Goal: Information Seeking & Learning: Learn about a topic

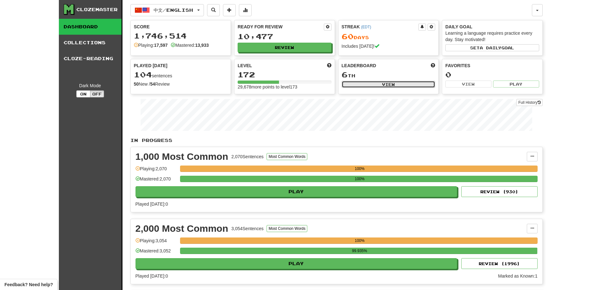
click at [390, 82] on button "View" at bounding box center [389, 84] width 94 height 7
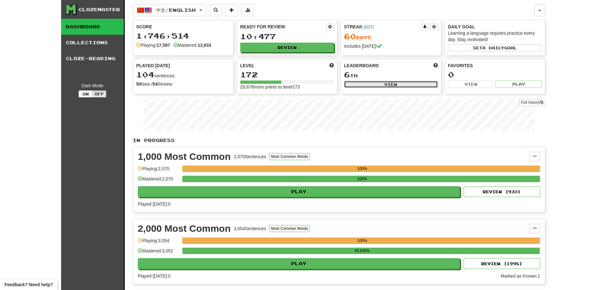
select select "**********"
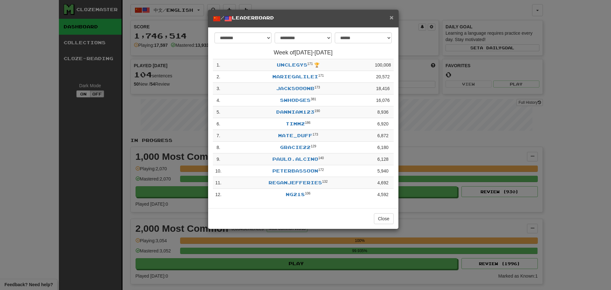
click at [391, 15] on span "×" at bounding box center [392, 17] width 4 height 7
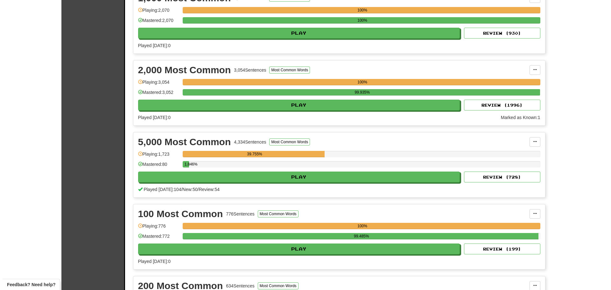
scroll to position [159, 0]
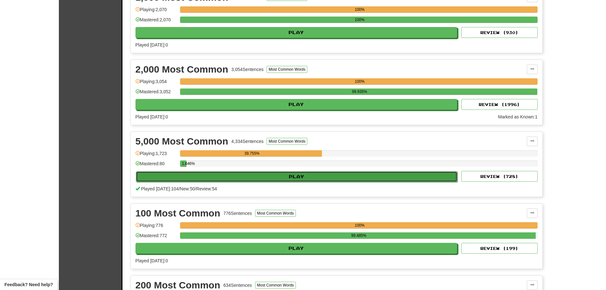
click at [279, 175] on button "Play" at bounding box center [297, 176] width 322 height 11
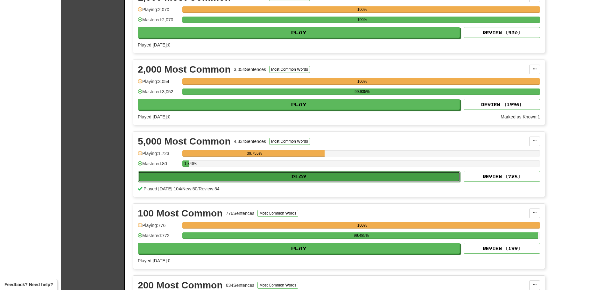
select select "**"
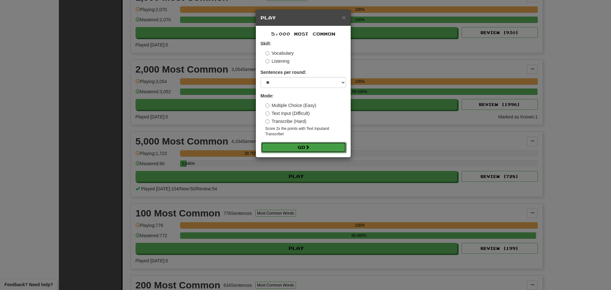
click at [286, 144] on button "Go" at bounding box center [303, 147] width 85 height 11
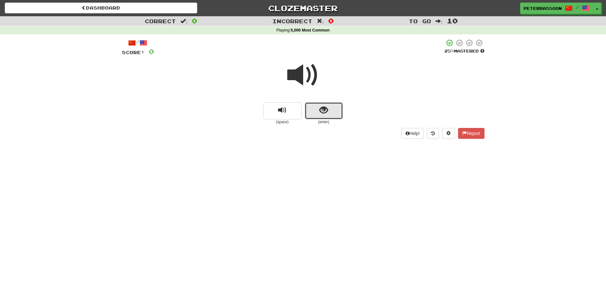
click at [333, 110] on button "show sentence" at bounding box center [324, 110] width 38 height 17
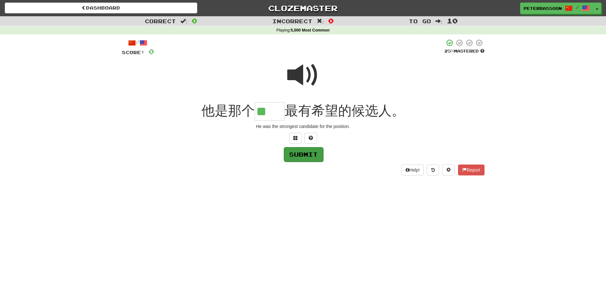
type input "**"
click at [308, 153] on button "Submit" at bounding box center [303, 154] width 39 height 15
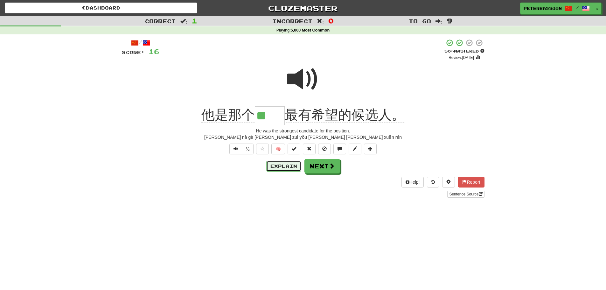
click at [290, 164] on button "Explain" at bounding box center [283, 166] width 35 height 11
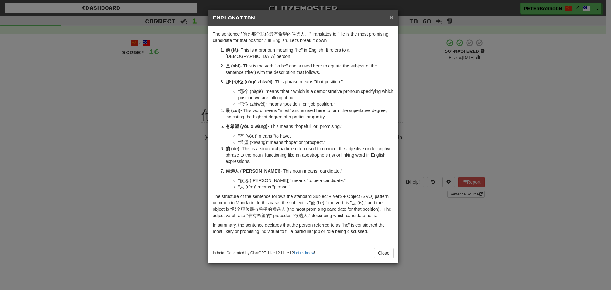
click at [390, 14] on span "×" at bounding box center [392, 17] width 4 height 7
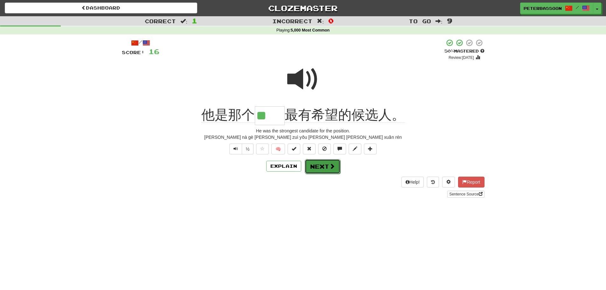
click at [325, 164] on button "Next" at bounding box center [323, 166] width 36 height 15
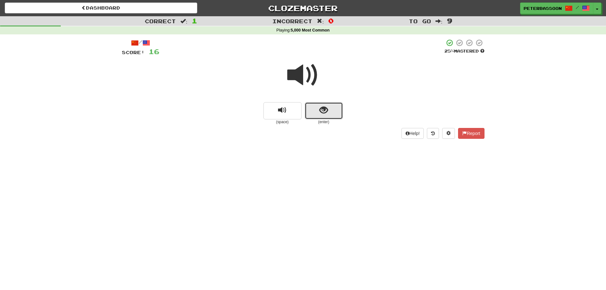
click at [324, 108] on span "show sentence" at bounding box center [324, 110] width 9 height 9
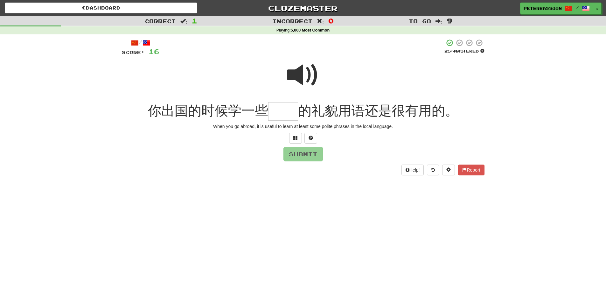
click at [305, 69] on span at bounding box center [303, 75] width 32 height 32
click at [287, 111] on input "text" at bounding box center [283, 111] width 30 height 19
type input "**"
click at [308, 153] on button "Submit" at bounding box center [303, 154] width 39 height 15
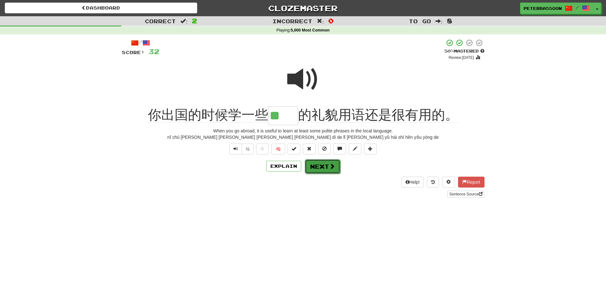
click at [332, 166] on span at bounding box center [332, 166] width 6 height 6
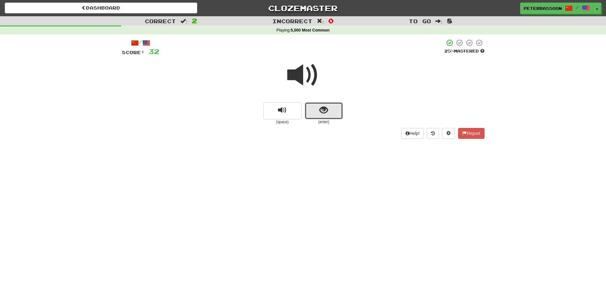
click at [315, 112] on button "show sentence" at bounding box center [324, 110] width 38 height 17
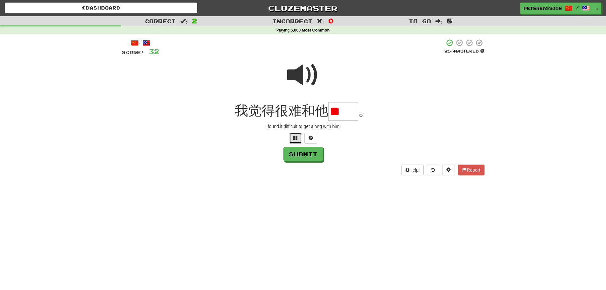
click at [295, 137] on span at bounding box center [296, 138] width 4 height 4
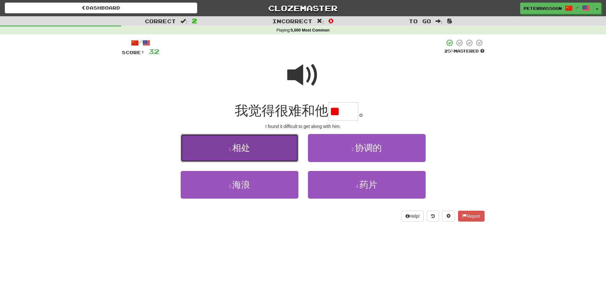
click at [248, 152] on span "相处" at bounding box center [241, 148] width 18 height 10
type input "**"
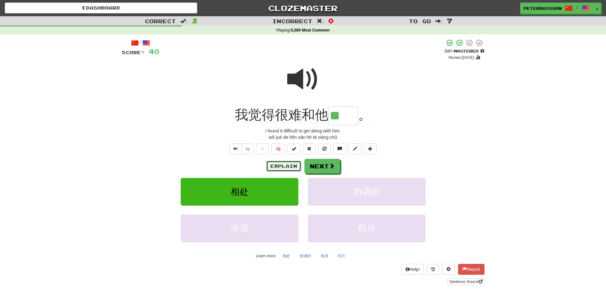
click at [283, 165] on button "Explain" at bounding box center [283, 166] width 35 height 11
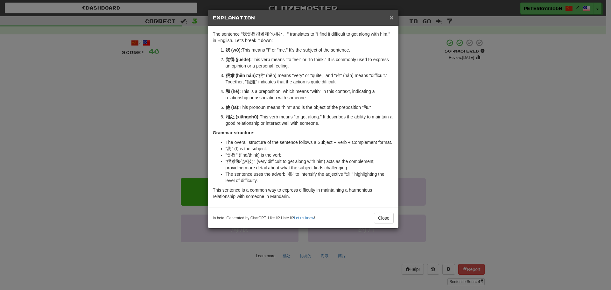
click at [391, 15] on span "×" at bounding box center [392, 17] width 4 height 7
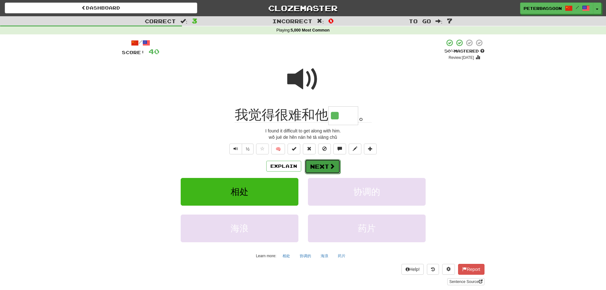
click at [317, 165] on button "Next" at bounding box center [323, 166] width 36 height 15
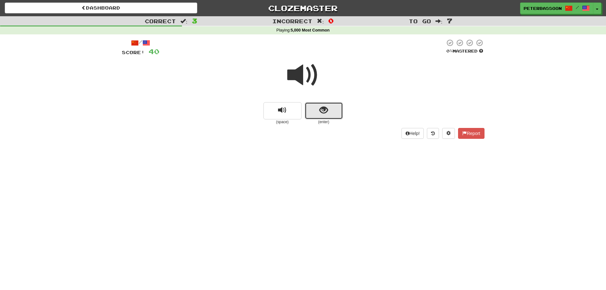
click at [318, 111] on button "show sentence" at bounding box center [324, 110] width 38 height 17
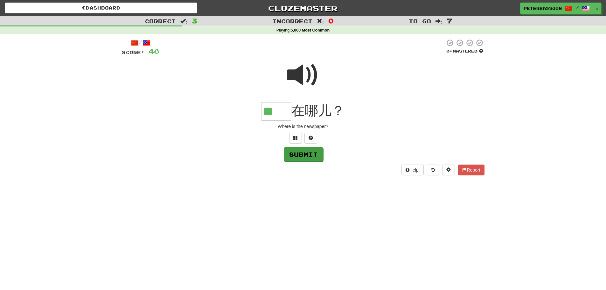
type input "**"
click at [301, 152] on button "Submit" at bounding box center [303, 154] width 39 height 15
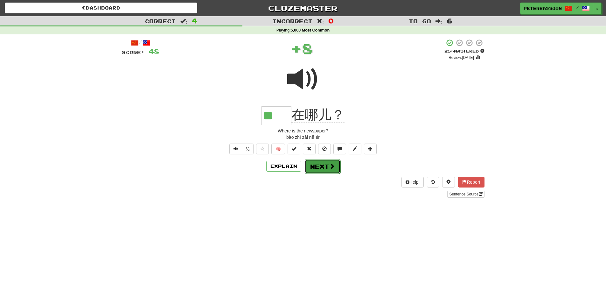
click at [330, 162] on button "Next" at bounding box center [323, 166] width 36 height 15
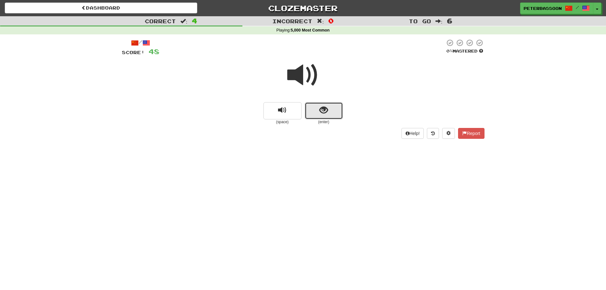
click at [325, 111] on span "show sentence" at bounding box center [324, 110] width 9 height 9
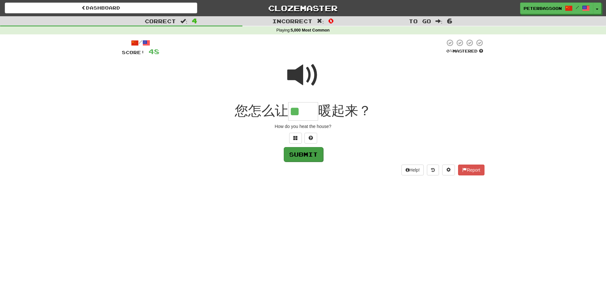
type input "**"
drag, startPoint x: 302, startPoint y: 155, endPoint x: 323, endPoint y: 155, distance: 21.3
click at [302, 155] on button "Submit" at bounding box center [303, 154] width 39 height 15
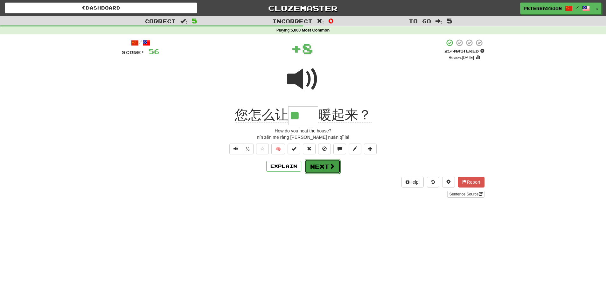
click at [329, 166] on span at bounding box center [332, 166] width 6 height 6
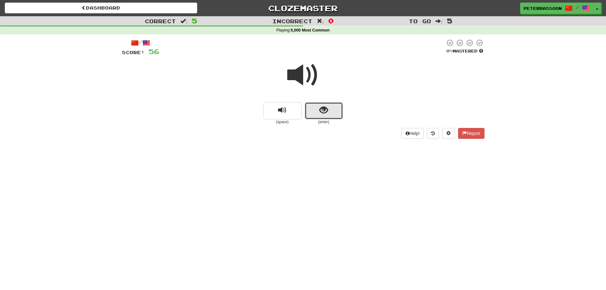
click at [328, 110] on span "show sentence" at bounding box center [324, 110] width 9 height 9
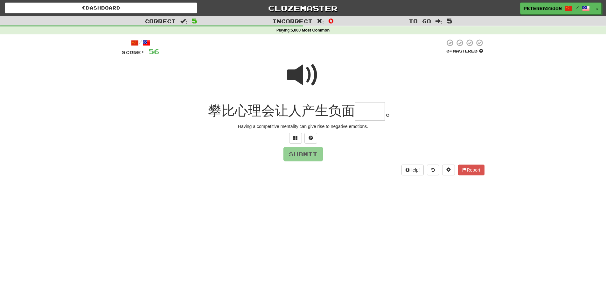
click at [302, 75] on span at bounding box center [303, 75] width 32 height 32
click at [373, 115] on input "text" at bounding box center [370, 111] width 30 height 19
click at [298, 137] on button at bounding box center [295, 138] width 13 height 11
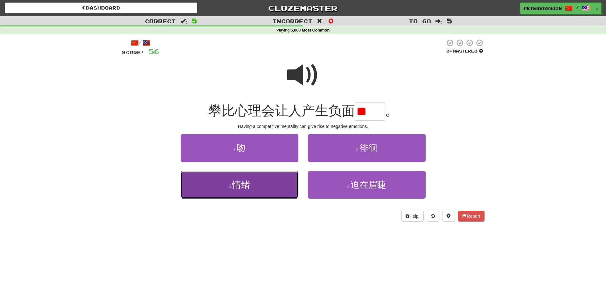
click at [241, 188] on span "情绪" at bounding box center [241, 185] width 18 height 10
type input "**"
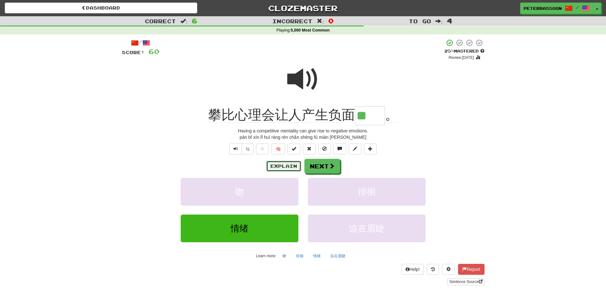
click at [291, 164] on button "Explain" at bounding box center [283, 166] width 35 height 11
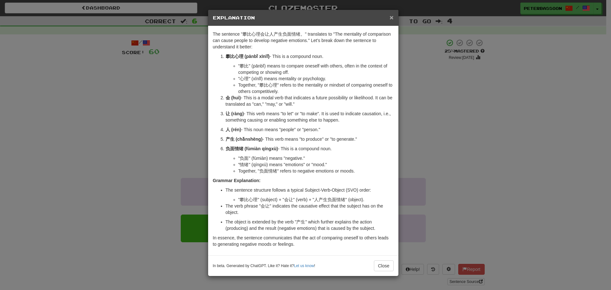
click at [391, 14] on span "×" at bounding box center [392, 17] width 4 height 7
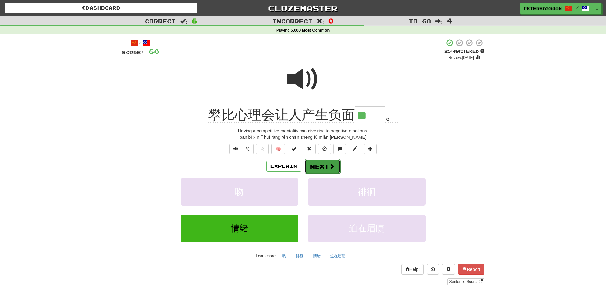
click at [326, 164] on button "Next" at bounding box center [323, 166] width 36 height 15
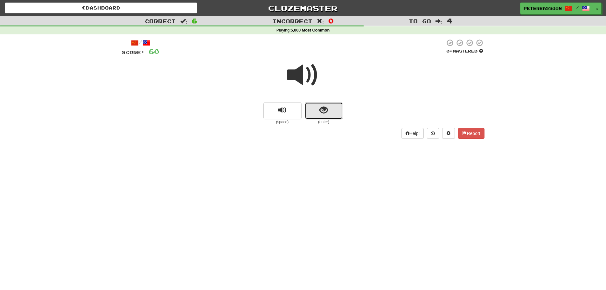
click at [315, 108] on button "show sentence" at bounding box center [324, 110] width 38 height 17
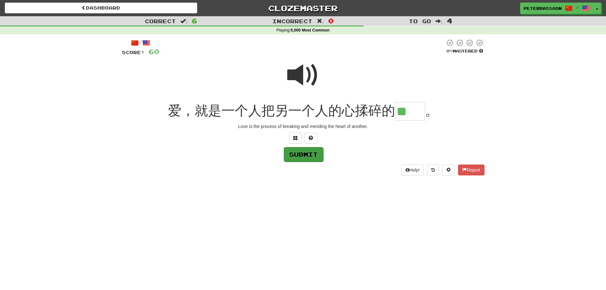
type input "**"
click at [317, 153] on button "Submit" at bounding box center [303, 154] width 39 height 15
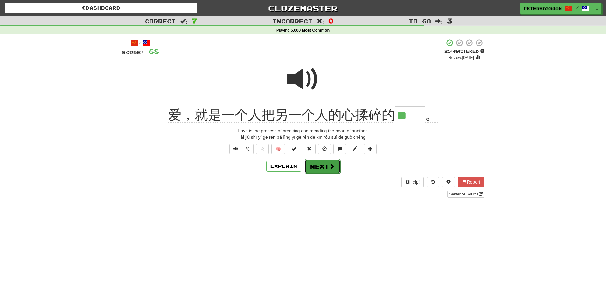
click at [328, 165] on button "Next" at bounding box center [323, 166] width 36 height 15
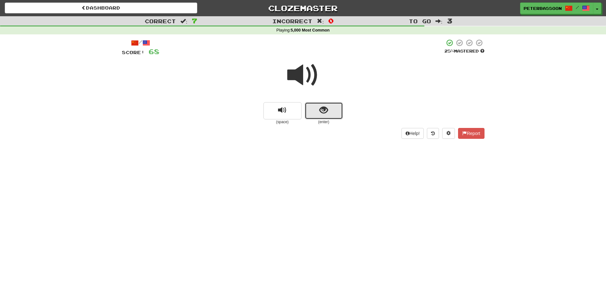
click at [315, 110] on button "show sentence" at bounding box center [324, 110] width 38 height 17
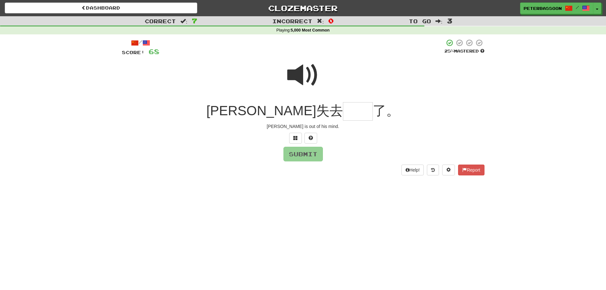
click at [291, 71] on span at bounding box center [303, 75] width 32 height 32
click at [299, 75] on span at bounding box center [303, 75] width 32 height 32
click at [343, 115] on input "text" at bounding box center [358, 111] width 30 height 19
drag, startPoint x: 296, startPoint y: 136, endPoint x: 366, endPoint y: 133, distance: 69.8
click at [297, 136] on span at bounding box center [296, 138] width 4 height 4
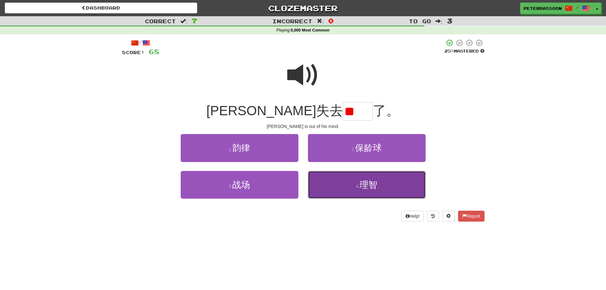
click at [373, 189] on span "理智" at bounding box center [369, 185] width 18 height 10
type input "**"
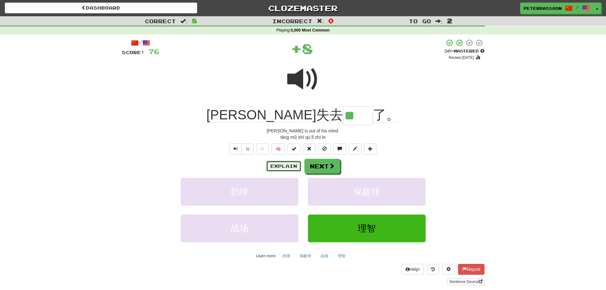
click at [288, 164] on button "Explain" at bounding box center [283, 166] width 35 height 11
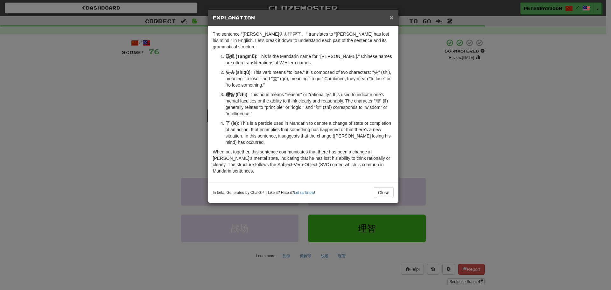
click at [390, 16] on span "×" at bounding box center [392, 17] width 4 height 7
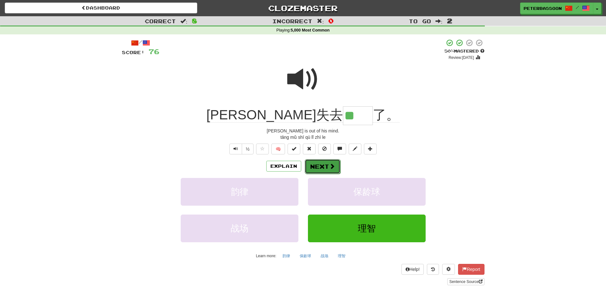
click at [322, 164] on button "Next" at bounding box center [323, 166] width 36 height 15
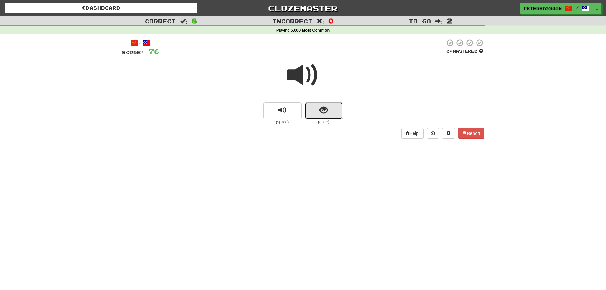
drag, startPoint x: 324, startPoint y: 110, endPoint x: 444, endPoint y: 91, distance: 121.9
click at [324, 110] on span "show sentence" at bounding box center [324, 110] width 9 height 9
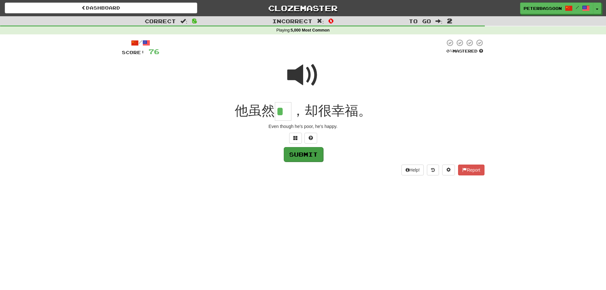
type input "*"
click at [311, 156] on button "Submit" at bounding box center [303, 154] width 39 height 15
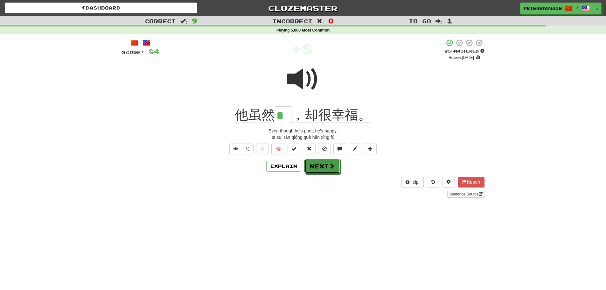
click at [326, 168] on button "Next" at bounding box center [323, 166] width 36 height 15
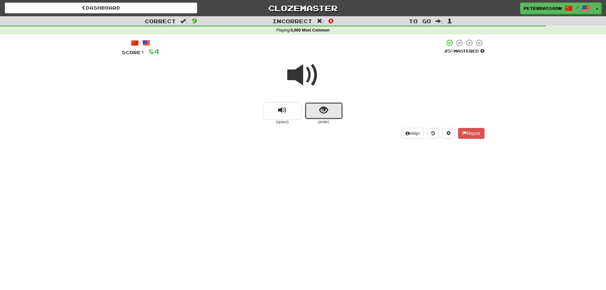
click at [331, 110] on button "show sentence" at bounding box center [324, 110] width 38 height 17
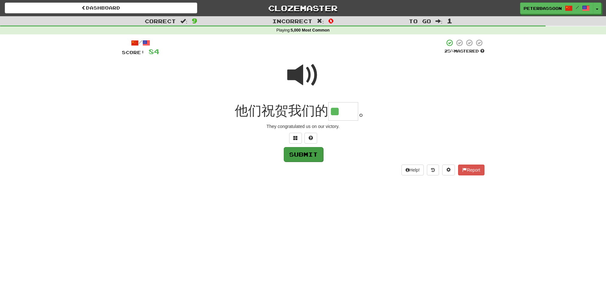
type input "**"
drag, startPoint x: 308, startPoint y: 154, endPoint x: 341, endPoint y: 143, distance: 34.5
click at [308, 154] on button "Submit" at bounding box center [303, 154] width 39 height 15
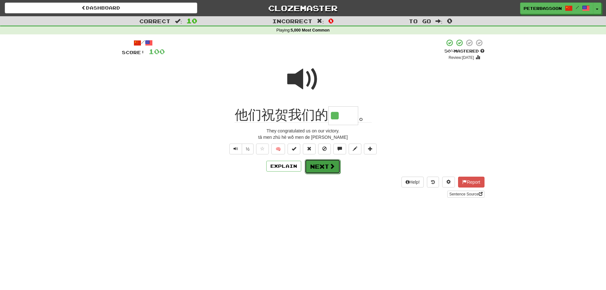
click at [322, 166] on button "Next" at bounding box center [323, 166] width 36 height 15
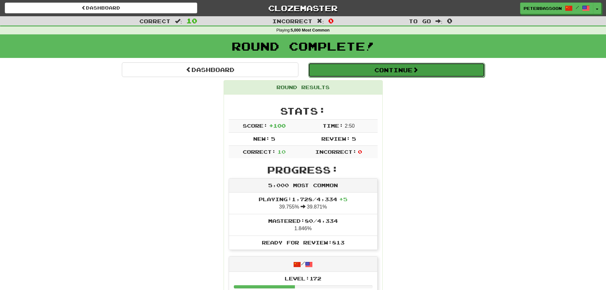
click at [404, 70] on button "Continue" at bounding box center [396, 70] width 177 height 15
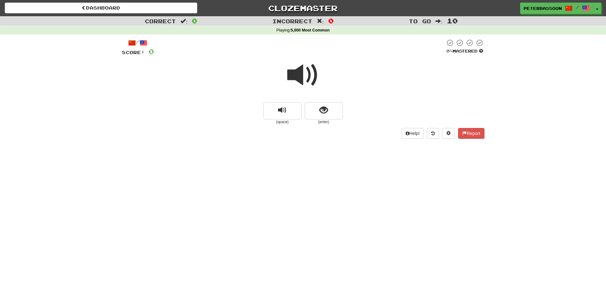
click at [301, 72] on span at bounding box center [303, 75] width 32 height 32
click at [322, 110] on span "show sentence" at bounding box center [324, 110] width 9 height 9
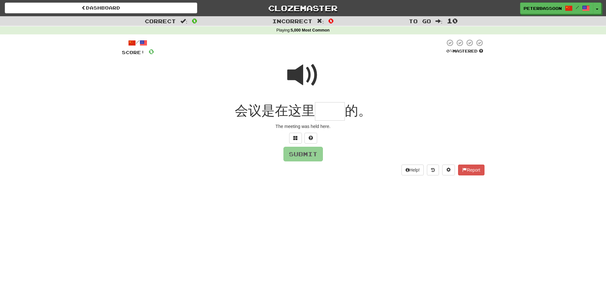
click at [305, 75] on span at bounding box center [303, 75] width 32 height 32
click at [325, 112] on input "text" at bounding box center [330, 111] width 30 height 19
type input "**"
click at [308, 153] on button "Submit" at bounding box center [303, 154] width 39 height 15
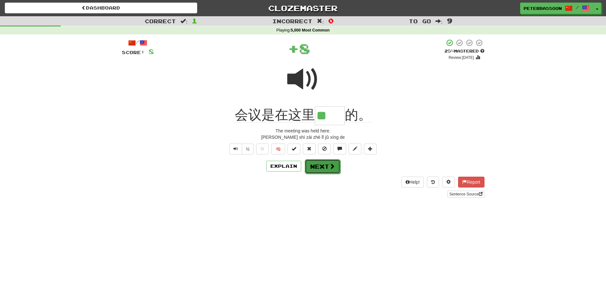
click at [321, 165] on button "Next" at bounding box center [323, 166] width 36 height 15
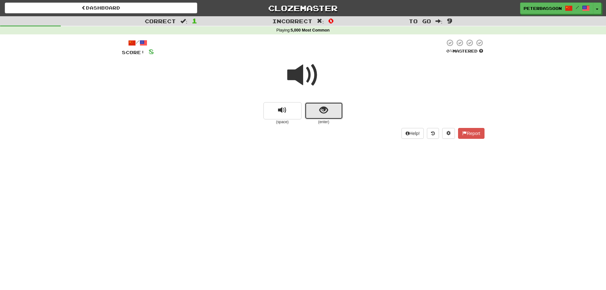
click at [327, 107] on span "show sentence" at bounding box center [324, 110] width 9 height 9
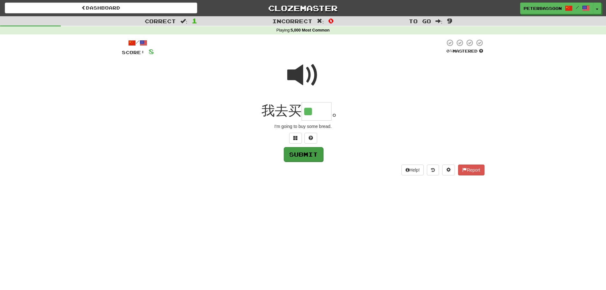
type input "**"
click at [303, 154] on button "Submit" at bounding box center [303, 154] width 39 height 15
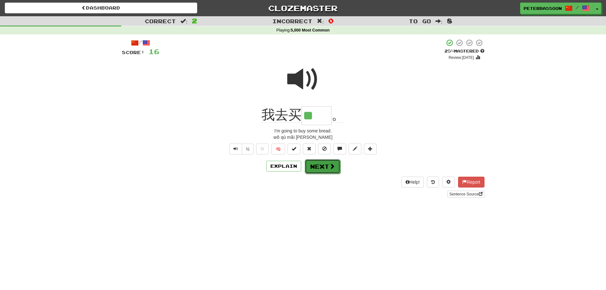
click at [326, 166] on button "Next" at bounding box center [323, 166] width 36 height 15
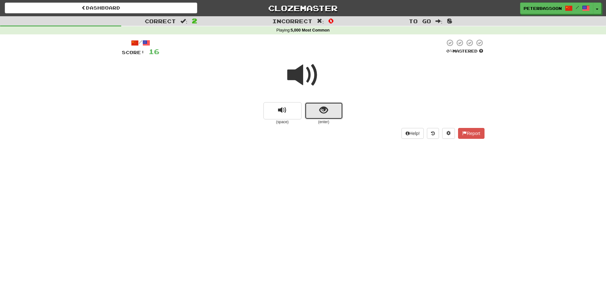
click at [321, 110] on span "show sentence" at bounding box center [324, 110] width 9 height 9
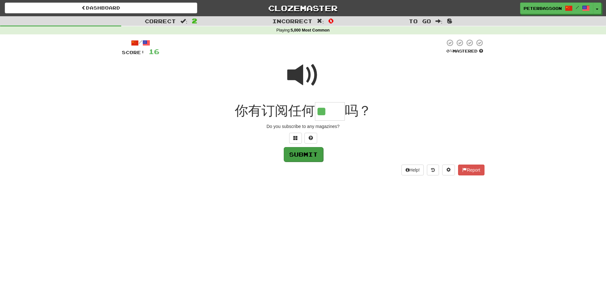
type input "**"
drag, startPoint x: 306, startPoint y: 156, endPoint x: 310, endPoint y: 155, distance: 4.2
click at [308, 155] on button "Submit" at bounding box center [303, 154] width 39 height 15
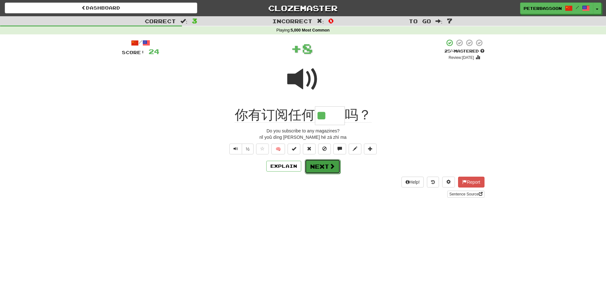
click at [320, 165] on button "Next" at bounding box center [323, 166] width 36 height 15
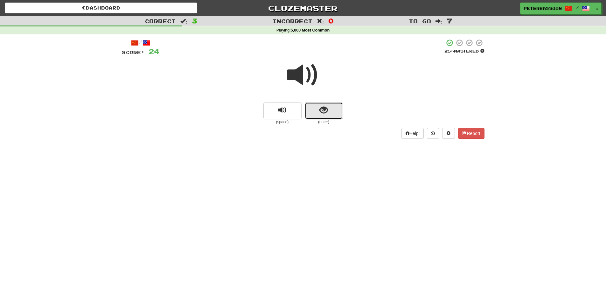
click at [329, 108] on button "show sentence" at bounding box center [324, 110] width 38 height 17
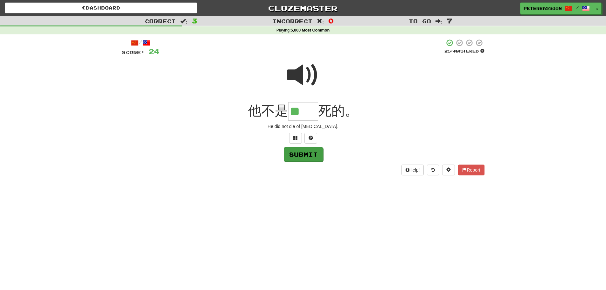
type input "**"
click at [304, 155] on button "Submit" at bounding box center [303, 154] width 39 height 15
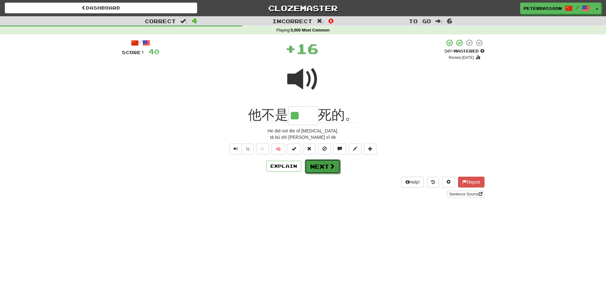
click at [325, 166] on button "Next" at bounding box center [323, 166] width 36 height 15
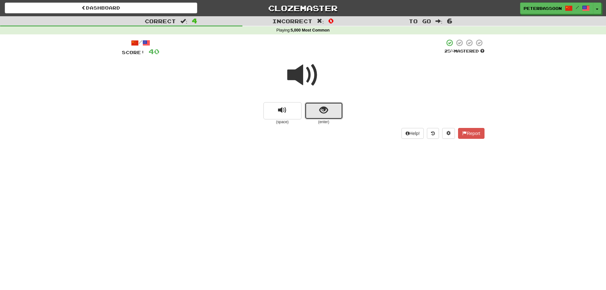
drag, startPoint x: 321, startPoint y: 112, endPoint x: 400, endPoint y: 102, distance: 80.0
click at [325, 110] on span "show sentence" at bounding box center [324, 110] width 9 height 9
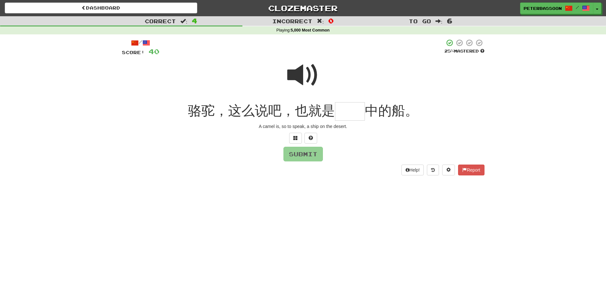
click at [308, 69] on span at bounding box center [303, 75] width 32 height 32
click at [348, 113] on input "text" at bounding box center [350, 111] width 30 height 19
type input "**"
drag, startPoint x: 308, startPoint y: 151, endPoint x: 312, endPoint y: 151, distance: 3.5
click at [312, 151] on button "Submit" at bounding box center [303, 154] width 39 height 15
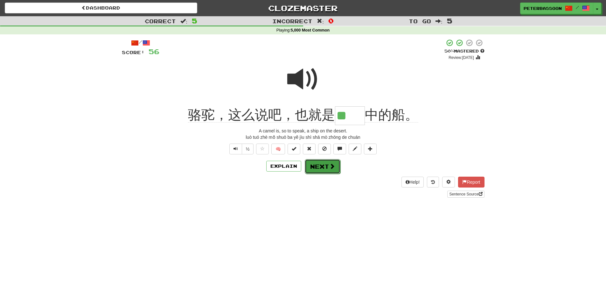
click at [317, 164] on button "Next" at bounding box center [323, 166] width 36 height 15
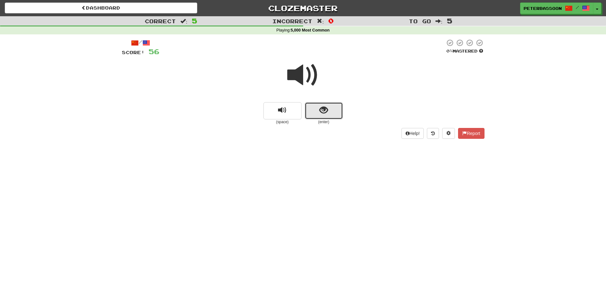
drag, startPoint x: 331, startPoint y: 110, endPoint x: 334, endPoint y: 110, distance: 3.5
click at [334, 110] on button "show sentence" at bounding box center [324, 110] width 38 height 17
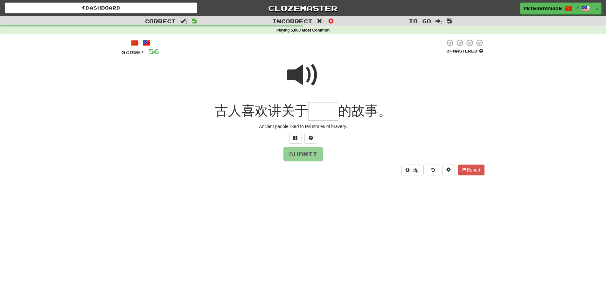
click at [302, 74] on span at bounding box center [303, 75] width 32 height 32
click at [321, 113] on input "text" at bounding box center [323, 111] width 30 height 19
click at [295, 136] on span at bounding box center [296, 138] width 4 height 4
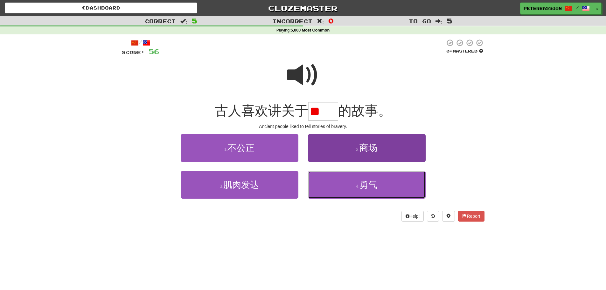
click at [375, 186] on span "勇气" at bounding box center [369, 185] width 18 height 10
type input "**"
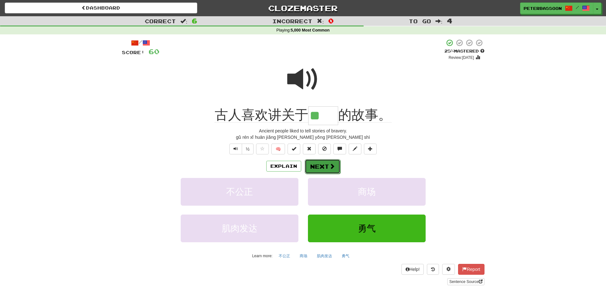
drag, startPoint x: 329, startPoint y: 165, endPoint x: 337, endPoint y: 164, distance: 7.7
click at [330, 165] on span at bounding box center [332, 166] width 6 height 6
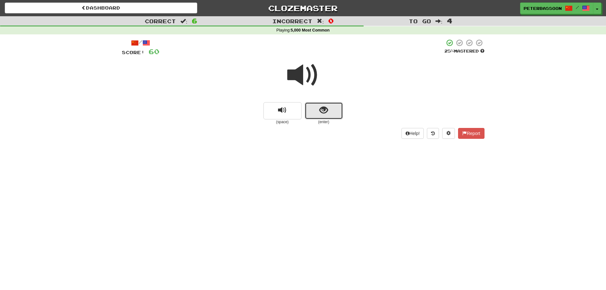
click at [322, 109] on span "show sentence" at bounding box center [324, 110] width 9 height 9
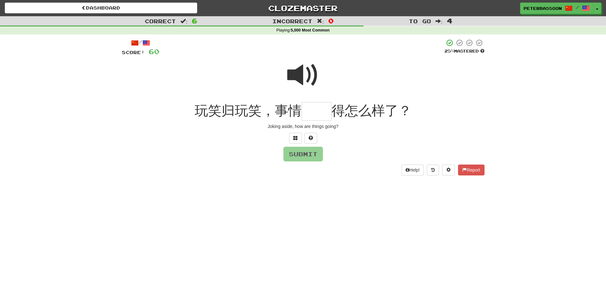
click at [305, 69] on span at bounding box center [303, 75] width 32 height 32
click at [317, 115] on input "text" at bounding box center [317, 111] width 30 height 19
type input "*"
drag, startPoint x: 296, startPoint y: 137, endPoint x: 414, endPoint y: 128, distance: 118.2
click at [296, 137] on span at bounding box center [296, 138] width 4 height 4
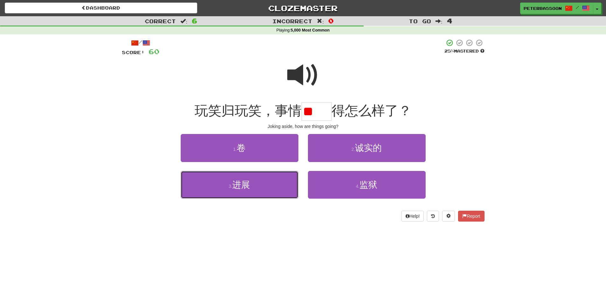
drag, startPoint x: 279, startPoint y: 187, endPoint x: 302, endPoint y: 174, distance: 26.8
click at [280, 186] on button "3 . 进展" at bounding box center [240, 185] width 118 height 28
type input "**"
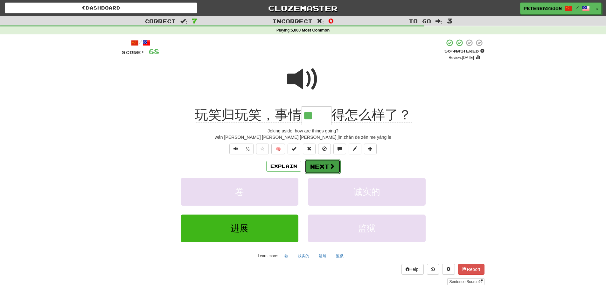
click at [324, 163] on button "Next" at bounding box center [323, 166] width 36 height 15
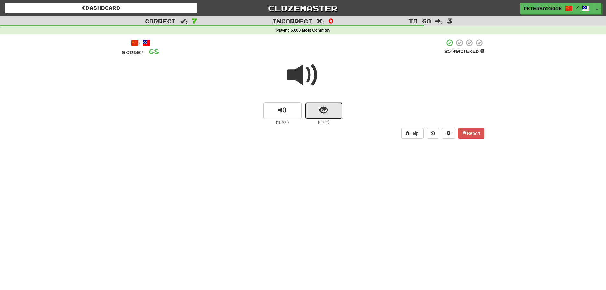
click at [335, 108] on button "show sentence" at bounding box center [324, 110] width 38 height 17
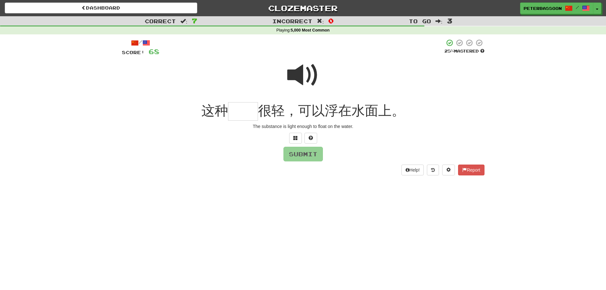
click at [306, 71] on span at bounding box center [303, 75] width 32 height 32
drag, startPoint x: 244, startPoint y: 110, endPoint x: 306, endPoint y: 110, distance: 62.1
click at [246, 109] on input "text" at bounding box center [243, 111] width 30 height 19
type input "**"
click at [304, 156] on button "Submit" at bounding box center [303, 154] width 39 height 15
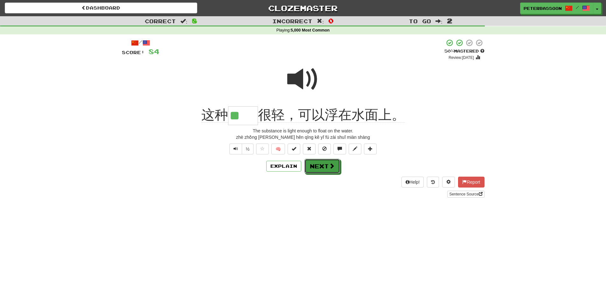
drag, startPoint x: 320, startPoint y: 164, endPoint x: 382, endPoint y: 152, distance: 63.3
click at [323, 163] on button "Next" at bounding box center [323, 166] width 36 height 15
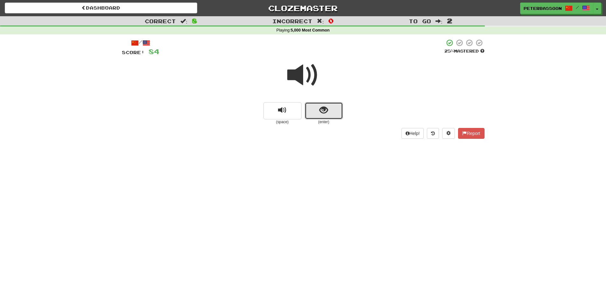
drag, startPoint x: 313, startPoint y: 109, endPoint x: 436, endPoint y: 90, distance: 124.3
click at [318, 105] on button "show sentence" at bounding box center [324, 110] width 38 height 17
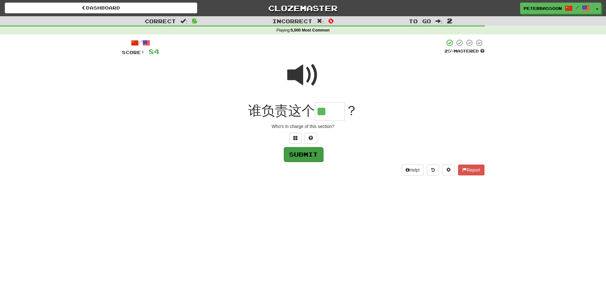
type input "**"
click at [312, 155] on button "Submit" at bounding box center [303, 154] width 39 height 15
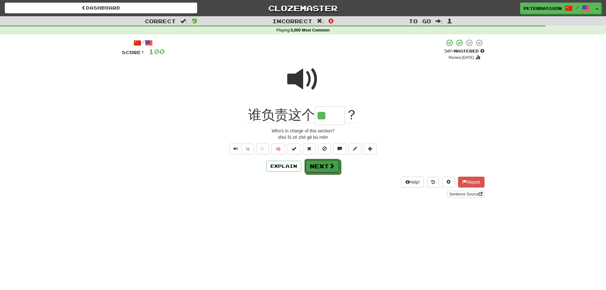
click at [322, 165] on button "Next" at bounding box center [323, 166] width 36 height 15
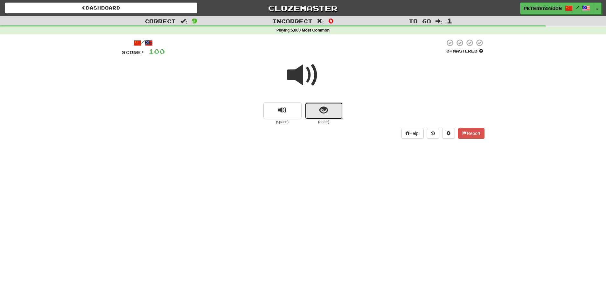
click at [328, 110] on button "show sentence" at bounding box center [324, 110] width 38 height 17
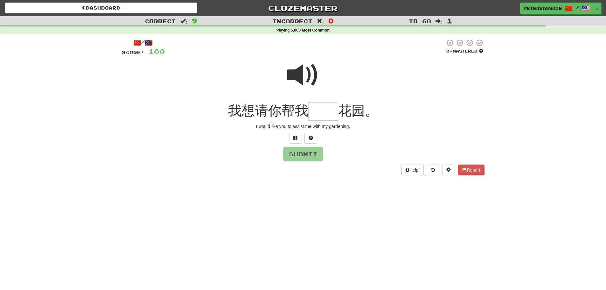
click at [295, 73] on span at bounding box center [303, 75] width 32 height 32
click at [320, 113] on input "text" at bounding box center [323, 111] width 30 height 19
type input "**"
drag, startPoint x: 305, startPoint y: 155, endPoint x: 355, endPoint y: 157, distance: 50.0
click at [306, 155] on button "Submit" at bounding box center [303, 154] width 39 height 15
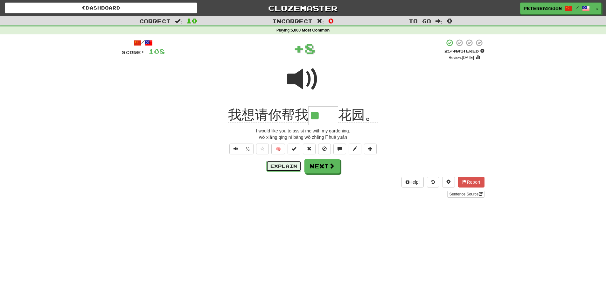
click at [286, 164] on button "Explain" at bounding box center [283, 166] width 35 height 11
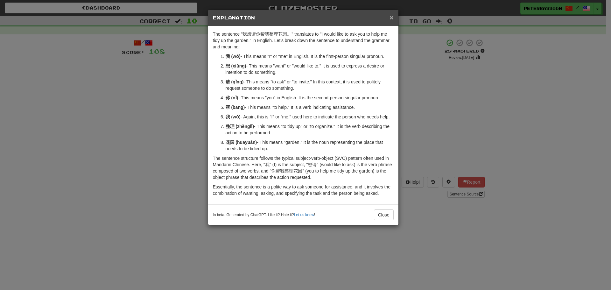
click at [390, 14] on span "×" at bounding box center [392, 17] width 4 height 7
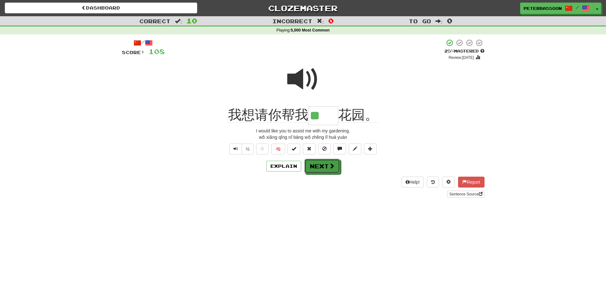
drag, startPoint x: 331, startPoint y: 164, endPoint x: 334, endPoint y: 160, distance: 5.2
click at [332, 162] on button "Next" at bounding box center [323, 166] width 36 height 15
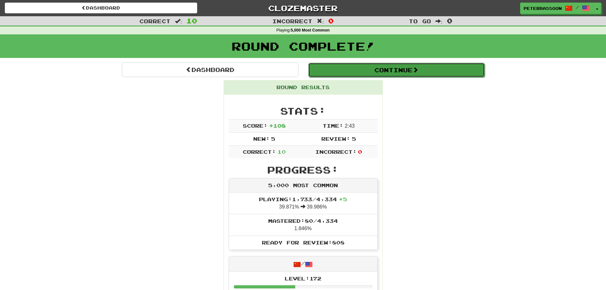
click at [388, 67] on button "Continue" at bounding box center [396, 70] width 177 height 15
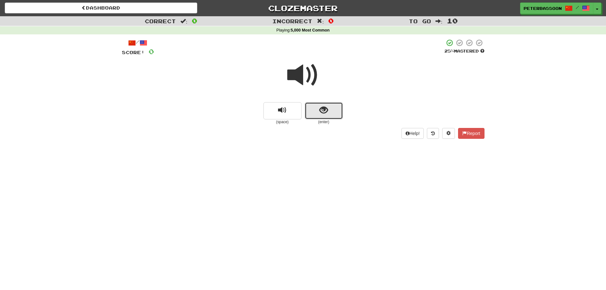
click at [332, 111] on button "show sentence" at bounding box center [324, 110] width 38 height 17
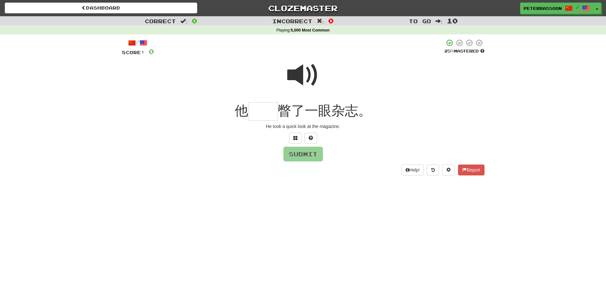
click at [305, 69] on span at bounding box center [303, 75] width 32 height 32
drag, startPoint x: 265, startPoint y: 111, endPoint x: 372, endPoint y: 101, distance: 108.1
click at [273, 109] on input "text" at bounding box center [263, 111] width 30 height 19
drag, startPoint x: 295, startPoint y: 135, endPoint x: 410, endPoint y: 117, distance: 117.0
click at [297, 134] on button at bounding box center [295, 138] width 13 height 11
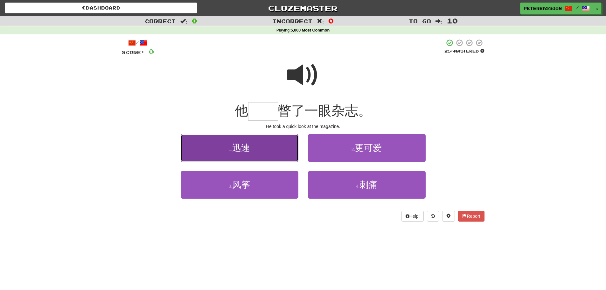
click at [278, 152] on button "1 . 迅速" at bounding box center [240, 148] width 118 height 28
type input "**"
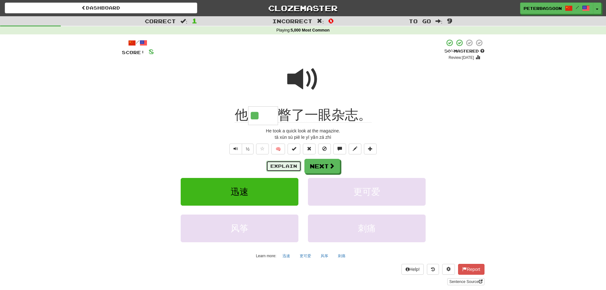
click at [285, 166] on button "Explain" at bounding box center [283, 166] width 35 height 11
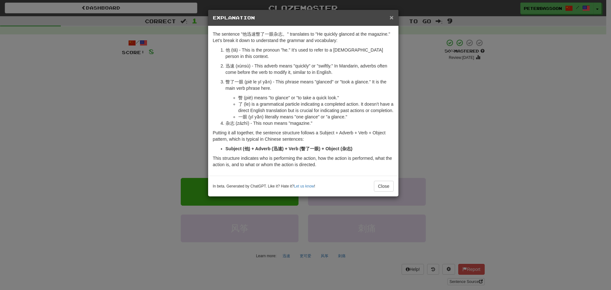
click at [393, 15] on span "×" at bounding box center [392, 17] width 4 height 7
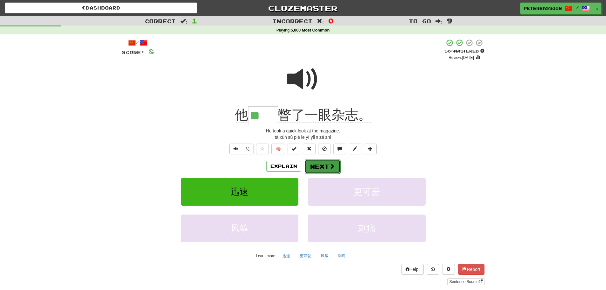
click at [324, 164] on button "Next" at bounding box center [323, 166] width 36 height 15
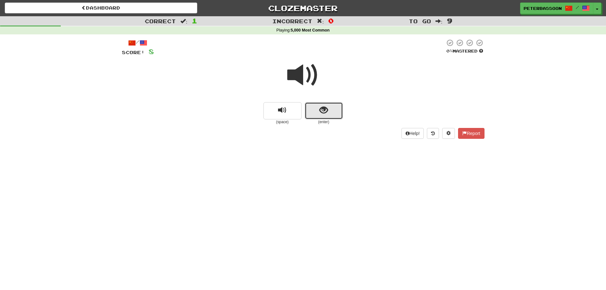
drag, startPoint x: 324, startPoint y: 108, endPoint x: 394, endPoint y: 89, distance: 72.3
click at [326, 107] on span "show sentence" at bounding box center [324, 110] width 9 height 9
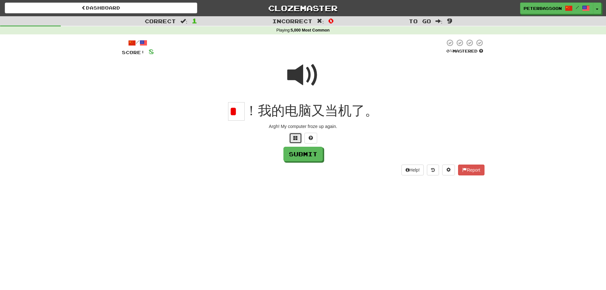
click at [291, 134] on button at bounding box center [295, 138] width 13 height 11
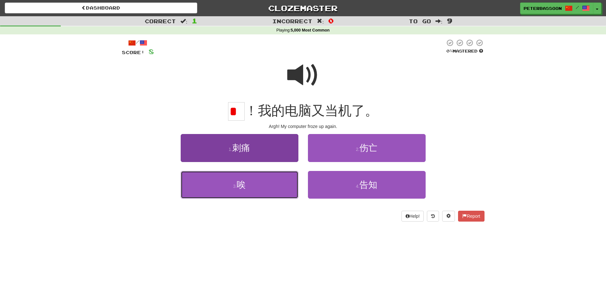
drag, startPoint x: 247, startPoint y: 188, endPoint x: 279, endPoint y: 178, distance: 33.6
click at [253, 188] on button "3 . 唉" at bounding box center [240, 185] width 118 height 28
type input "*"
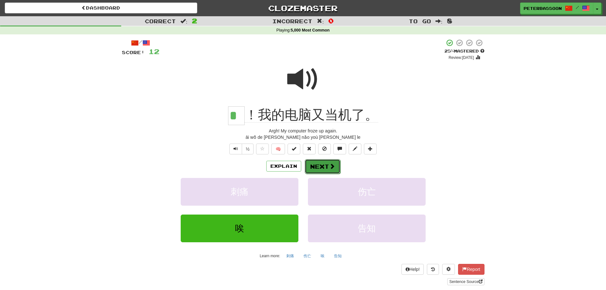
click at [325, 164] on button "Next" at bounding box center [323, 166] width 36 height 15
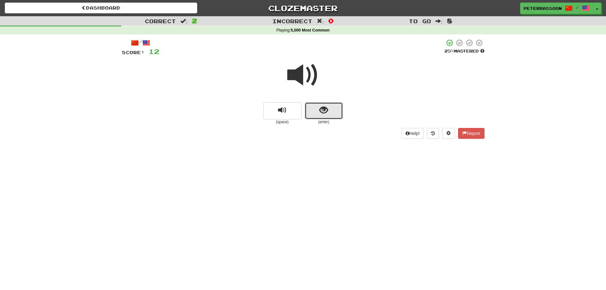
click at [329, 111] on button "show sentence" at bounding box center [324, 110] width 38 height 17
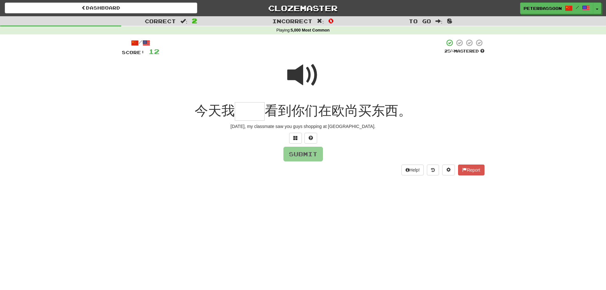
click at [304, 74] on span at bounding box center [303, 75] width 32 height 32
drag, startPoint x: 251, startPoint y: 111, endPoint x: 300, endPoint y: 105, distance: 49.1
click at [256, 110] on input "text" at bounding box center [250, 111] width 30 height 19
type input "**"
click at [312, 151] on button "Submit" at bounding box center [303, 154] width 39 height 15
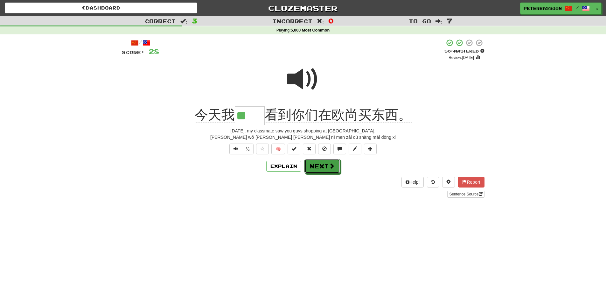
drag, startPoint x: 334, startPoint y: 164, endPoint x: 385, endPoint y: 145, distance: 54.4
click at [337, 163] on button "Next" at bounding box center [323, 166] width 36 height 15
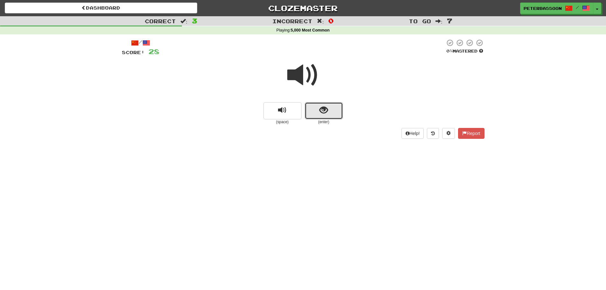
drag, startPoint x: 325, startPoint y: 106, endPoint x: 429, endPoint y: 85, distance: 106.3
click at [329, 103] on button "show sentence" at bounding box center [324, 110] width 38 height 17
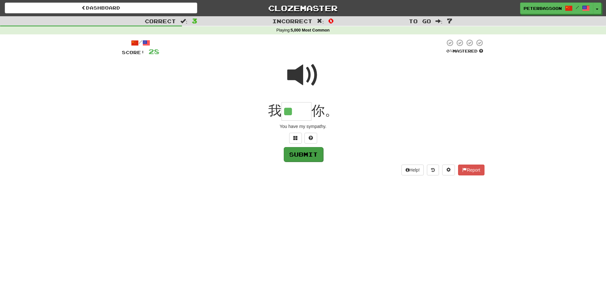
type input "**"
drag, startPoint x: 311, startPoint y: 153, endPoint x: 443, endPoint y: 132, distance: 133.8
click at [311, 153] on button "Submit" at bounding box center [303, 154] width 39 height 15
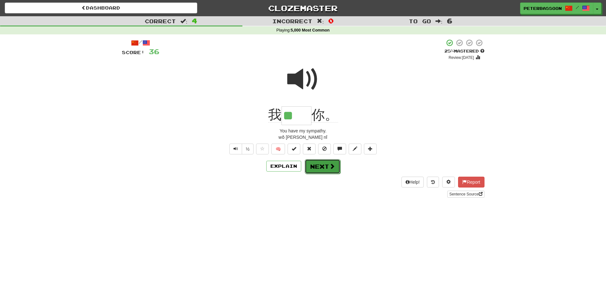
click at [326, 166] on button "Next" at bounding box center [323, 166] width 36 height 15
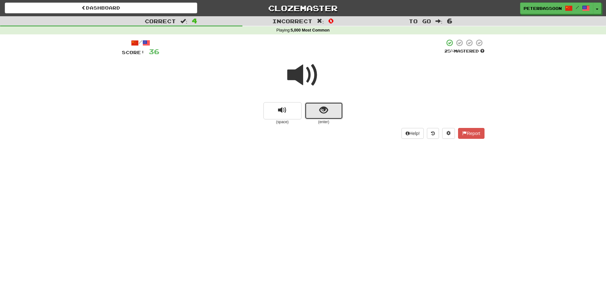
click at [323, 108] on span "show sentence" at bounding box center [324, 110] width 9 height 9
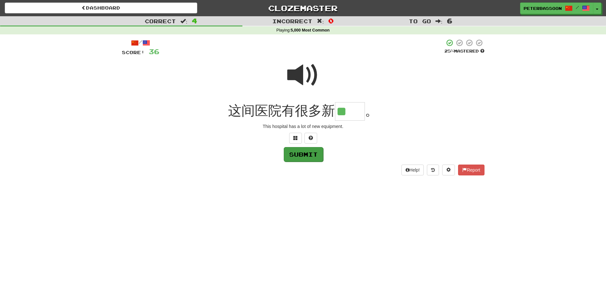
type input "**"
drag, startPoint x: 295, startPoint y: 153, endPoint x: 302, endPoint y: 152, distance: 7.0
click at [300, 153] on button "Submit" at bounding box center [303, 154] width 39 height 15
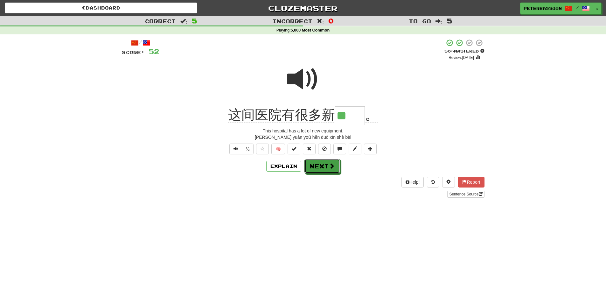
drag, startPoint x: 326, startPoint y: 163, endPoint x: 372, endPoint y: 157, distance: 46.9
click at [327, 163] on button "Next" at bounding box center [323, 166] width 36 height 15
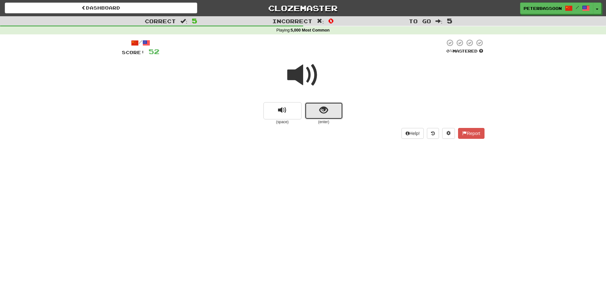
click at [324, 108] on span "show sentence" at bounding box center [324, 110] width 9 height 9
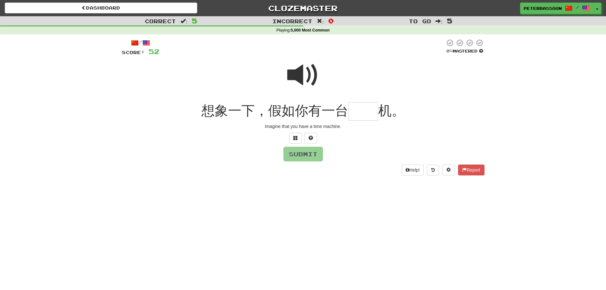
click at [305, 76] on span at bounding box center [303, 75] width 32 height 32
click at [359, 115] on input "text" at bounding box center [364, 111] width 30 height 19
type input "**"
drag, startPoint x: 308, startPoint y: 151, endPoint x: 312, endPoint y: 149, distance: 3.7
click at [312, 149] on button "Submit" at bounding box center [303, 154] width 39 height 15
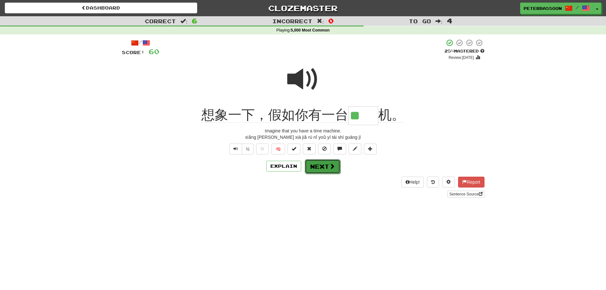
click at [327, 166] on button "Next" at bounding box center [323, 166] width 36 height 15
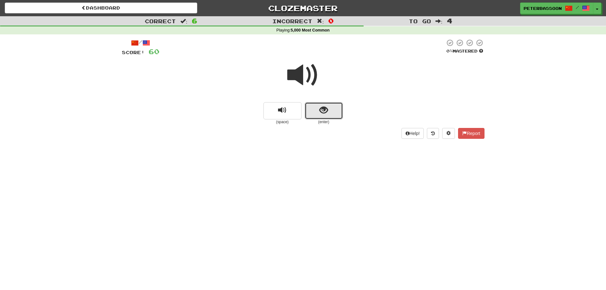
drag, startPoint x: 338, startPoint y: 109, endPoint x: 442, endPoint y: 87, distance: 105.7
click at [342, 108] on button "show sentence" at bounding box center [324, 110] width 38 height 17
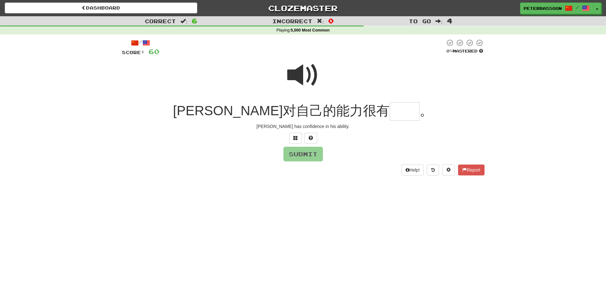
drag, startPoint x: 307, startPoint y: 74, endPoint x: 343, endPoint y: 91, distance: 40.3
click at [308, 74] on span at bounding box center [303, 75] width 32 height 32
click at [390, 114] on input "text" at bounding box center [405, 111] width 30 height 19
type input "**"
drag, startPoint x: 301, startPoint y: 153, endPoint x: 309, endPoint y: 158, distance: 9.6
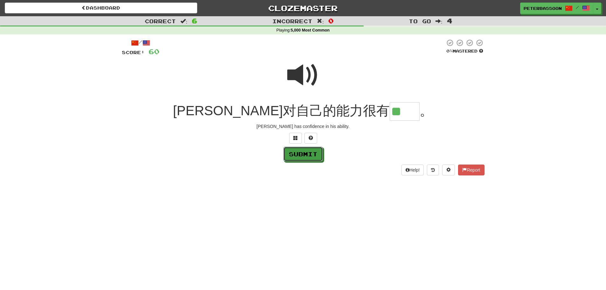
click at [303, 155] on button "Submit" at bounding box center [303, 154] width 39 height 15
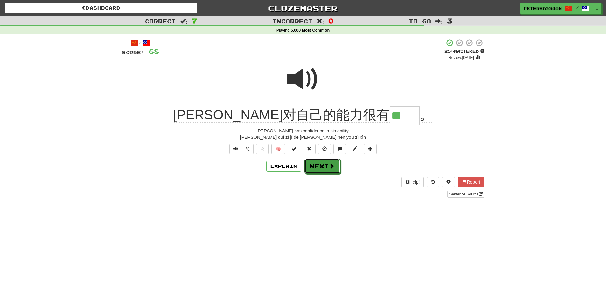
drag, startPoint x: 318, startPoint y: 164, endPoint x: 333, endPoint y: 161, distance: 14.7
click at [323, 162] on button "Next" at bounding box center [323, 166] width 36 height 15
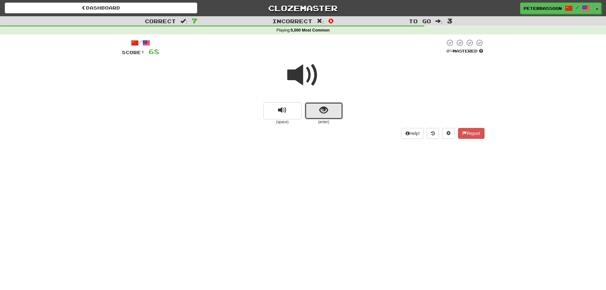
drag, startPoint x: 326, startPoint y: 105, endPoint x: 449, endPoint y: 87, distance: 124.6
click at [330, 103] on button "show sentence" at bounding box center [324, 110] width 38 height 17
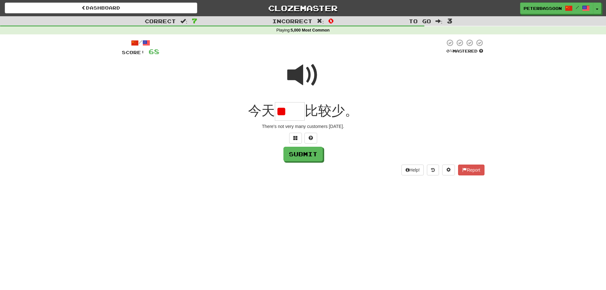
click at [310, 68] on span at bounding box center [303, 75] width 32 height 32
click at [300, 114] on input "**" at bounding box center [290, 111] width 30 height 19
type input "*"
type input "**"
click at [302, 151] on button "Submit" at bounding box center [303, 154] width 39 height 15
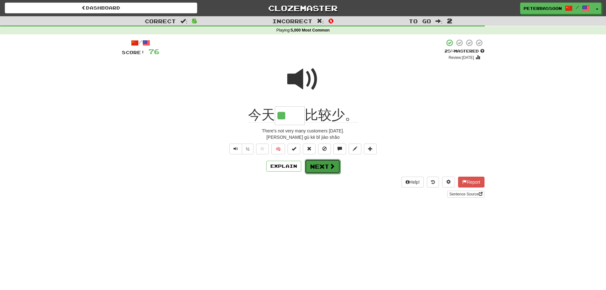
click at [321, 166] on button "Next" at bounding box center [323, 166] width 36 height 15
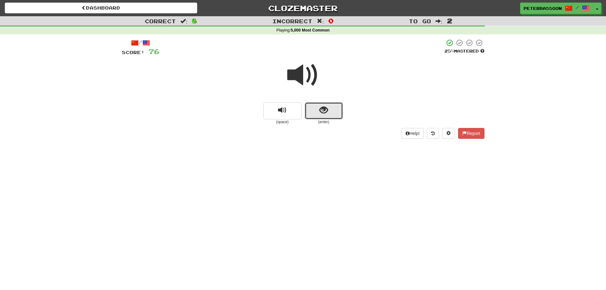
drag, startPoint x: 321, startPoint y: 106, endPoint x: 356, endPoint y: 96, distance: 37.2
click at [333, 101] on div "(space) (enter)" at bounding box center [303, 91] width 363 height 68
drag, startPoint x: 324, startPoint y: 106, endPoint x: 337, endPoint y: 102, distance: 13.8
click at [327, 104] on button "show sentence" at bounding box center [324, 110] width 38 height 17
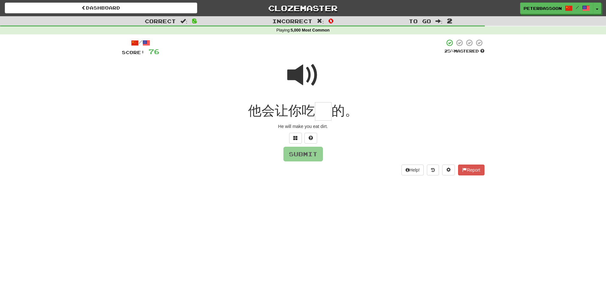
click at [305, 72] on span at bounding box center [303, 75] width 32 height 32
click at [325, 114] on input "text" at bounding box center [323, 111] width 17 height 19
drag, startPoint x: 294, startPoint y: 135, endPoint x: 296, endPoint y: 132, distance: 3.4
click at [295, 132] on div "/ Score: 76 25 % Mastered 他会让你吃 的。 He will make you eat dirt. Submit Help! Repo…" at bounding box center [303, 107] width 363 height 137
click at [292, 135] on button at bounding box center [295, 138] width 13 height 11
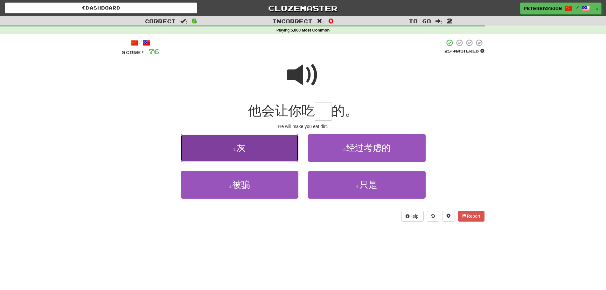
click at [250, 153] on button "1 . 灰" at bounding box center [240, 148] width 118 height 28
type input "*"
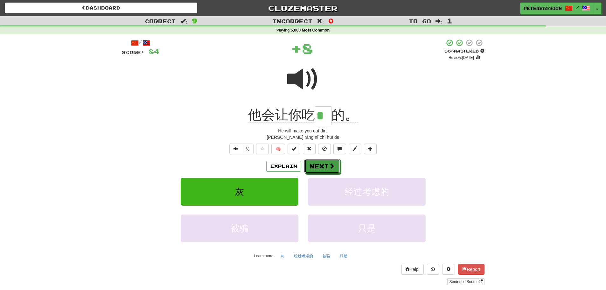
drag, startPoint x: 323, startPoint y: 165, endPoint x: 384, endPoint y: 154, distance: 61.7
click at [326, 163] on button "Next" at bounding box center [323, 166] width 36 height 15
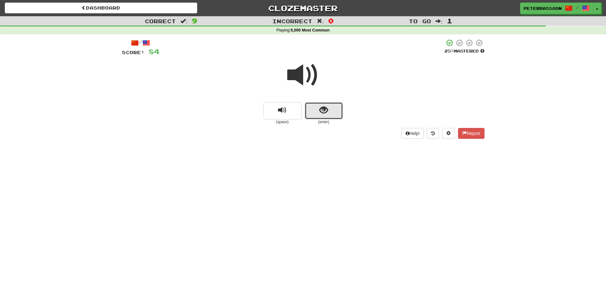
click at [328, 111] on span "show sentence" at bounding box center [324, 110] width 9 height 9
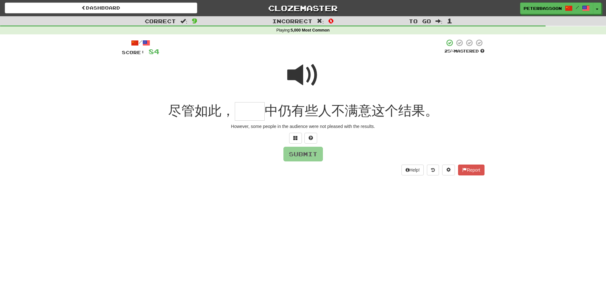
click at [298, 74] on span at bounding box center [303, 75] width 32 height 32
click at [254, 112] on input "text" at bounding box center [250, 111] width 30 height 19
click at [295, 137] on span at bounding box center [296, 138] width 4 height 4
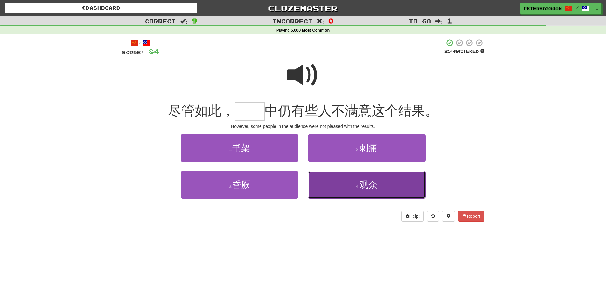
click at [376, 186] on span "观众" at bounding box center [369, 185] width 18 height 10
type input "**"
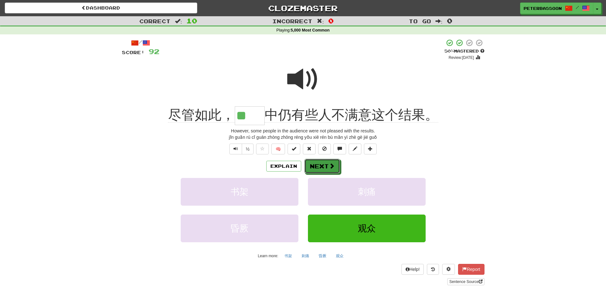
drag, startPoint x: 325, startPoint y: 165, endPoint x: 462, endPoint y: 159, distance: 136.4
click at [329, 166] on button "Next" at bounding box center [323, 166] width 36 height 15
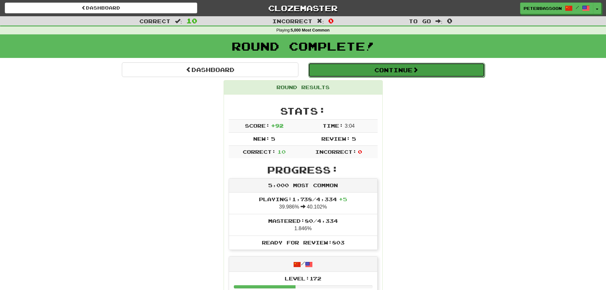
click at [394, 66] on button "Continue" at bounding box center [396, 70] width 177 height 15
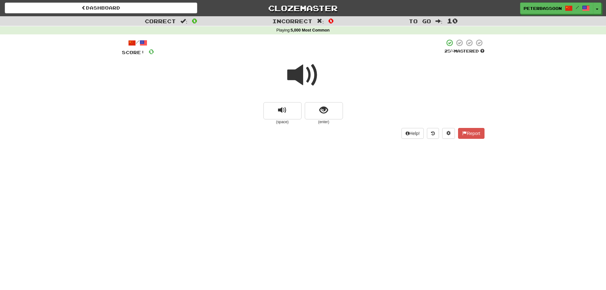
click at [309, 67] on span at bounding box center [303, 75] width 32 height 32
drag, startPoint x: 318, startPoint y: 108, endPoint x: 322, endPoint y: 107, distance: 3.5
click at [322, 107] on button "show sentence" at bounding box center [324, 110] width 38 height 17
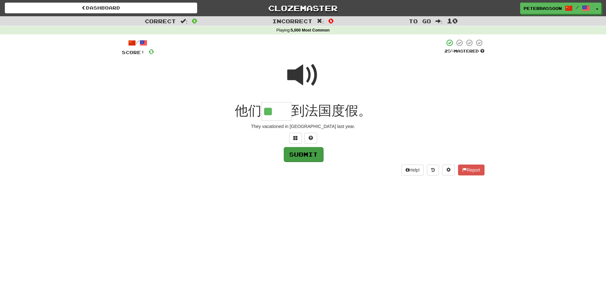
type input "**"
drag, startPoint x: 309, startPoint y: 154, endPoint x: 435, endPoint y: 149, distance: 126.2
click at [317, 155] on button "Submit" at bounding box center [303, 154] width 39 height 15
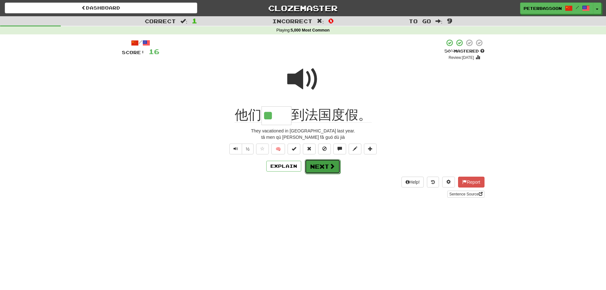
drag, startPoint x: 326, startPoint y: 165, endPoint x: 387, endPoint y: 157, distance: 61.3
click at [330, 164] on button "Next" at bounding box center [323, 166] width 36 height 15
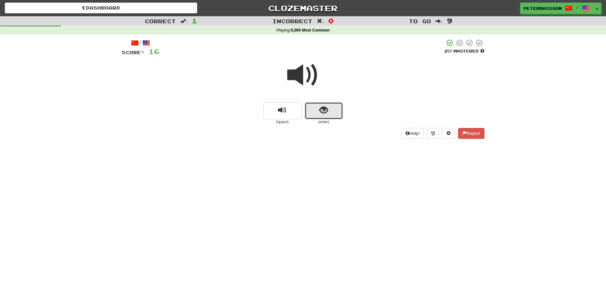
click at [317, 109] on button "show sentence" at bounding box center [324, 110] width 38 height 17
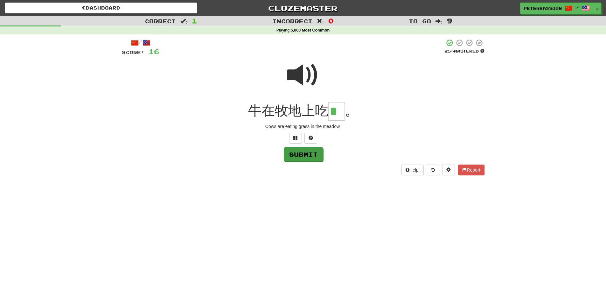
type input "*"
drag, startPoint x: 313, startPoint y: 150, endPoint x: 392, endPoint y: 150, distance: 79.0
click at [313, 150] on button "Submit" at bounding box center [303, 154] width 39 height 15
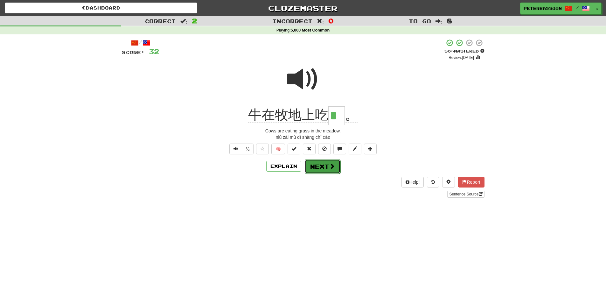
click at [329, 166] on span at bounding box center [332, 166] width 6 height 6
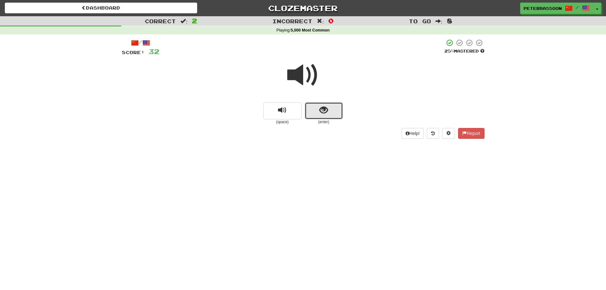
click at [325, 106] on span "show sentence" at bounding box center [324, 110] width 9 height 9
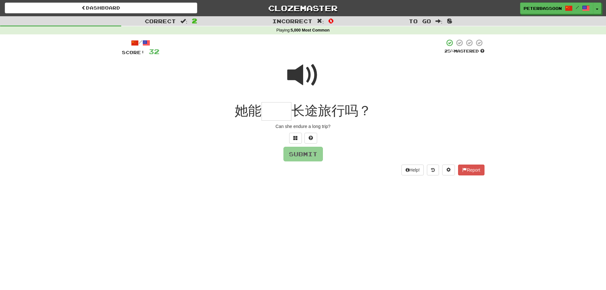
click at [300, 68] on span at bounding box center [303, 75] width 32 height 32
click at [277, 115] on input "text" at bounding box center [277, 111] width 30 height 19
type input "**"
click at [309, 150] on button "Submit" at bounding box center [303, 154] width 39 height 15
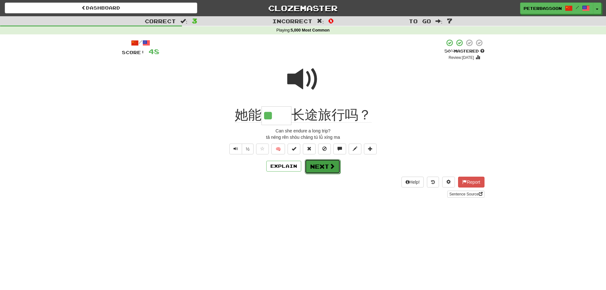
click at [327, 167] on button "Next" at bounding box center [323, 166] width 36 height 15
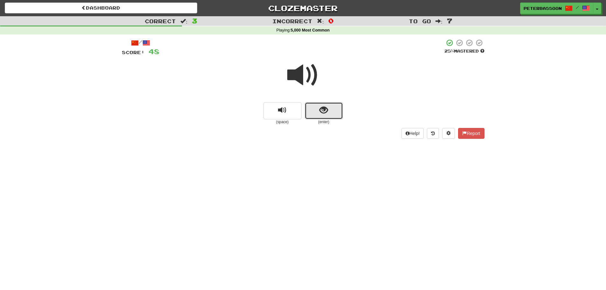
click at [320, 108] on span "show sentence" at bounding box center [324, 110] width 9 height 9
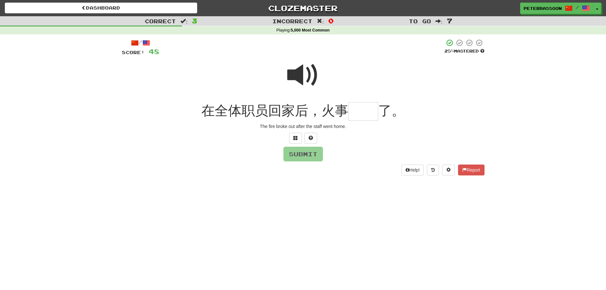
click at [303, 70] on span at bounding box center [303, 75] width 32 height 32
click at [367, 115] on input "text" at bounding box center [364, 111] width 30 height 19
click at [295, 139] on span at bounding box center [296, 138] width 4 height 4
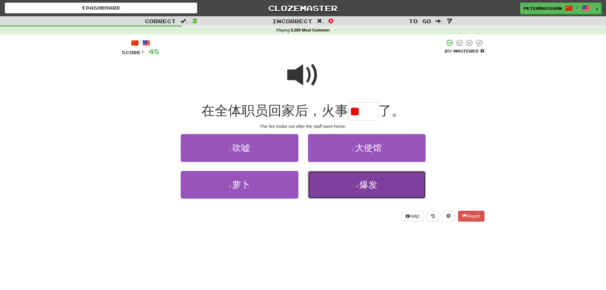
click at [392, 183] on button "4 . 爆发" at bounding box center [367, 185] width 118 height 28
type input "**"
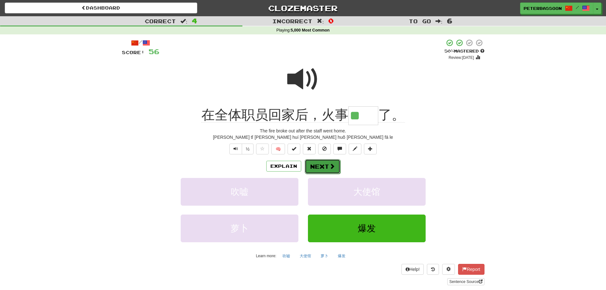
click at [329, 161] on button "Next" at bounding box center [323, 166] width 36 height 15
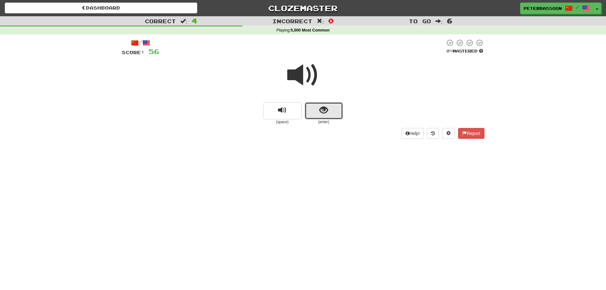
drag, startPoint x: 328, startPoint y: 112, endPoint x: 476, endPoint y: 101, distance: 148.5
click at [330, 109] on button "show sentence" at bounding box center [324, 110] width 38 height 17
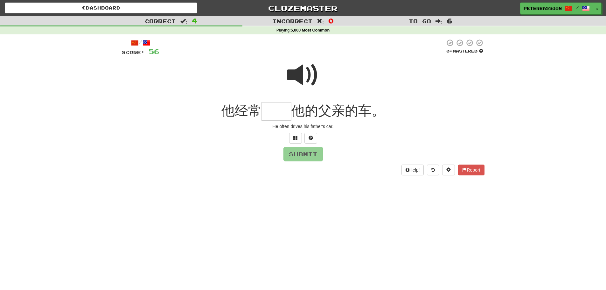
click at [298, 78] on span at bounding box center [303, 75] width 32 height 32
click at [273, 116] on input "text" at bounding box center [277, 111] width 30 height 19
drag, startPoint x: 297, startPoint y: 136, endPoint x: 439, endPoint y: 133, distance: 142.0
click at [299, 136] on button at bounding box center [295, 138] width 13 height 11
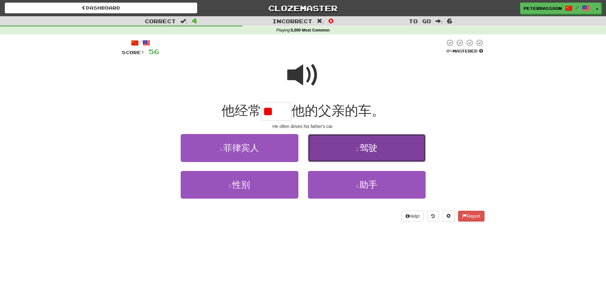
drag, startPoint x: 388, startPoint y: 147, endPoint x: 490, endPoint y: 145, distance: 101.9
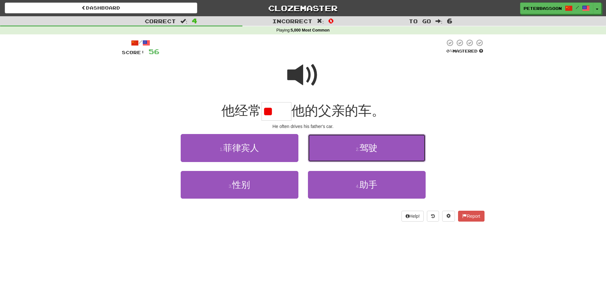
click at [390, 148] on button "2 . 驾驶" at bounding box center [367, 148] width 118 height 28
type input "**"
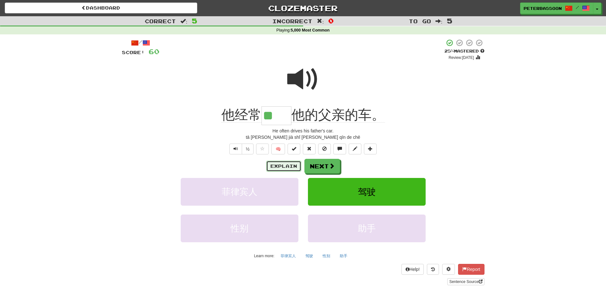
drag, startPoint x: 282, startPoint y: 163, endPoint x: 288, endPoint y: 163, distance: 6.4
click at [288, 163] on button "Explain" at bounding box center [283, 166] width 35 height 11
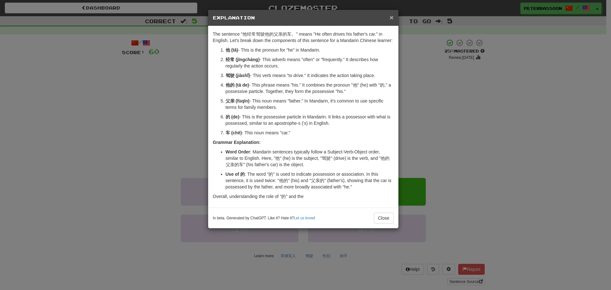
click at [391, 16] on span "×" at bounding box center [392, 17] width 4 height 7
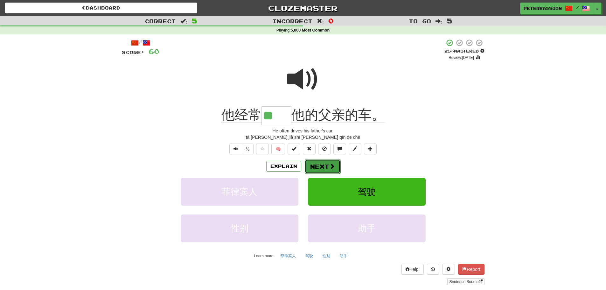
drag, startPoint x: 320, startPoint y: 164, endPoint x: 462, endPoint y: 143, distance: 143.3
click at [323, 163] on button "Next" at bounding box center [323, 166] width 36 height 15
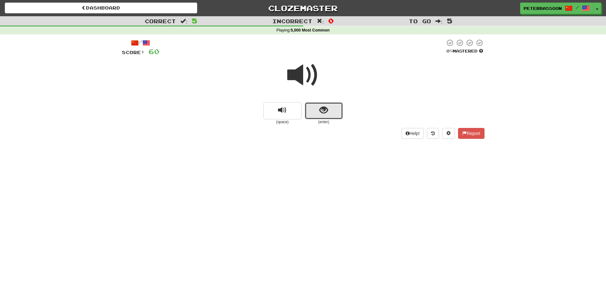
click at [329, 105] on button "show sentence" at bounding box center [324, 110] width 38 height 17
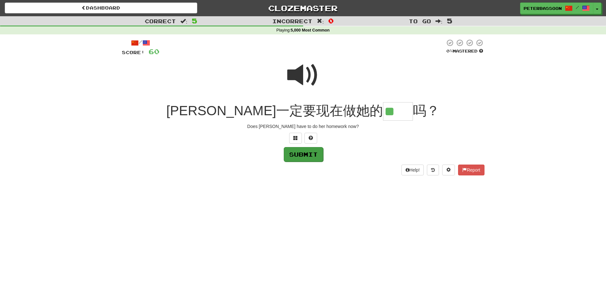
type input "**"
drag, startPoint x: 302, startPoint y: 154, endPoint x: 476, endPoint y: 145, distance: 174.4
click at [308, 153] on button "Submit" at bounding box center [303, 154] width 39 height 15
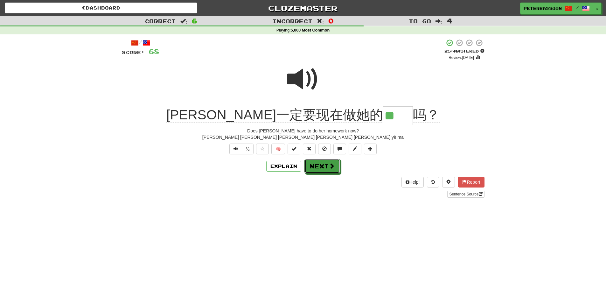
drag, startPoint x: 321, startPoint y: 164, endPoint x: 434, endPoint y: 155, distance: 113.4
click at [325, 164] on button "Next" at bounding box center [323, 166] width 36 height 15
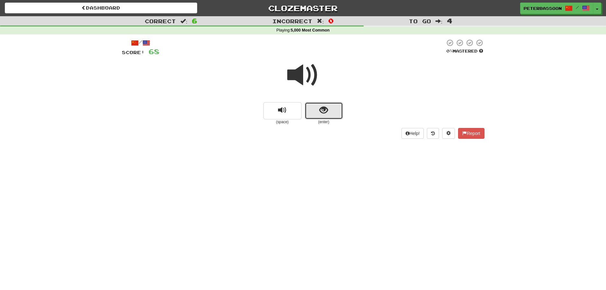
drag, startPoint x: 329, startPoint y: 110, endPoint x: 339, endPoint y: 110, distance: 10.5
click at [339, 110] on button "show sentence" at bounding box center [324, 110] width 38 height 17
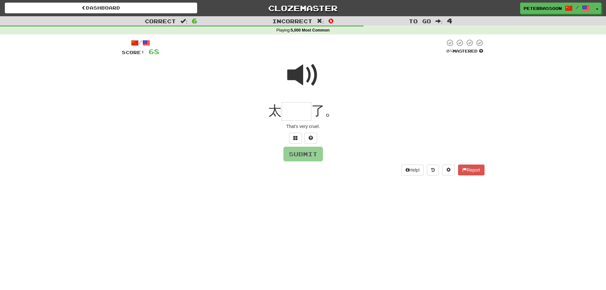
click at [306, 72] on span at bounding box center [303, 75] width 32 height 32
drag, startPoint x: 294, startPoint y: 138, endPoint x: 415, endPoint y: 129, distance: 122.3
click at [294, 138] on span at bounding box center [296, 138] width 4 height 4
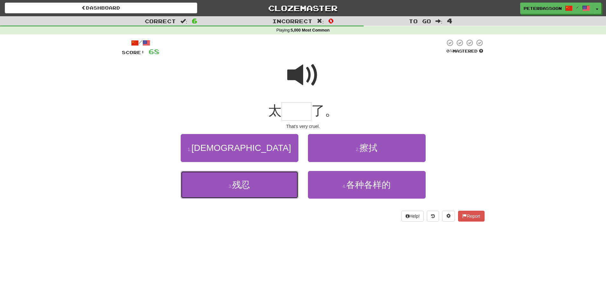
drag, startPoint x: 246, startPoint y: 188, endPoint x: 279, endPoint y: 175, distance: 34.8
click at [247, 187] on span "残忍" at bounding box center [241, 185] width 18 height 10
type input "**"
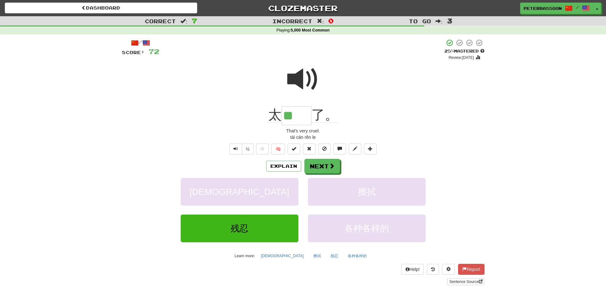
click at [308, 80] on span at bounding box center [303, 79] width 32 height 32
drag, startPoint x: 329, startPoint y: 163, endPoint x: 413, endPoint y: 146, distance: 85.7
click at [330, 163] on span at bounding box center [332, 166] width 6 height 6
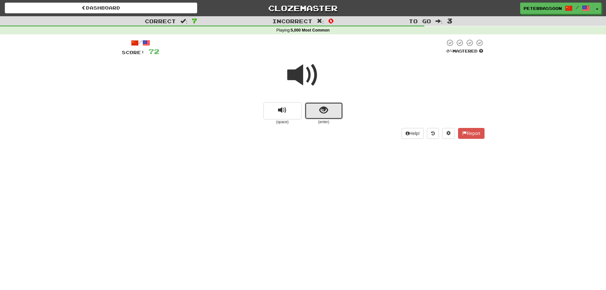
click at [323, 111] on span "show sentence" at bounding box center [324, 110] width 9 height 9
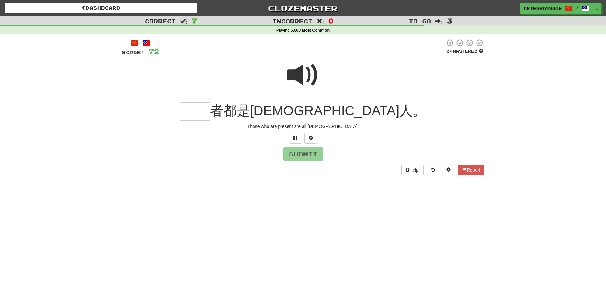
click at [302, 71] on span at bounding box center [303, 75] width 32 height 32
drag, startPoint x: 263, startPoint y: 111, endPoint x: 367, endPoint y: 106, distance: 103.9
click at [210, 110] on input "text" at bounding box center [195, 111] width 30 height 19
type input "**"
drag, startPoint x: 308, startPoint y: 154, endPoint x: 491, endPoint y: 145, distance: 183.9
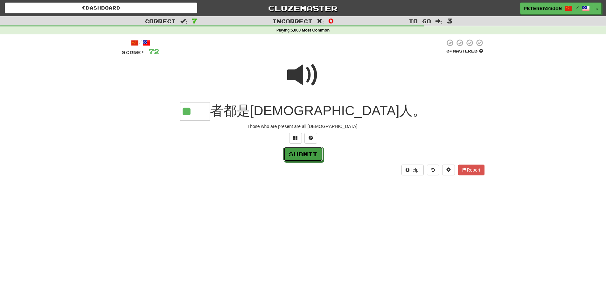
click at [311, 154] on button "Submit" at bounding box center [303, 154] width 39 height 15
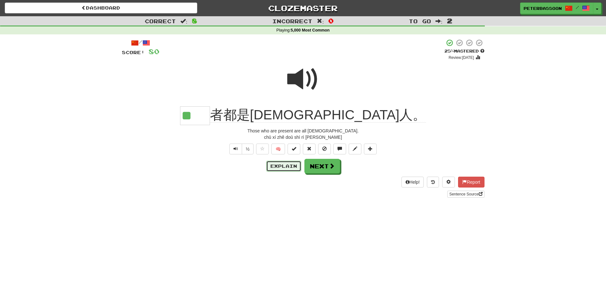
click at [288, 166] on button "Explain" at bounding box center [283, 166] width 35 height 11
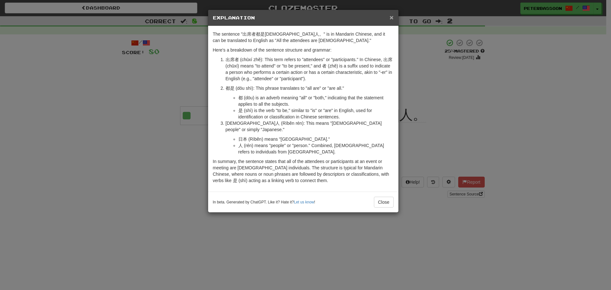
click at [391, 16] on span "×" at bounding box center [392, 17] width 4 height 7
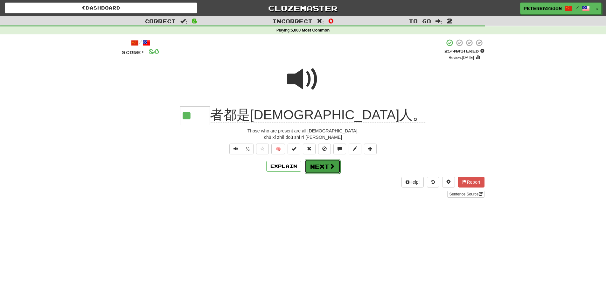
drag, startPoint x: 333, startPoint y: 166, endPoint x: 368, endPoint y: 152, distance: 37.4
click at [334, 164] on span at bounding box center [332, 166] width 6 height 6
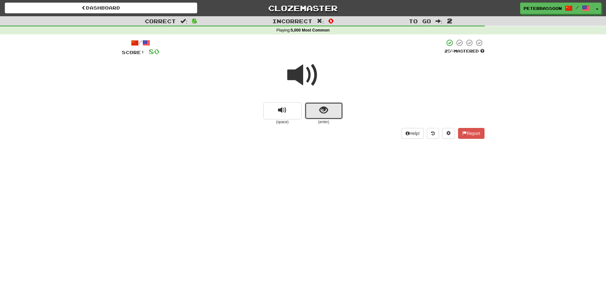
click at [337, 105] on button "show sentence" at bounding box center [324, 110] width 38 height 17
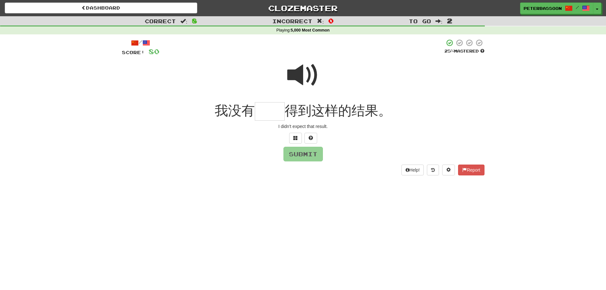
drag, startPoint x: 302, startPoint y: 71, endPoint x: 280, endPoint y: 101, distance: 36.9
click at [302, 72] on span at bounding box center [303, 75] width 32 height 32
drag, startPoint x: 276, startPoint y: 115, endPoint x: 381, endPoint y: 109, distance: 105.8
click at [276, 114] on input "text" at bounding box center [270, 111] width 30 height 19
type input "**"
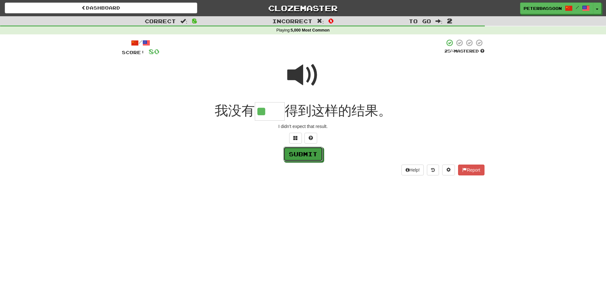
drag, startPoint x: 317, startPoint y: 154, endPoint x: 345, endPoint y: 144, distance: 30.1
click at [326, 149] on div "Submit" at bounding box center [303, 154] width 363 height 15
click at [303, 154] on button "Submit" at bounding box center [303, 154] width 39 height 15
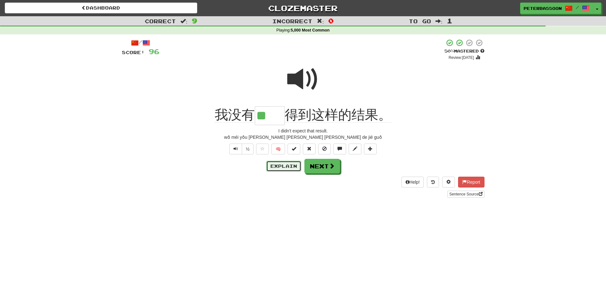
click at [284, 165] on button "Explain" at bounding box center [283, 166] width 35 height 11
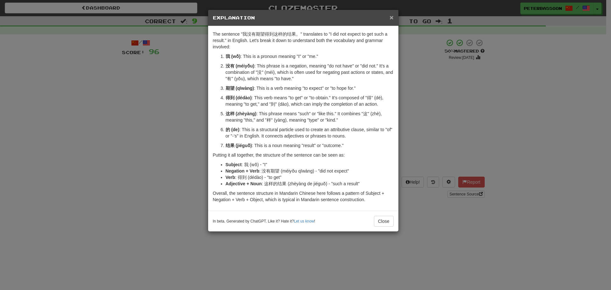
click at [392, 15] on span "×" at bounding box center [392, 17] width 4 height 7
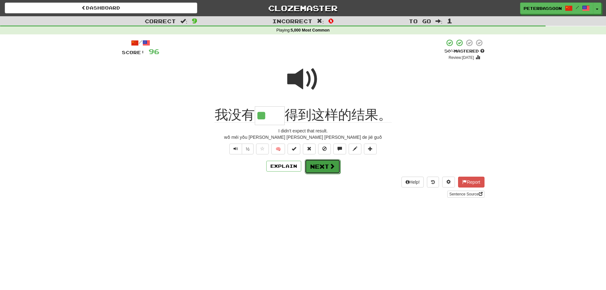
click at [322, 166] on button "Next" at bounding box center [323, 166] width 36 height 15
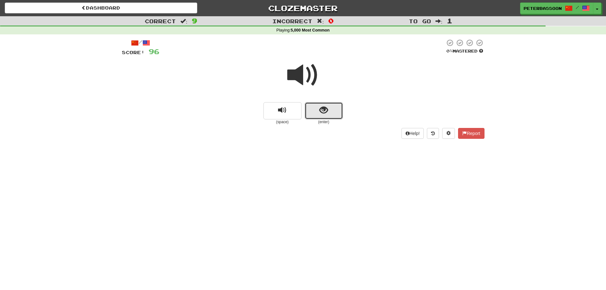
drag, startPoint x: 314, startPoint y: 107, endPoint x: 399, endPoint y: 98, distance: 85.1
click at [319, 106] on button "show sentence" at bounding box center [324, 110] width 38 height 17
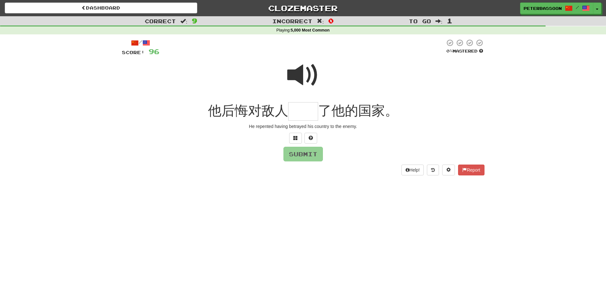
click at [304, 73] on span at bounding box center [303, 75] width 32 height 32
drag, startPoint x: 297, startPoint y: 114, endPoint x: 321, endPoint y: 112, distance: 23.6
click at [297, 114] on input "text" at bounding box center [303, 111] width 30 height 19
type input "**"
click at [298, 154] on button "Submit" at bounding box center [303, 154] width 39 height 15
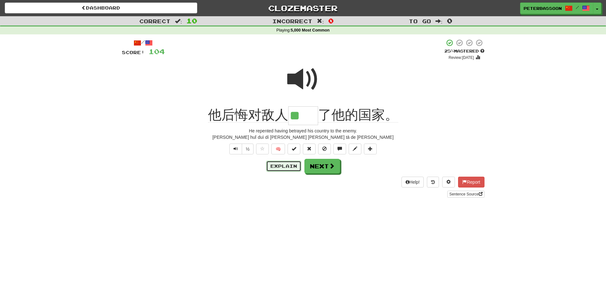
click at [284, 166] on button "Explain" at bounding box center [283, 166] width 35 height 11
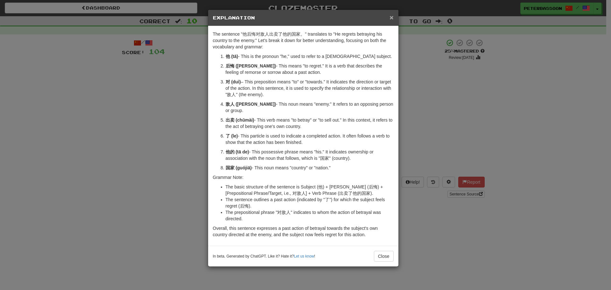
click at [392, 14] on span "×" at bounding box center [392, 17] width 4 height 7
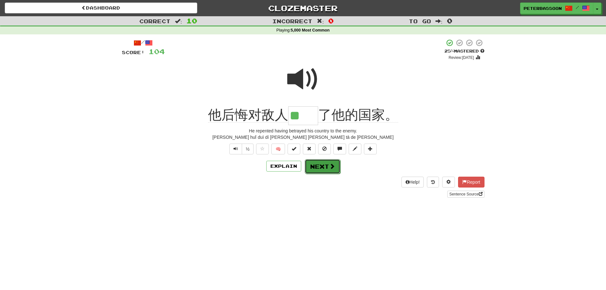
click at [330, 165] on span at bounding box center [332, 166] width 6 height 6
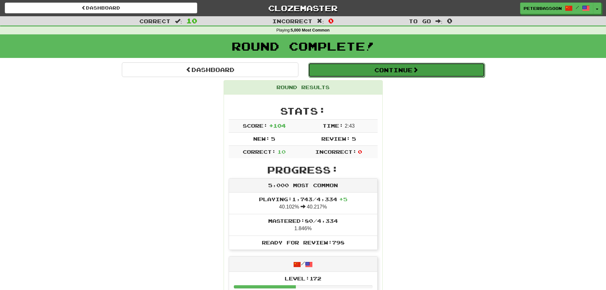
click at [401, 70] on button "Continue" at bounding box center [396, 70] width 177 height 15
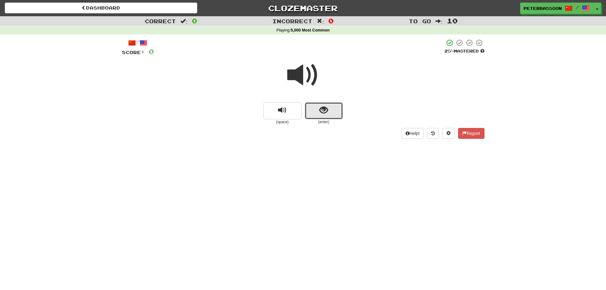
click at [321, 111] on button "show sentence" at bounding box center [324, 110] width 38 height 17
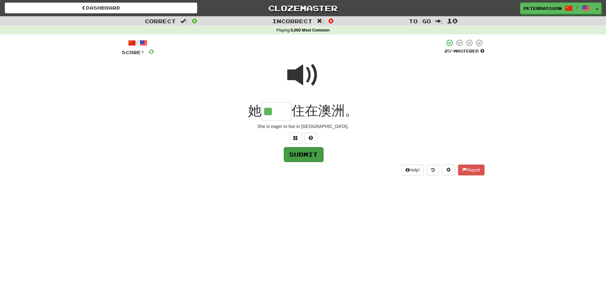
type input "**"
click at [309, 154] on button "Submit" at bounding box center [303, 154] width 39 height 15
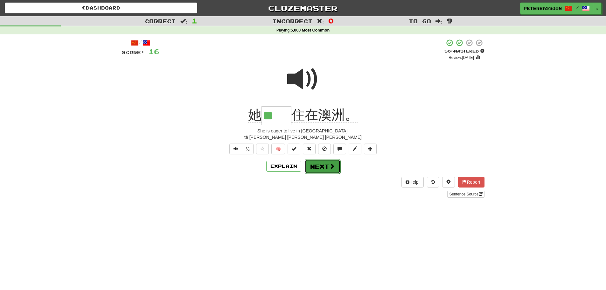
click at [324, 165] on button "Next" at bounding box center [323, 166] width 36 height 15
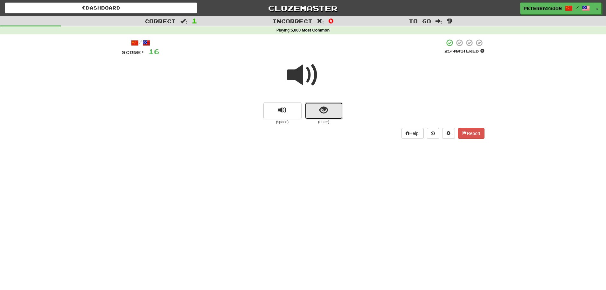
click at [325, 110] on button "show sentence" at bounding box center [324, 110] width 38 height 17
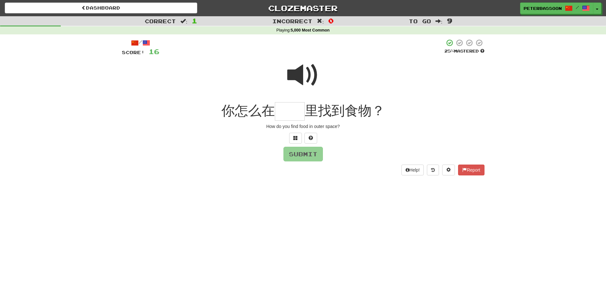
click at [309, 75] on span at bounding box center [303, 75] width 32 height 32
click at [290, 115] on input "text" at bounding box center [290, 111] width 30 height 19
type input "*"
click at [306, 76] on span at bounding box center [303, 75] width 32 height 32
click at [292, 115] on input "text" at bounding box center [290, 111] width 30 height 19
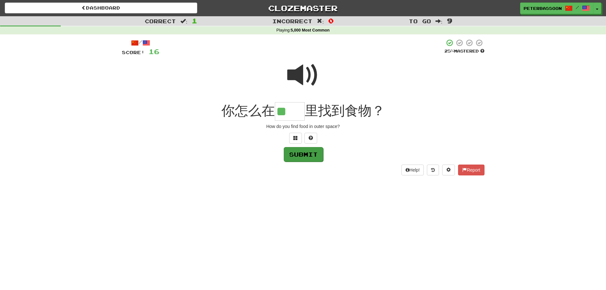
type input "**"
drag, startPoint x: 308, startPoint y: 152, endPoint x: 382, endPoint y: 148, distance: 74.6
click at [308, 152] on button "Submit" at bounding box center [303, 154] width 39 height 15
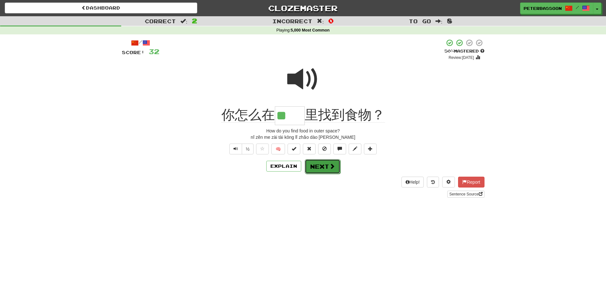
click at [323, 164] on button "Next" at bounding box center [323, 166] width 36 height 15
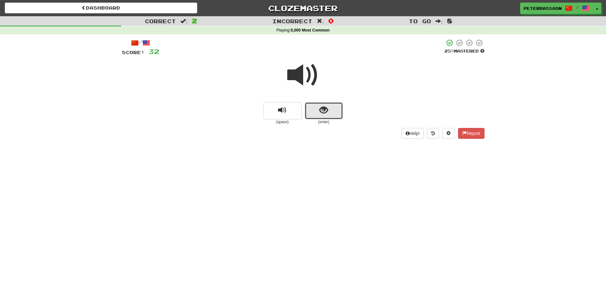
click at [334, 106] on button "show sentence" at bounding box center [324, 110] width 38 height 17
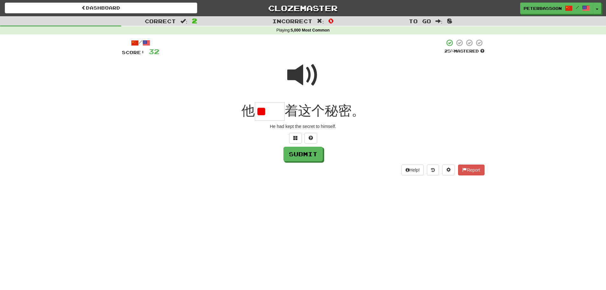
click at [302, 76] on span at bounding box center [303, 75] width 32 height 32
click at [281, 112] on input "**" at bounding box center [270, 111] width 30 height 19
click at [297, 135] on button at bounding box center [295, 138] width 13 height 11
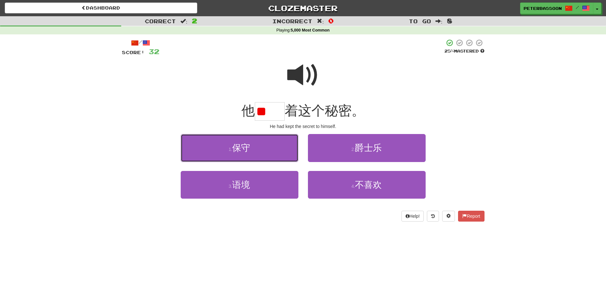
drag, startPoint x: 271, startPoint y: 151, endPoint x: 328, endPoint y: 141, distance: 57.4
click at [276, 149] on button "1 . 保守" at bounding box center [240, 148] width 118 height 28
type input "**"
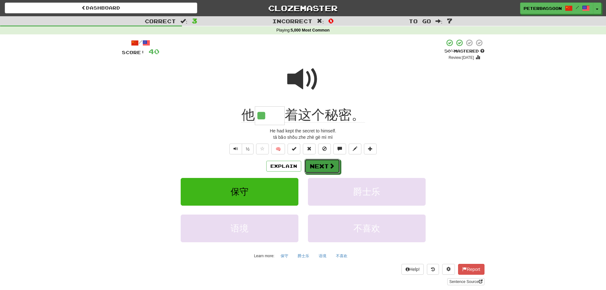
click at [324, 165] on button "Next" at bounding box center [323, 166] width 36 height 15
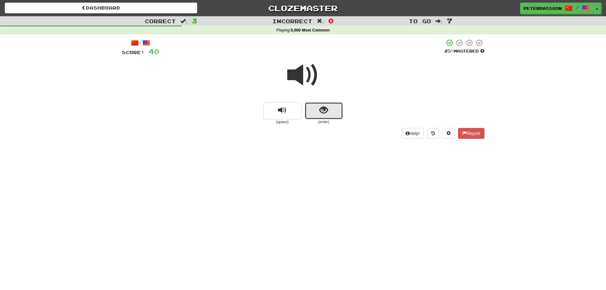
drag, startPoint x: 320, startPoint y: 111, endPoint x: 438, endPoint y: 99, distance: 118.7
click at [321, 111] on span "show sentence" at bounding box center [324, 110] width 9 height 9
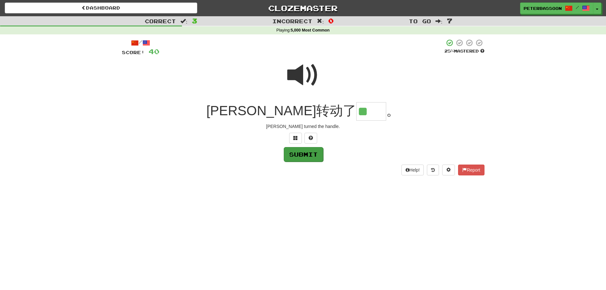
type input "**"
click at [304, 154] on button "Submit" at bounding box center [303, 154] width 39 height 15
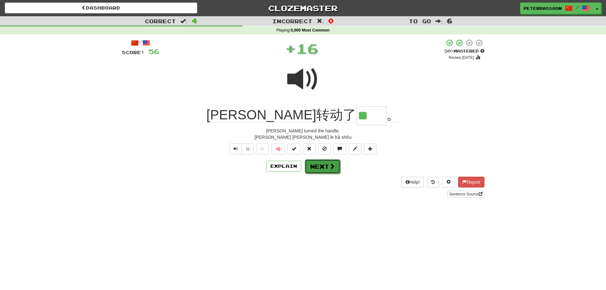
click at [319, 167] on button "Next" at bounding box center [323, 166] width 36 height 15
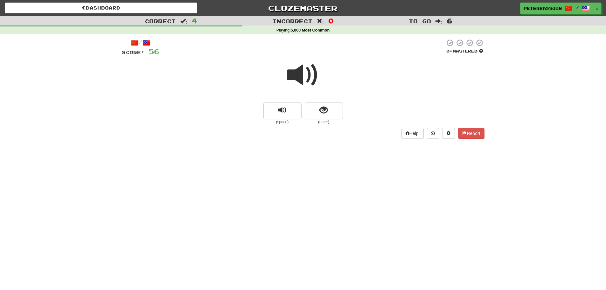
click at [305, 73] on span at bounding box center [303, 75] width 32 height 32
click at [321, 111] on span "show sentence" at bounding box center [324, 110] width 9 height 9
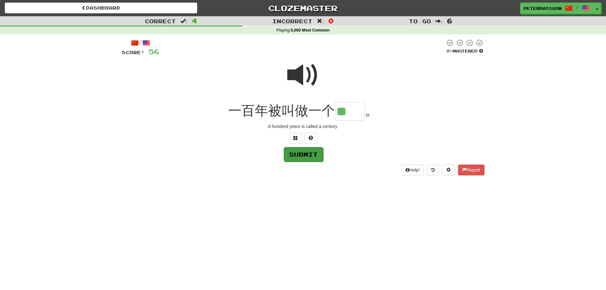
type input "**"
click at [306, 155] on button "Submit" at bounding box center [303, 154] width 39 height 15
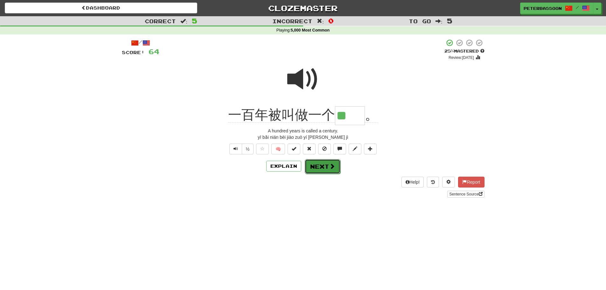
click at [326, 164] on button "Next" at bounding box center [323, 166] width 36 height 15
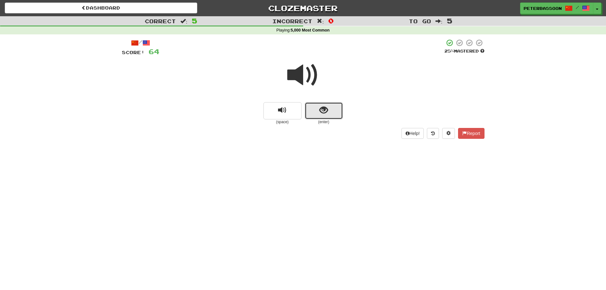
drag, startPoint x: 320, startPoint y: 105, endPoint x: 324, endPoint y: 106, distance: 4.0
click at [324, 106] on button "show sentence" at bounding box center [324, 110] width 38 height 17
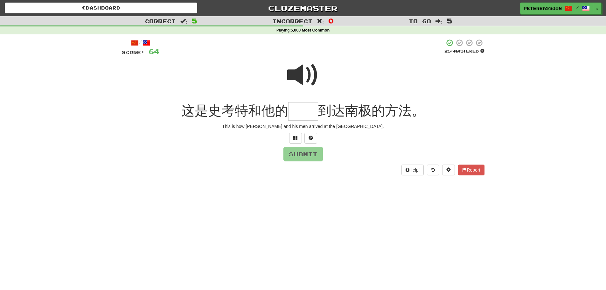
drag, startPoint x: 301, startPoint y: 67, endPoint x: 267, endPoint y: 93, distance: 42.1
click at [301, 68] on span at bounding box center [303, 75] width 32 height 32
click at [301, 112] on input "text" at bounding box center [303, 111] width 30 height 19
type input "**"
drag, startPoint x: 313, startPoint y: 154, endPoint x: 324, endPoint y: 156, distance: 11.9
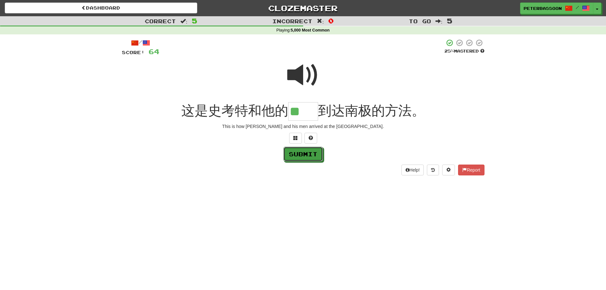
click at [313, 154] on button "Submit" at bounding box center [303, 154] width 39 height 15
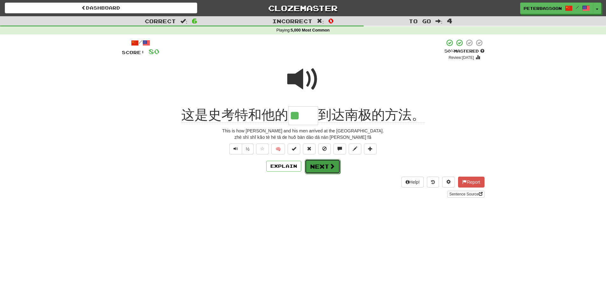
click at [329, 162] on button "Next" at bounding box center [323, 166] width 36 height 15
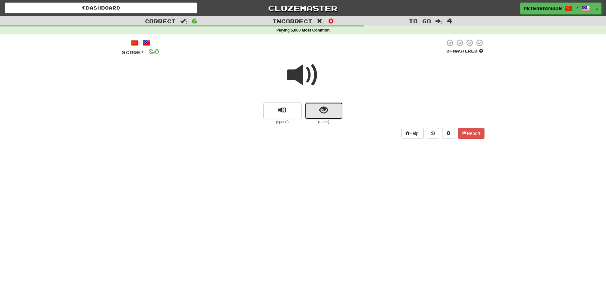
drag, startPoint x: 311, startPoint y: 111, endPoint x: 319, endPoint y: 109, distance: 8.4
click at [319, 109] on button "show sentence" at bounding box center [324, 110] width 38 height 17
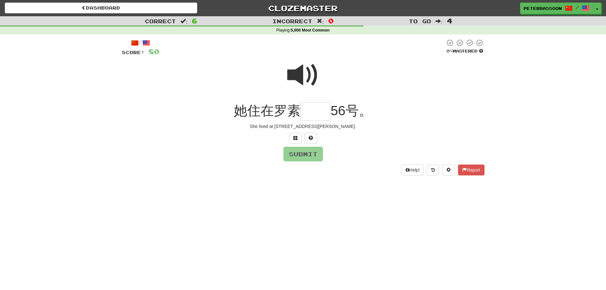
click at [304, 77] on span at bounding box center [303, 75] width 32 height 32
click at [311, 112] on input "text" at bounding box center [316, 111] width 30 height 19
type input "**"
click at [310, 155] on button "Submit" at bounding box center [303, 154] width 39 height 15
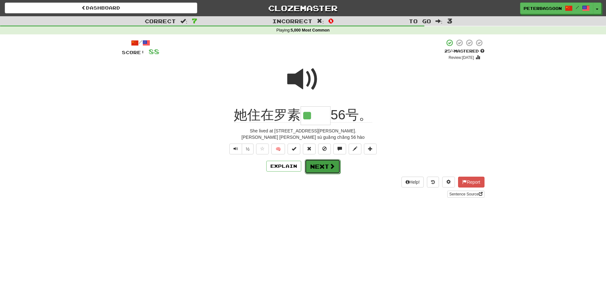
click at [324, 165] on button "Next" at bounding box center [323, 166] width 36 height 15
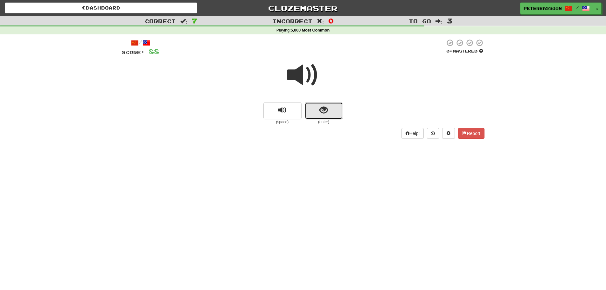
click at [321, 109] on span "show sentence" at bounding box center [324, 110] width 9 height 9
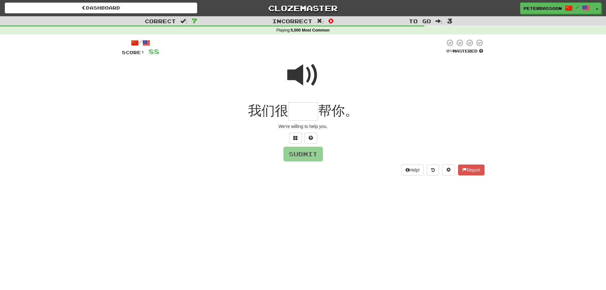
click at [298, 74] on span at bounding box center [303, 75] width 32 height 32
click at [294, 115] on input "text" at bounding box center [303, 111] width 30 height 19
click at [301, 74] on span at bounding box center [303, 75] width 32 height 32
click at [297, 137] on span at bounding box center [296, 138] width 4 height 4
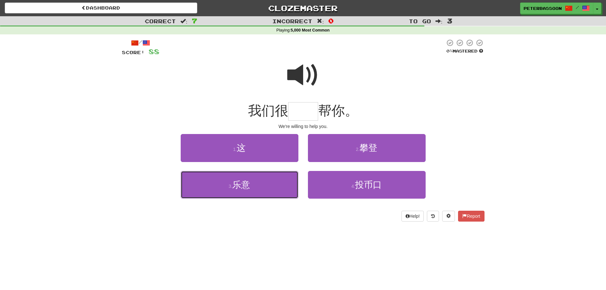
drag, startPoint x: 256, startPoint y: 190, endPoint x: 323, endPoint y: 174, distance: 69.2
click at [260, 188] on button "3 . 乐意" at bounding box center [240, 185] width 118 height 28
type input "**"
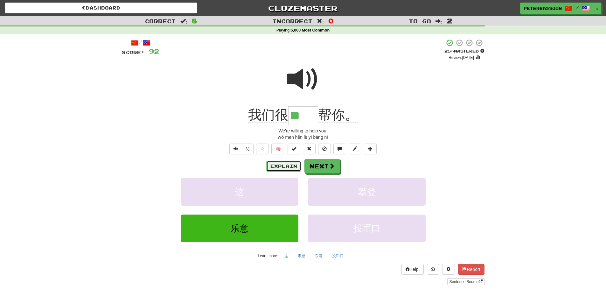
click at [282, 164] on button "Explain" at bounding box center [283, 166] width 35 height 11
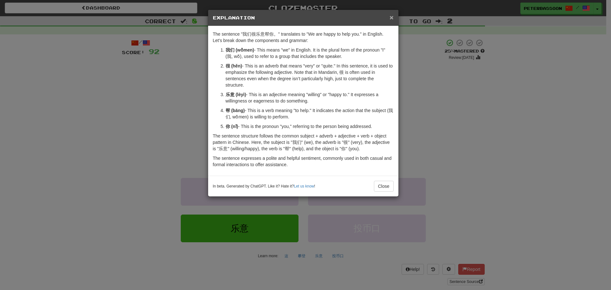
click at [391, 14] on span "×" at bounding box center [392, 17] width 4 height 7
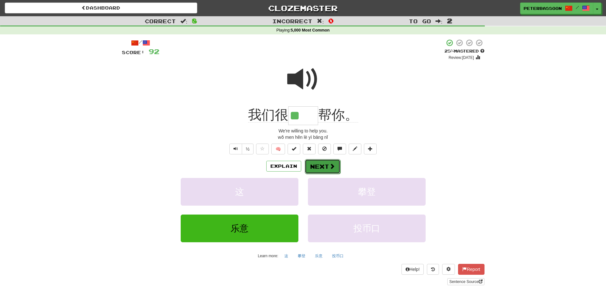
click at [330, 163] on span at bounding box center [332, 166] width 6 height 6
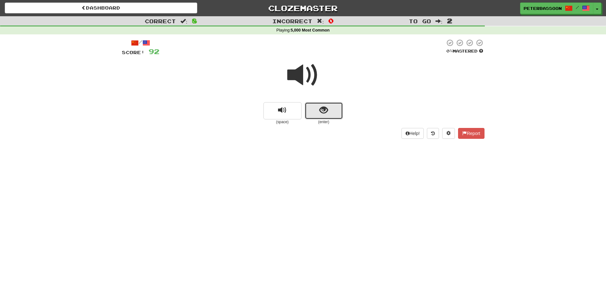
click at [317, 106] on button "show sentence" at bounding box center [324, 110] width 38 height 17
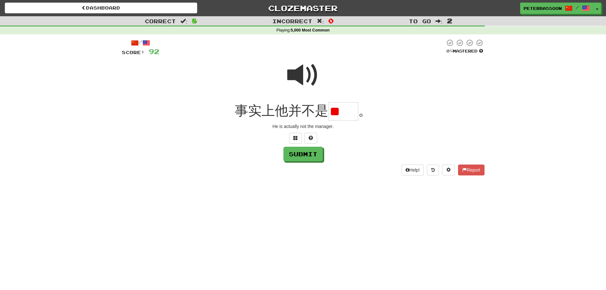
click at [301, 70] on span at bounding box center [303, 75] width 32 height 32
click at [294, 136] on span at bounding box center [296, 138] width 4 height 4
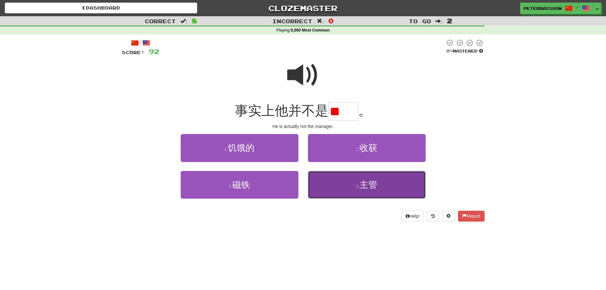
click at [388, 186] on button "4 . 主管" at bounding box center [367, 185] width 118 height 28
type input "**"
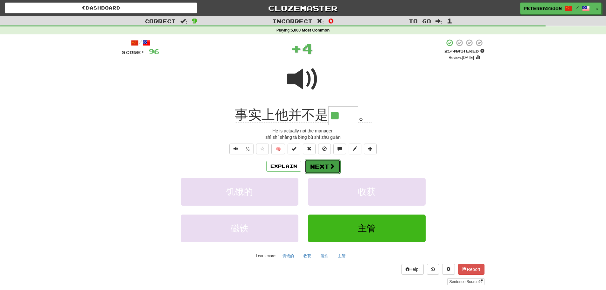
click at [327, 164] on button "Next" at bounding box center [323, 166] width 36 height 15
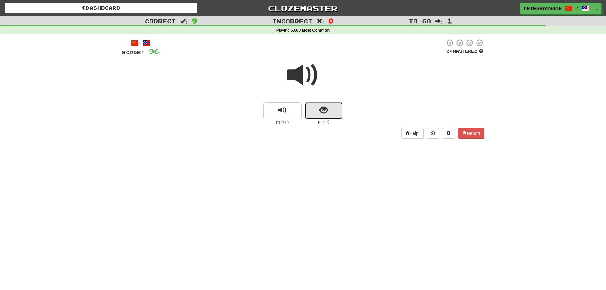
drag, startPoint x: 321, startPoint y: 113, endPoint x: 389, endPoint y: 93, distance: 70.6
click at [325, 111] on span "show sentence" at bounding box center [324, 110] width 9 height 9
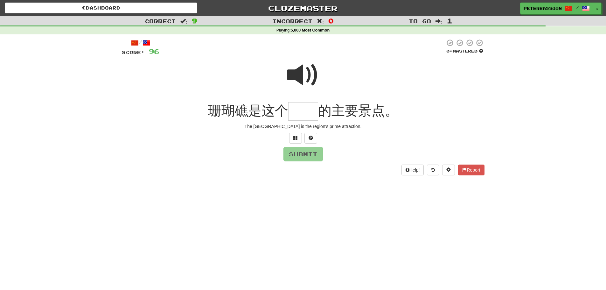
click at [297, 75] on span at bounding box center [303, 75] width 32 height 32
drag, startPoint x: 294, startPoint y: 114, endPoint x: 343, endPoint y: 108, distance: 49.4
click at [296, 113] on input "text" at bounding box center [303, 111] width 30 height 19
type input "**"
drag, startPoint x: 307, startPoint y: 153, endPoint x: 310, endPoint y: 152, distance: 3.6
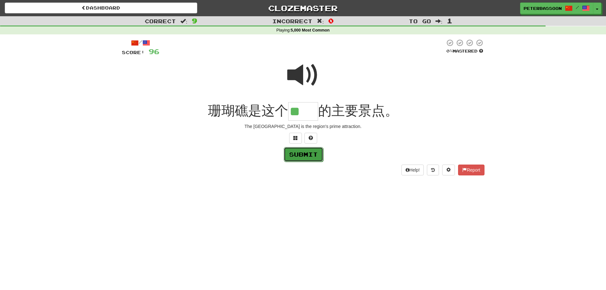
click at [310, 152] on button "Submit" at bounding box center [303, 154] width 39 height 15
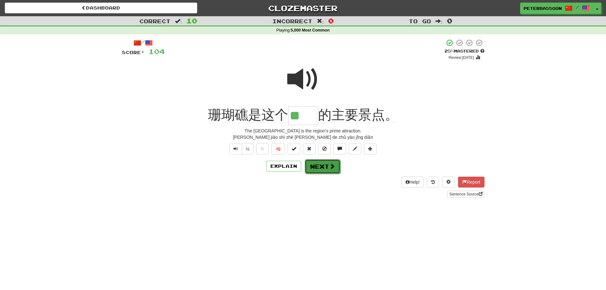
click at [325, 166] on button "Next" at bounding box center [323, 166] width 36 height 15
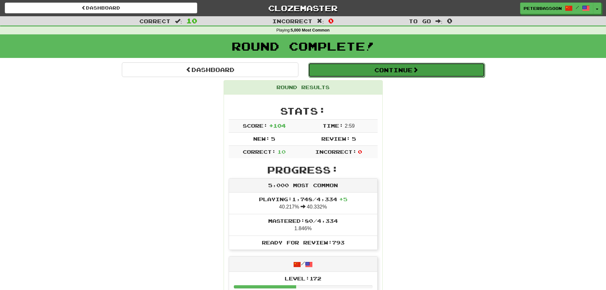
click at [416, 68] on span at bounding box center [416, 70] width 6 height 6
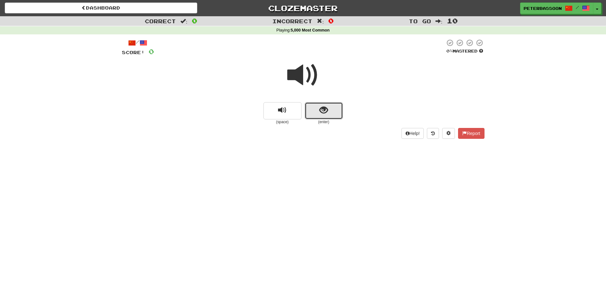
drag, startPoint x: 316, startPoint y: 105, endPoint x: 462, endPoint y: 95, distance: 145.9
click at [331, 102] on div "(space) (enter)" at bounding box center [303, 91] width 363 height 68
drag, startPoint x: 324, startPoint y: 110, endPoint x: 439, endPoint y: 96, distance: 115.2
click at [327, 110] on span "show sentence" at bounding box center [324, 110] width 9 height 9
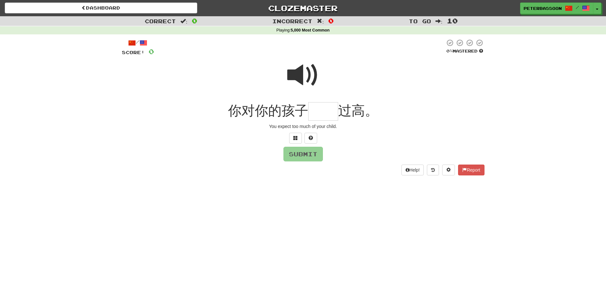
drag, startPoint x: 307, startPoint y: 74, endPoint x: 327, endPoint y: 77, distance: 20.3
click at [308, 74] on span at bounding box center [303, 75] width 32 height 32
click at [327, 116] on input "text" at bounding box center [323, 111] width 30 height 19
type input "**"
click at [308, 154] on button "Submit" at bounding box center [303, 154] width 39 height 15
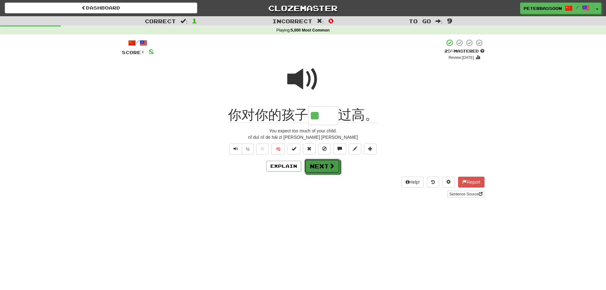
drag, startPoint x: 324, startPoint y: 165, endPoint x: 336, endPoint y: 161, distance: 12.7
click at [329, 163] on button "Next" at bounding box center [323, 166] width 36 height 15
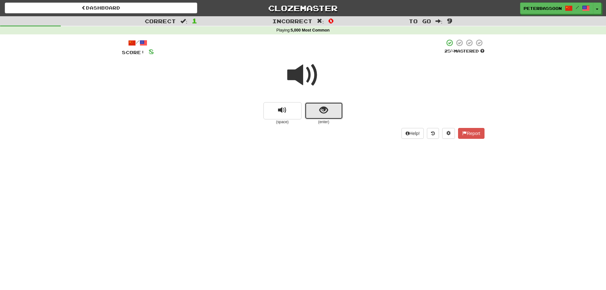
click at [327, 109] on span "show sentence" at bounding box center [324, 110] width 9 height 9
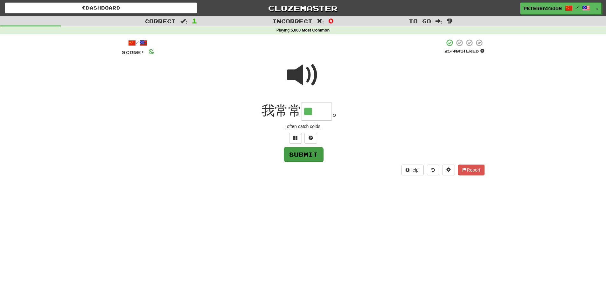
type input "**"
click at [311, 155] on button "Submit" at bounding box center [303, 154] width 39 height 15
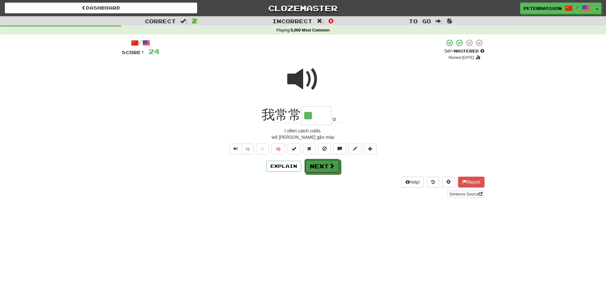
drag, startPoint x: 327, startPoint y: 168, endPoint x: 371, endPoint y: 154, distance: 45.6
click at [327, 168] on button "Next" at bounding box center [323, 166] width 36 height 15
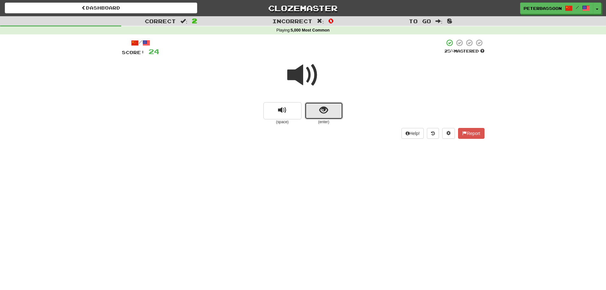
drag, startPoint x: 324, startPoint y: 111, endPoint x: 343, endPoint y: 93, distance: 26.3
click at [329, 108] on button "show sentence" at bounding box center [324, 110] width 38 height 17
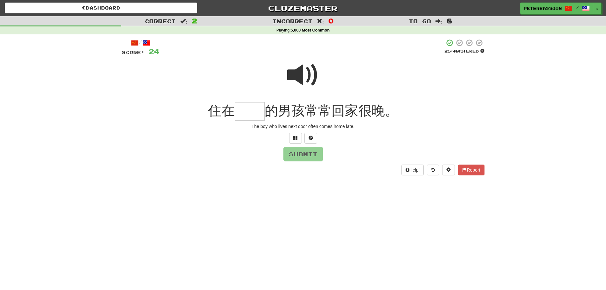
click at [253, 114] on input "text" at bounding box center [250, 111] width 30 height 19
click at [305, 74] on span at bounding box center [303, 75] width 32 height 32
drag, startPoint x: 262, startPoint y: 113, endPoint x: 311, endPoint y: 101, distance: 49.9
click at [263, 113] on input "**" at bounding box center [250, 111] width 30 height 19
type input "*"
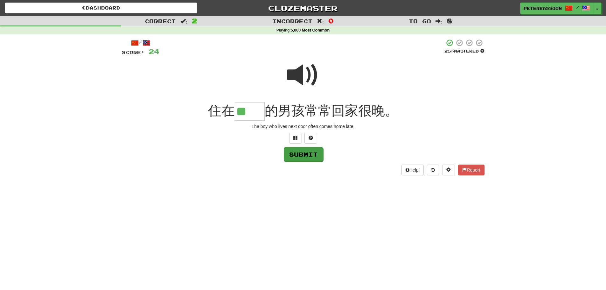
type input "**"
click at [304, 153] on button "Submit" at bounding box center [303, 154] width 39 height 15
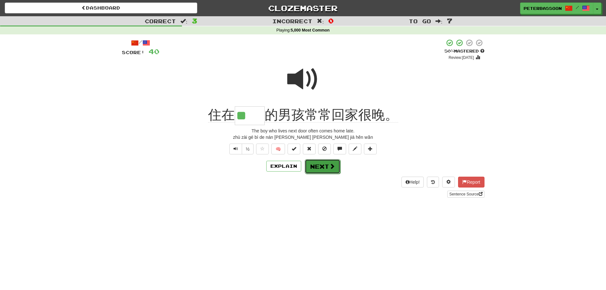
click at [326, 166] on button "Next" at bounding box center [323, 166] width 36 height 15
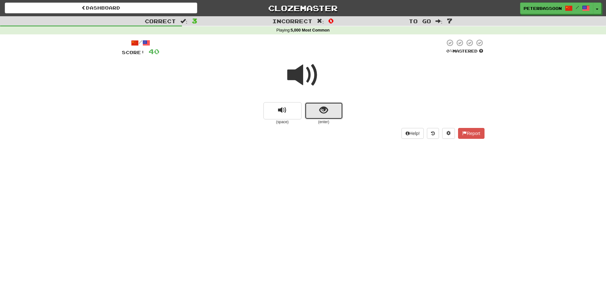
click at [330, 110] on button "show sentence" at bounding box center [324, 110] width 38 height 17
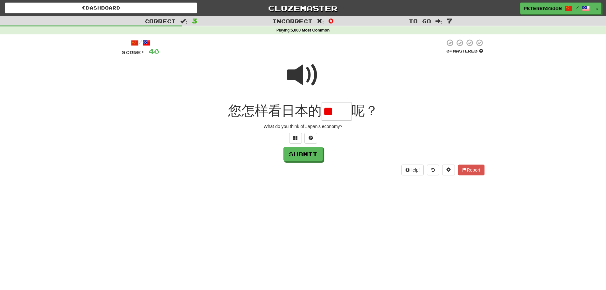
type input "*"
type input "**"
click at [303, 152] on button "Submit" at bounding box center [303, 154] width 39 height 15
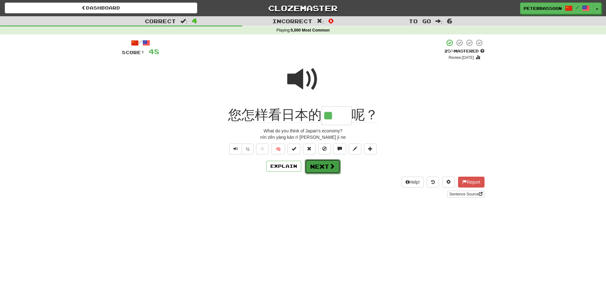
click at [329, 166] on span at bounding box center [332, 166] width 6 height 6
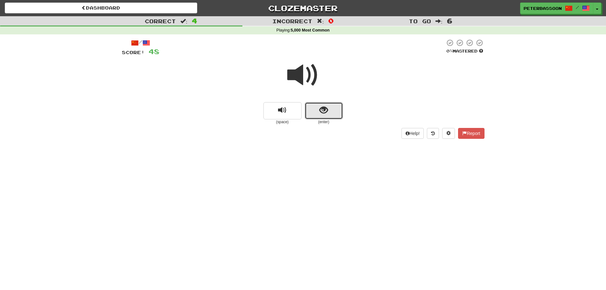
drag, startPoint x: 331, startPoint y: 108, endPoint x: 427, endPoint y: 95, distance: 97.1
click at [337, 105] on button "show sentence" at bounding box center [324, 110] width 38 height 17
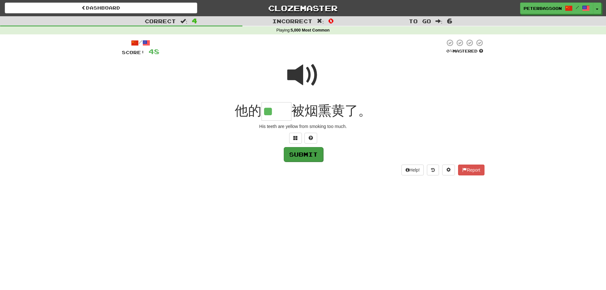
type input "**"
drag, startPoint x: 312, startPoint y: 156, endPoint x: 427, endPoint y: 145, distance: 116.0
click at [331, 152] on div "Submit" at bounding box center [303, 154] width 363 height 15
drag, startPoint x: 296, startPoint y: 152, endPoint x: 302, endPoint y: 152, distance: 5.7
click at [297, 152] on button "Submit" at bounding box center [303, 154] width 39 height 15
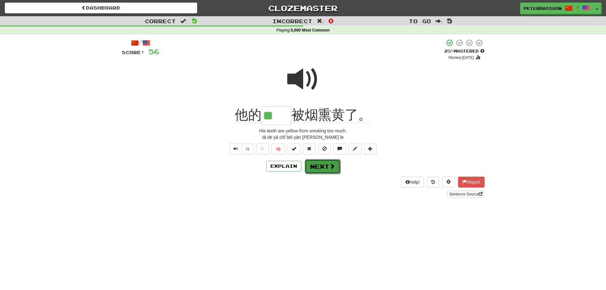
click at [327, 166] on button "Next" at bounding box center [323, 166] width 36 height 15
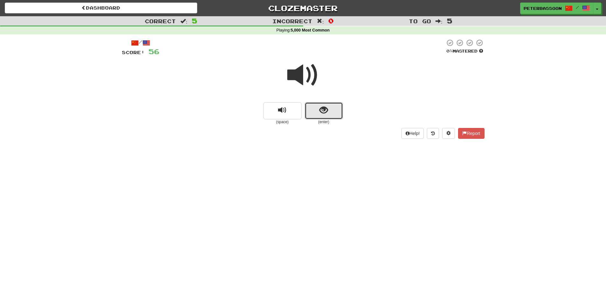
drag, startPoint x: 324, startPoint y: 111, endPoint x: 446, endPoint y: 97, distance: 122.2
click at [329, 110] on button "show sentence" at bounding box center [324, 110] width 38 height 17
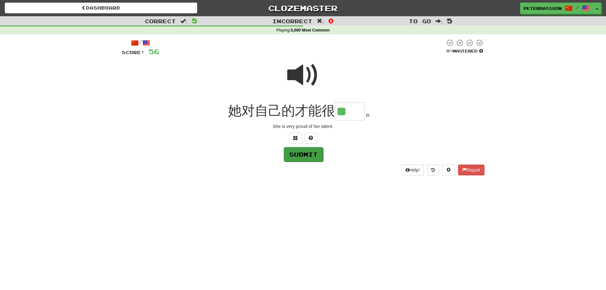
type input "**"
drag, startPoint x: 306, startPoint y: 156, endPoint x: 401, endPoint y: 145, distance: 95.8
click at [308, 155] on button "Submit" at bounding box center [303, 154] width 39 height 15
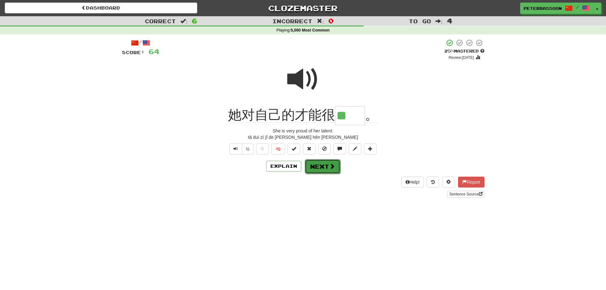
drag, startPoint x: 331, startPoint y: 166, endPoint x: 417, endPoint y: 150, distance: 87.8
click at [336, 165] on button "Next" at bounding box center [323, 166] width 36 height 15
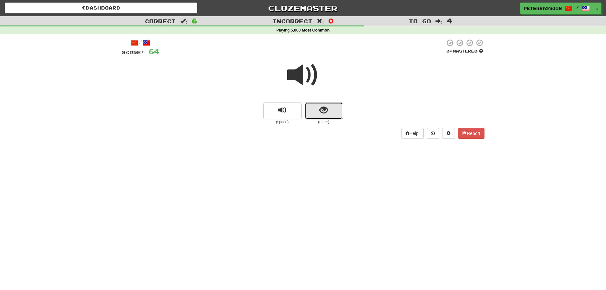
drag, startPoint x: 323, startPoint y: 112, endPoint x: 437, endPoint y: 95, distance: 114.7
click at [330, 110] on button "show sentence" at bounding box center [324, 110] width 38 height 17
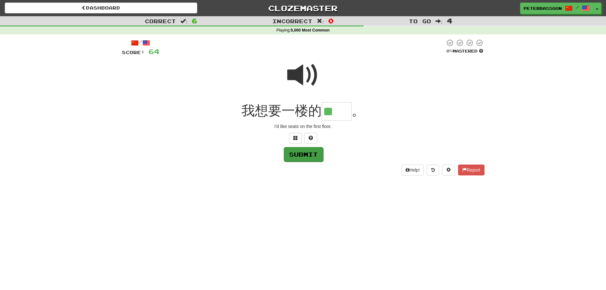
type input "**"
click at [307, 154] on button "Submit" at bounding box center [303, 154] width 39 height 15
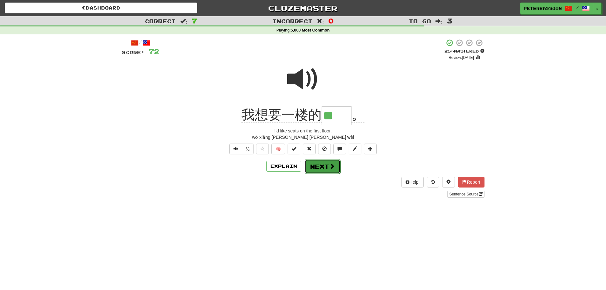
click at [324, 165] on button "Next" at bounding box center [323, 166] width 36 height 15
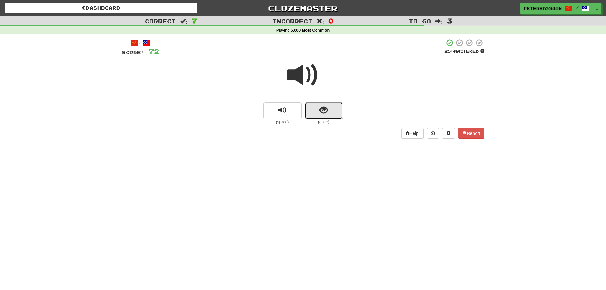
drag, startPoint x: 319, startPoint y: 105, endPoint x: 428, endPoint y: 97, distance: 109.8
click at [324, 104] on button "show sentence" at bounding box center [324, 110] width 38 height 17
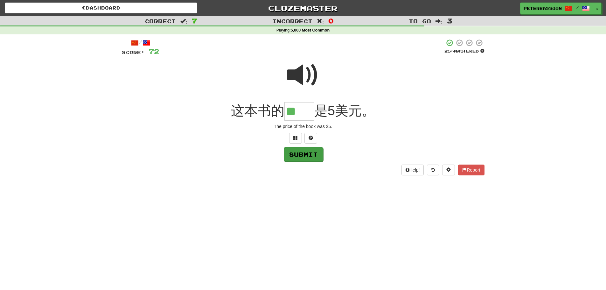
type input "**"
click at [305, 154] on button "Submit" at bounding box center [303, 154] width 39 height 15
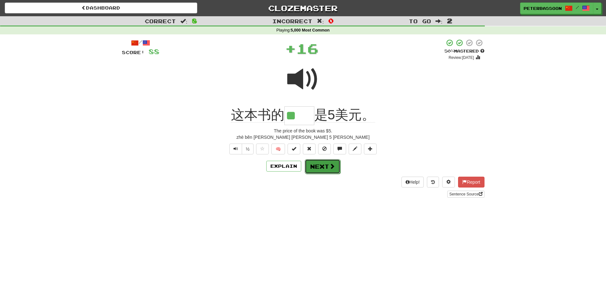
click at [322, 165] on button "Next" at bounding box center [323, 166] width 36 height 15
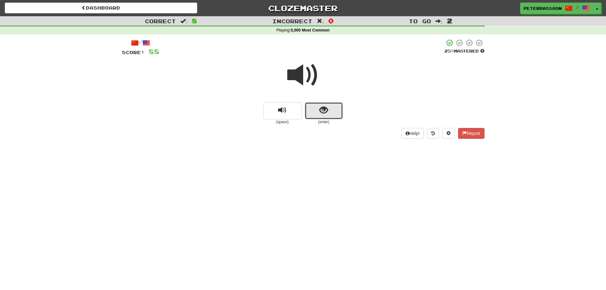
click at [320, 112] on span "show sentence" at bounding box center [324, 110] width 9 height 9
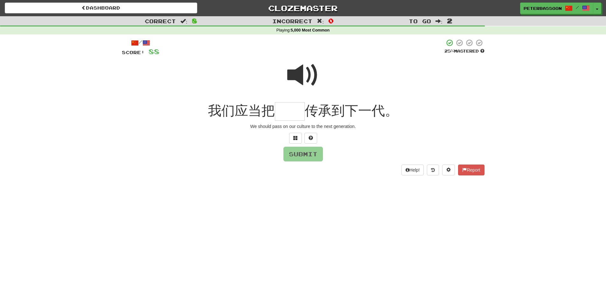
click at [302, 67] on span at bounding box center [303, 75] width 32 height 32
click at [294, 114] on input "text" at bounding box center [290, 111] width 30 height 19
type input "**"
click at [310, 154] on button "Submit" at bounding box center [303, 154] width 39 height 15
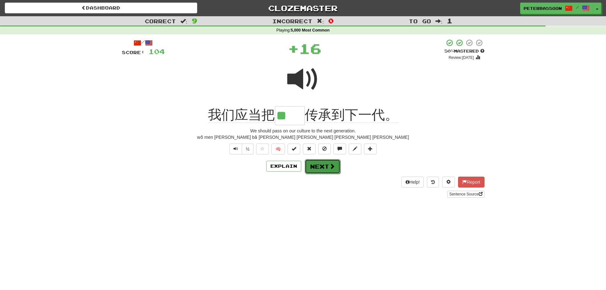
click at [327, 164] on button "Next" at bounding box center [323, 166] width 36 height 15
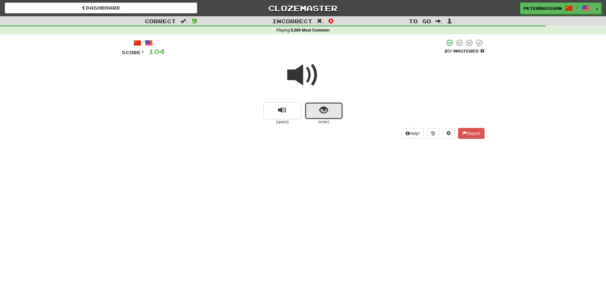
drag, startPoint x: 324, startPoint y: 105, endPoint x: 387, endPoint y: 101, distance: 63.5
click at [324, 106] on span "show sentence" at bounding box center [324, 110] width 9 height 9
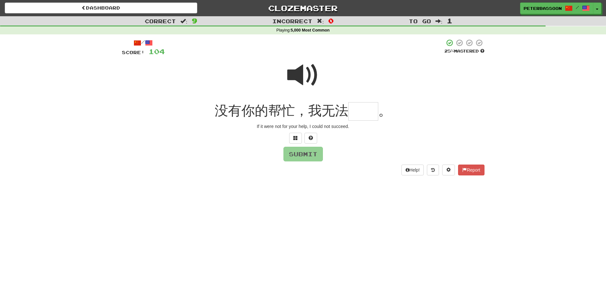
click at [297, 78] on span at bounding box center [303, 75] width 32 height 32
click at [367, 117] on input "text" at bounding box center [364, 111] width 30 height 19
type input "**"
drag, startPoint x: 307, startPoint y: 154, endPoint x: 310, endPoint y: 153, distance: 3.4
click at [310, 153] on button "Submit" at bounding box center [303, 154] width 39 height 15
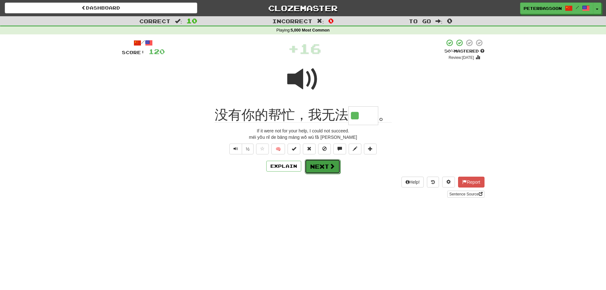
click at [329, 165] on span at bounding box center [332, 166] width 6 height 6
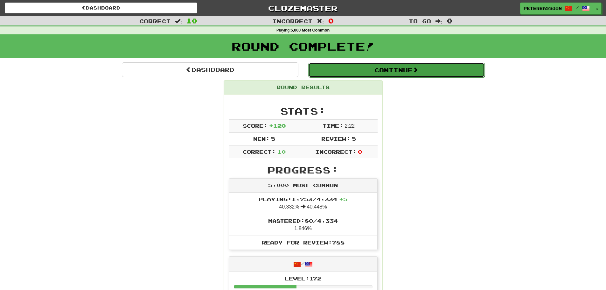
click at [401, 69] on button "Continue" at bounding box center [396, 70] width 177 height 15
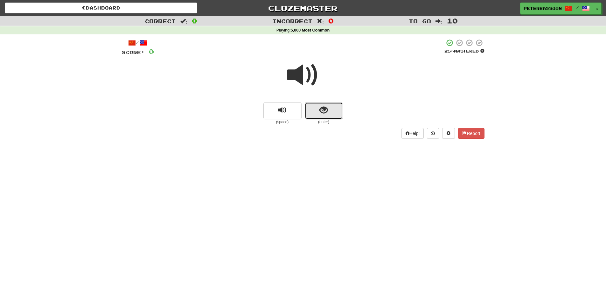
drag, startPoint x: 319, startPoint y: 106, endPoint x: 433, endPoint y: 98, distance: 114.9
click at [322, 106] on button "show sentence" at bounding box center [324, 110] width 38 height 17
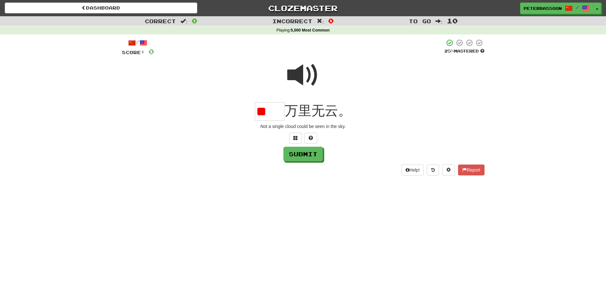
drag, startPoint x: 308, startPoint y: 69, endPoint x: 303, endPoint y: 82, distance: 14.0
click at [308, 69] on span at bounding box center [303, 75] width 32 height 32
click at [283, 115] on input "**" at bounding box center [270, 111] width 30 height 19
type input "**"
drag, startPoint x: 313, startPoint y: 153, endPoint x: 318, endPoint y: 151, distance: 5.1
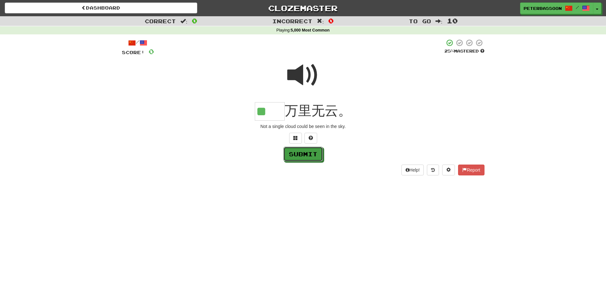
click at [313, 153] on button "Submit" at bounding box center [303, 154] width 39 height 15
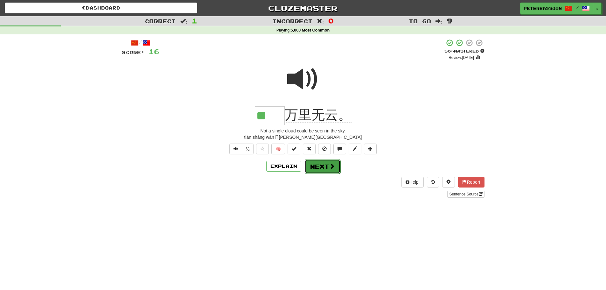
click at [326, 166] on button "Next" at bounding box center [323, 166] width 36 height 15
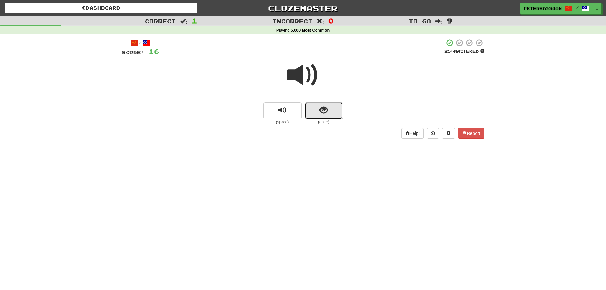
click at [320, 109] on button "show sentence" at bounding box center [324, 110] width 38 height 17
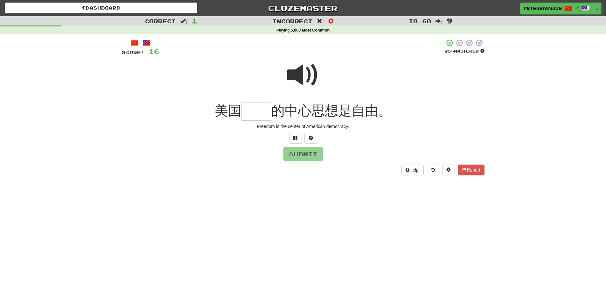
click at [304, 68] on span at bounding box center [303, 75] width 32 height 32
click at [258, 115] on input "text" at bounding box center [257, 111] width 30 height 19
type input "**"
click at [305, 156] on button "Submit" at bounding box center [303, 154] width 39 height 15
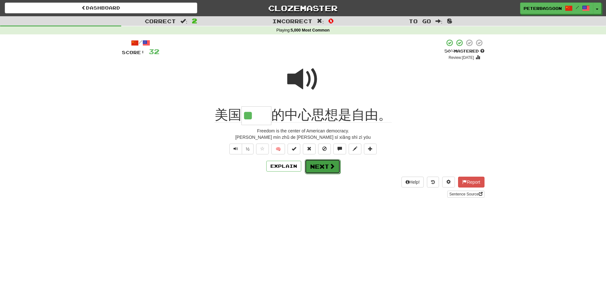
click at [330, 165] on span at bounding box center [332, 166] width 6 height 6
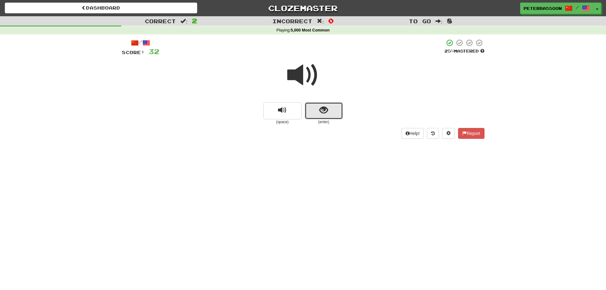
click at [322, 110] on span "show sentence" at bounding box center [324, 110] width 9 height 9
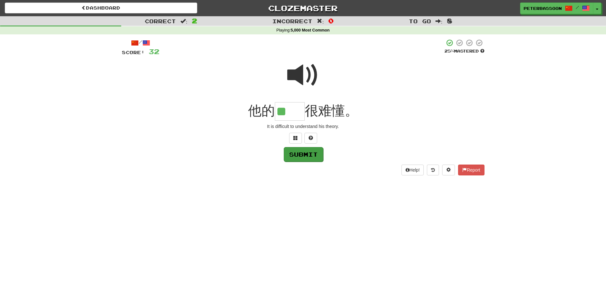
type input "**"
click at [306, 154] on button "Submit" at bounding box center [303, 154] width 39 height 15
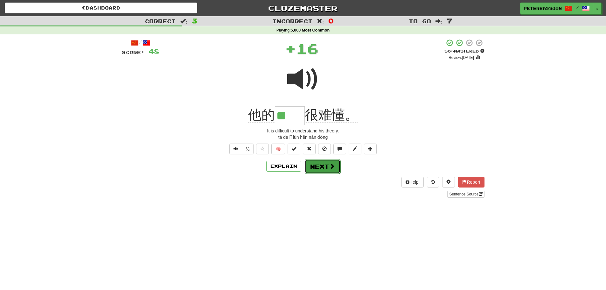
click at [326, 167] on button "Next" at bounding box center [323, 166] width 36 height 15
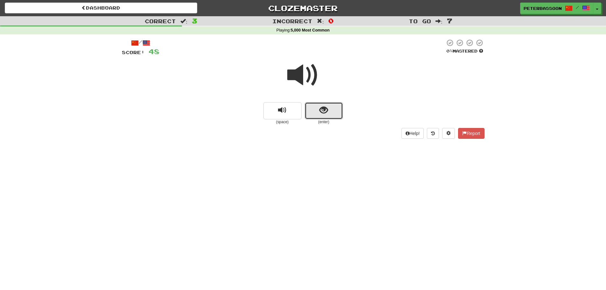
click at [325, 107] on span "show sentence" at bounding box center [324, 110] width 9 height 9
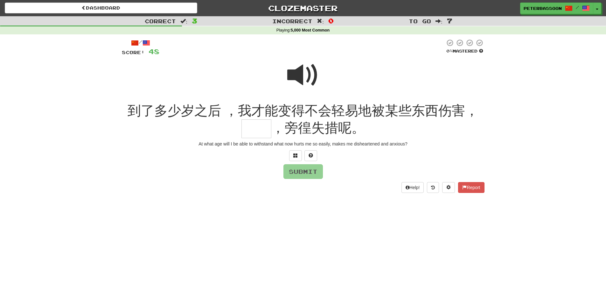
click at [303, 74] on span at bounding box center [303, 75] width 32 height 32
click at [264, 131] on input "text" at bounding box center [257, 128] width 30 height 19
click at [295, 154] on span at bounding box center [296, 155] width 4 height 4
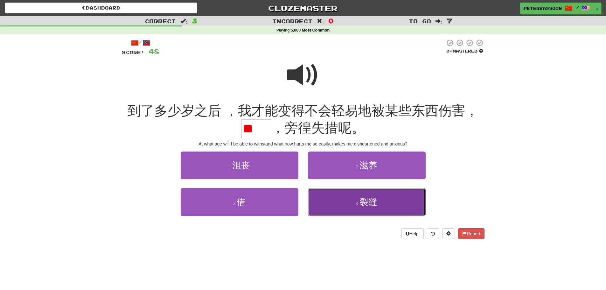
click at [378, 204] on span "裂缝" at bounding box center [369, 202] width 18 height 10
type input "**"
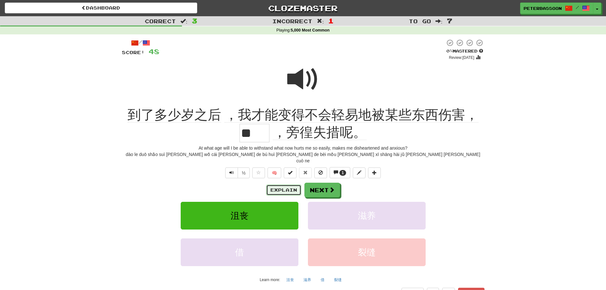
click at [281, 185] on button "Explain" at bounding box center [283, 190] width 35 height 11
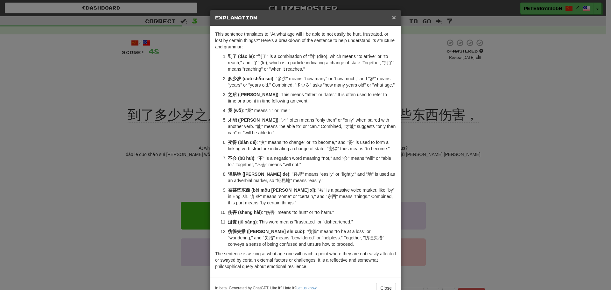
click at [392, 16] on span "×" at bounding box center [394, 17] width 4 height 7
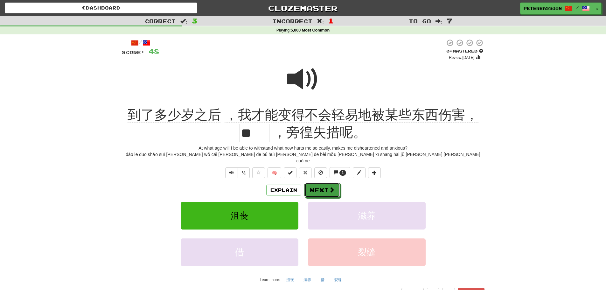
drag, startPoint x: 321, startPoint y: 182, endPoint x: 327, endPoint y: 180, distance: 5.9
click at [321, 183] on button "Next" at bounding box center [323, 190] width 36 height 15
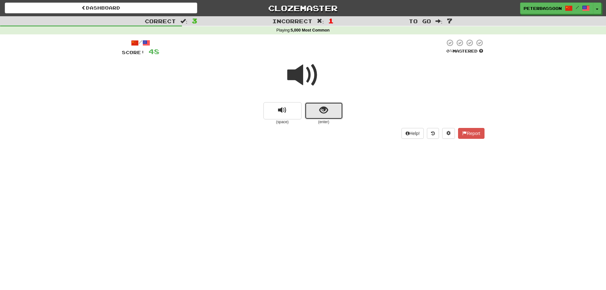
click at [315, 110] on button "show sentence" at bounding box center [324, 110] width 38 height 17
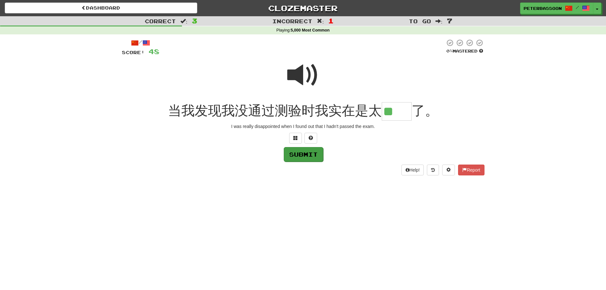
type input "**"
click at [309, 153] on button "Submit" at bounding box center [303, 154] width 39 height 15
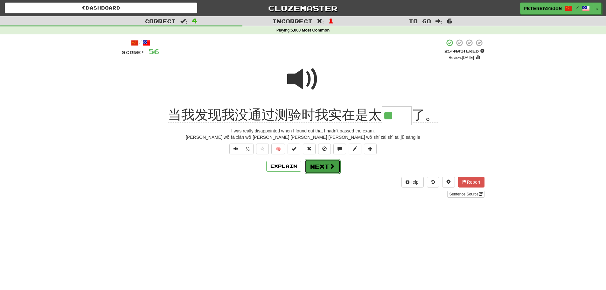
click at [322, 166] on button "Next" at bounding box center [323, 166] width 36 height 15
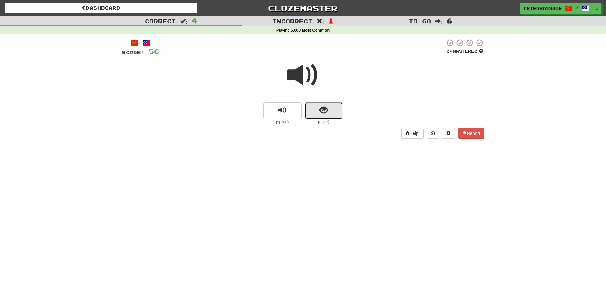
click at [324, 108] on span "show sentence" at bounding box center [324, 110] width 9 height 9
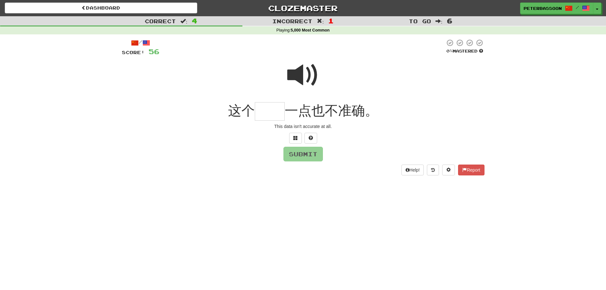
click at [311, 73] on span at bounding box center [303, 75] width 32 height 32
drag, startPoint x: 273, startPoint y: 112, endPoint x: 293, endPoint y: 107, distance: 21.2
click at [274, 110] on input "text" at bounding box center [270, 111] width 30 height 19
click at [294, 134] on button at bounding box center [295, 138] width 13 height 11
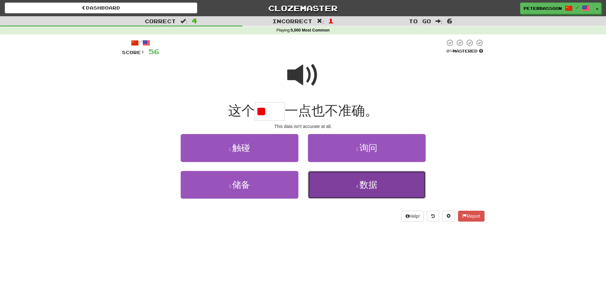
drag, startPoint x: 372, startPoint y: 187, endPoint x: 359, endPoint y: 187, distance: 13.4
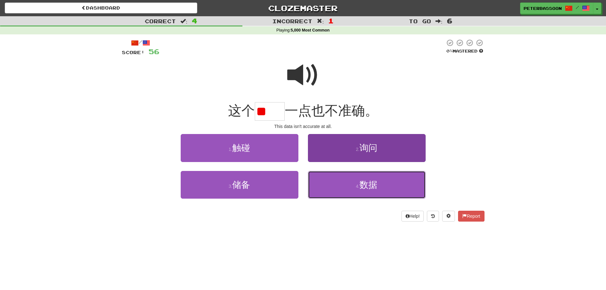
click at [372, 187] on span "数据" at bounding box center [369, 185] width 18 height 10
type input "**"
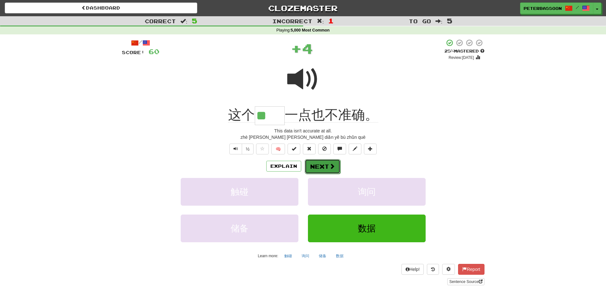
click at [321, 164] on button "Next" at bounding box center [323, 166] width 36 height 15
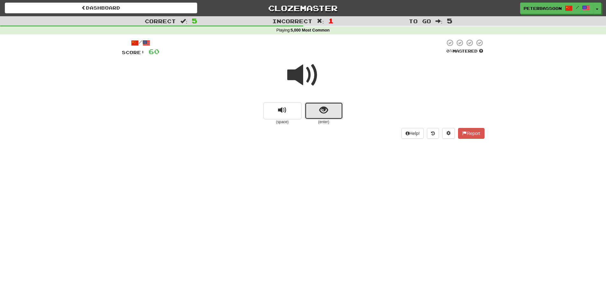
click at [329, 110] on button "show sentence" at bounding box center [324, 110] width 38 height 17
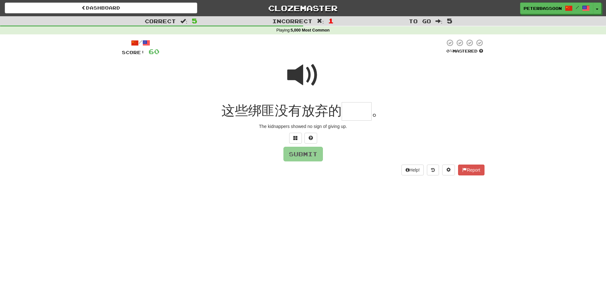
click at [307, 74] on span at bounding box center [303, 75] width 32 height 32
click at [293, 137] on button at bounding box center [295, 138] width 13 height 11
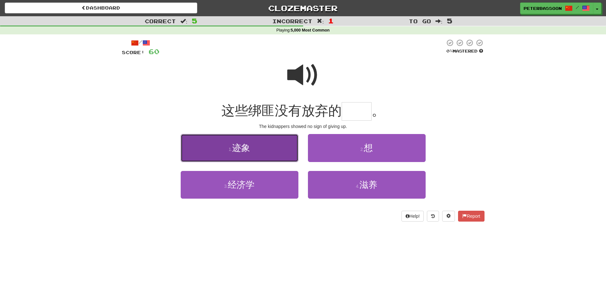
click at [260, 154] on button "1 . 迹象" at bounding box center [240, 148] width 118 height 28
type input "**"
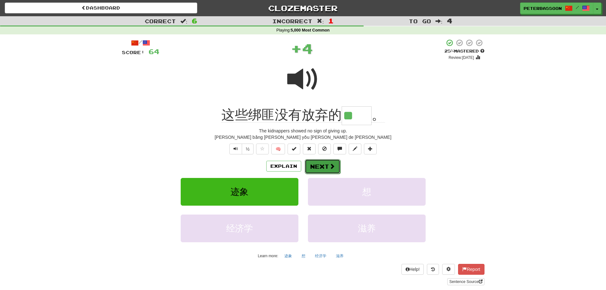
click at [324, 165] on button "Next" at bounding box center [323, 166] width 36 height 15
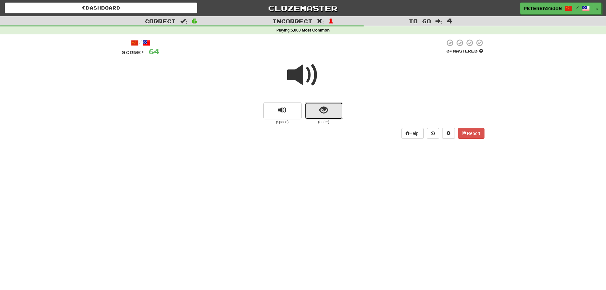
click at [320, 107] on span "show sentence" at bounding box center [324, 110] width 9 height 9
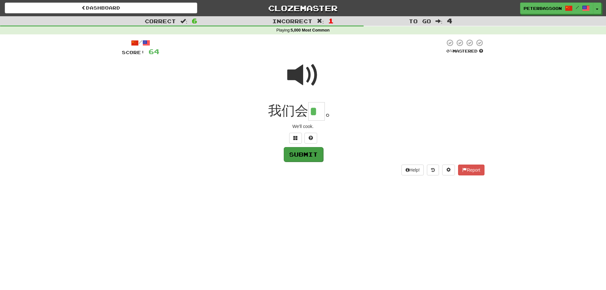
type input "*"
drag, startPoint x: 311, startPoint y: 152, endPoint x: 331, endPoint y: 155, distance: 20.3
click at [311, 154] on button "Submit" at bounding box center [303, 154] width 39 height 15
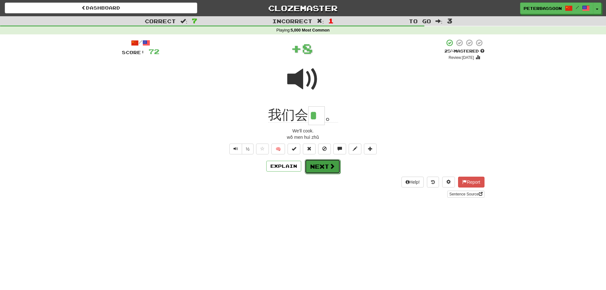
click at [326, 167] on button "Next" at bounding box center [323, 166] width 36 height 15
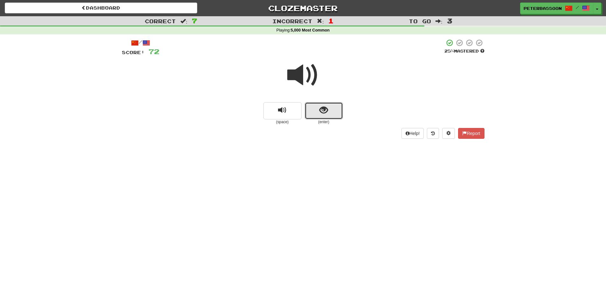
drag, startPoint x: 315, startPoint y: 106, endPoint x: 405, endPoint y: 98, distance: 89.5
click at [318, 106] on button "show sentence" at bounding box center [324, 110] width 38 height 17
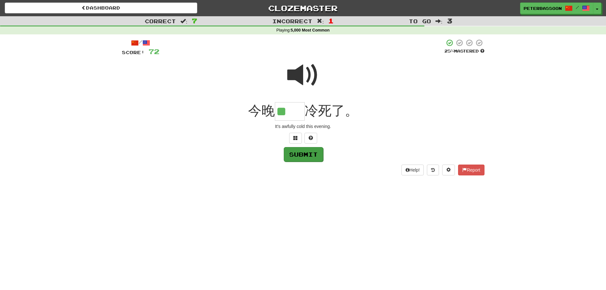
type input "**"
click at [312, 153] on button "Submit" at bounding box center [303, 154] width 39 height 15
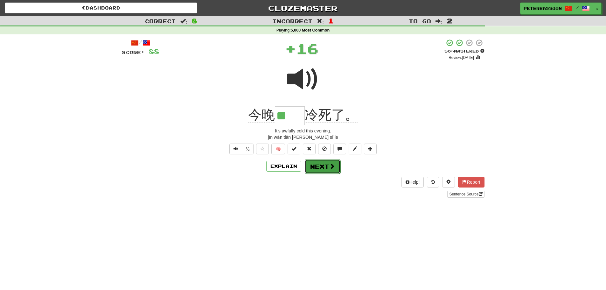
click at [329, 165] on span at bounding box center [332, 166] width 6 height 6
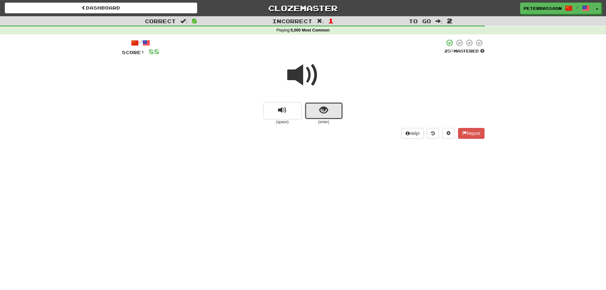
drag, startPoint x: 322, startPoint y: 107, endPoint x: 463, endPoint y: 89, distance: 142.5
click at [324, 107] on span "show sentence" at bounding box center [324, 110] width 9 height 9
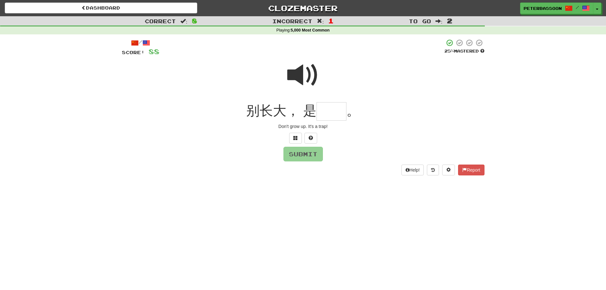
click at [303, 73] on span at bounding box center [303, 75] width 32 height 32
click at [338, 113] on input "text" at bounding box center [332, 111] width 30 height 19
click at [294, 137] on span at bounding box center [296, 138] width 4 height 4
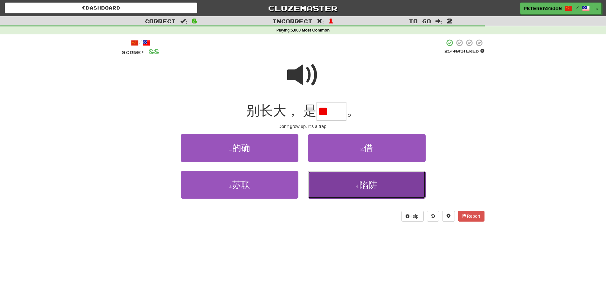
click at [391, 185] on button "4 . 陷阱" at bounding box center [367, 185] width 118 height 28
type input "**"
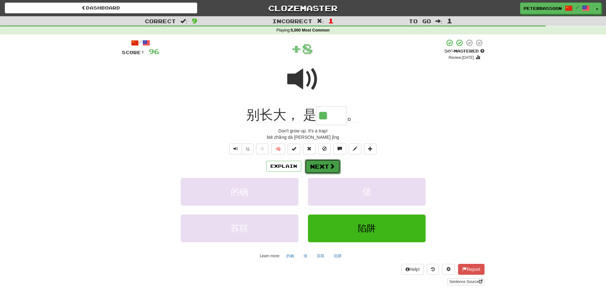
click at [331, 165] on span at bounding box center [332, 166] width 6 height 6
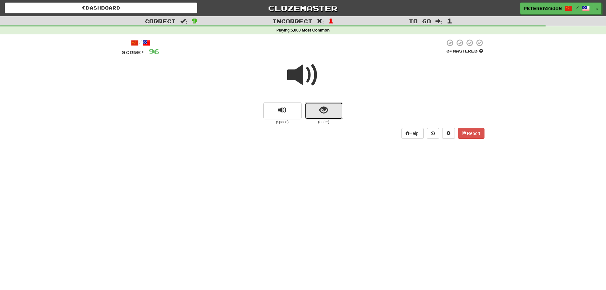
click at [329, 112] on button "show sentence" at bounding box center [324, 110] width 38 height 17
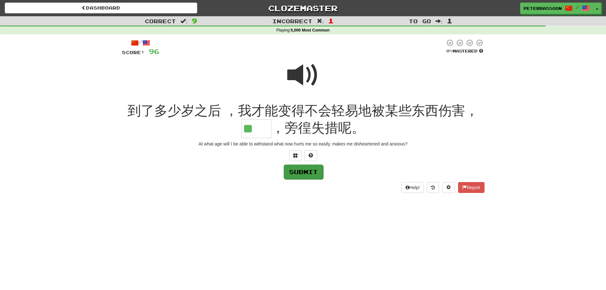
type input "**"
click at [294, 170] on button "Submit" at bounding box center [303, 172] width 39 height 15
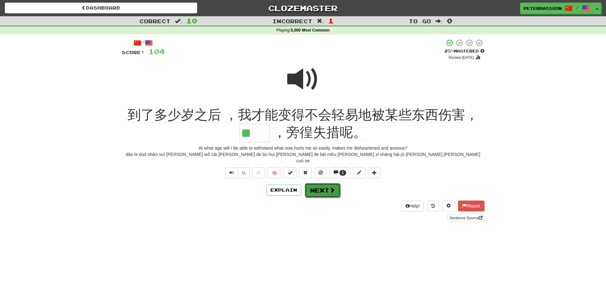
click at [328, 183] on button "Next" at bounding box center [323, 190] width 36 height 15
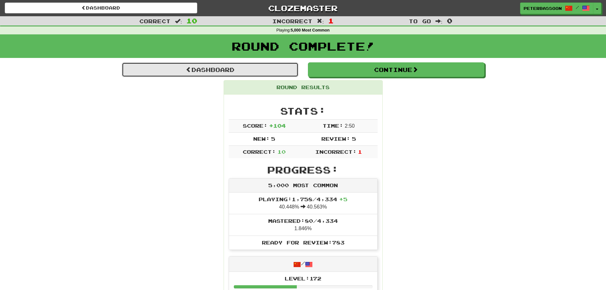
click at [215, 66] on link "Dashboard" at bounding box center [210, 69] width 177 height 15
click at [217, 72] on link "Dashboard" at bounding box center [210, 69] width 177 height 15
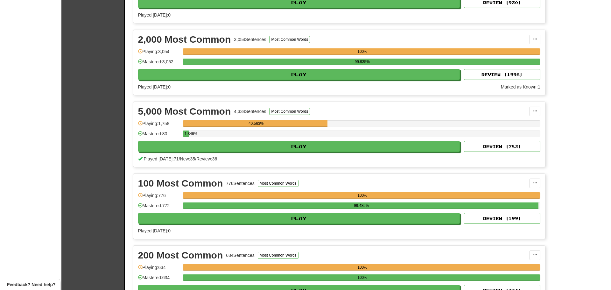
scroll to position [191, 0]
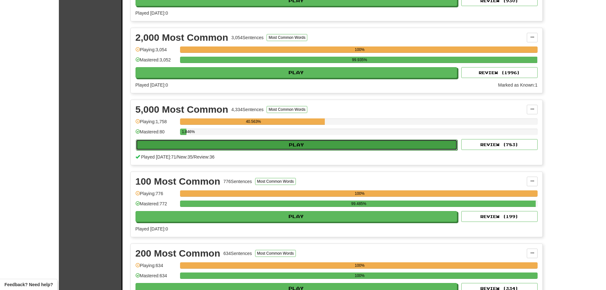
click at [313, 142] on button "Play" at bounding box center [297, 144] width 322 height 11
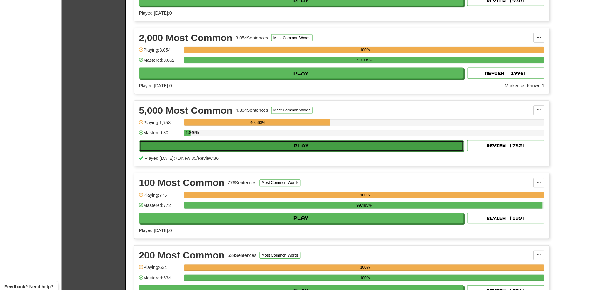
select select "**"
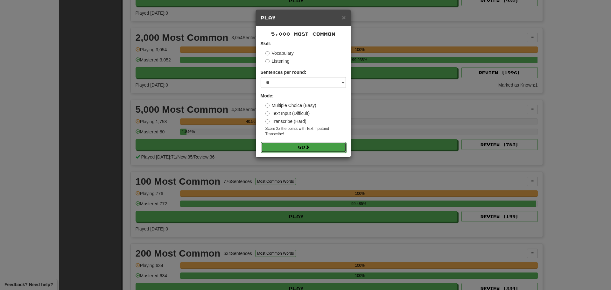
click at [310, 145] on span at bounding box center [307, 147] width 4 height 4
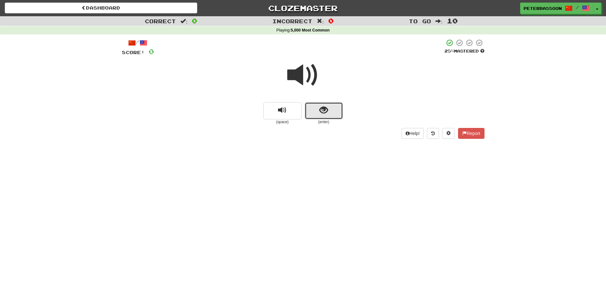
click at [319, 107] on button "show sentence" at bounding box center [324, 110] width 38 height 17
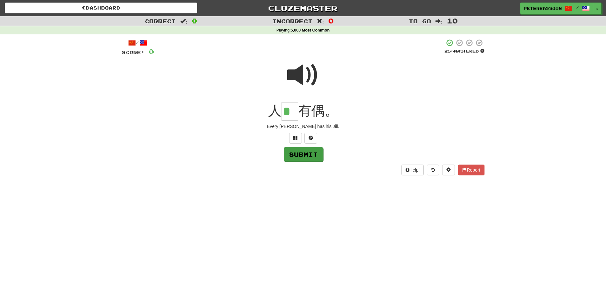
type input "*"
drag, startPoint x: 311, startPoint y: 157, endPoint x: 318, endPoint y: 153, distance: 8.1
click at [312, 156] on button "Submit" at bounding box center [303, 154] width 39 height 15
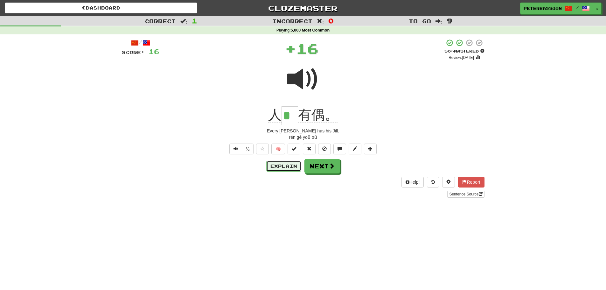
click at [287, 166] on button "Explain" at bounding box center [283, 166] width 35 height 11
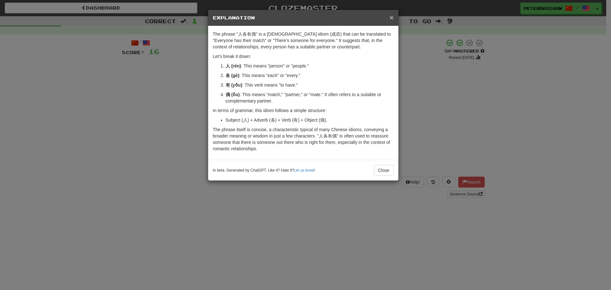
click at [390, 16] on span "×" at bounding box center [392, 17] width 4 height 7
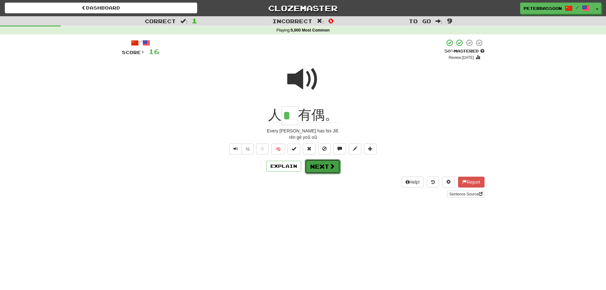
click at [323, 166] on button "Next" at bounding box center [323, 166] width 36 height 15
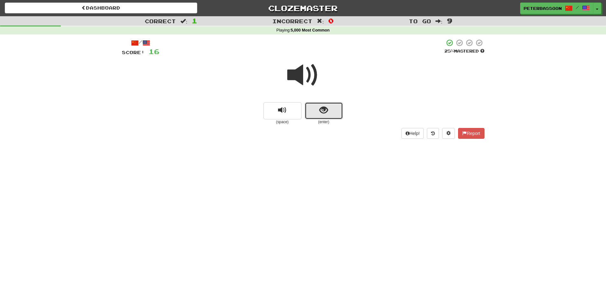
click at [319, 107] on button "show sentence" at bounding box center [324, 110] width 38 height 17
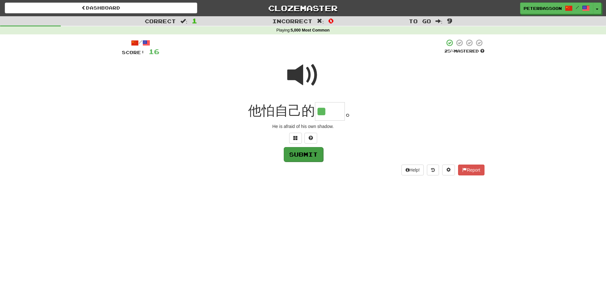
type input "**"
click at [303, 152] on button "Submit" at bounding box center [303, 154] width 39 height 15
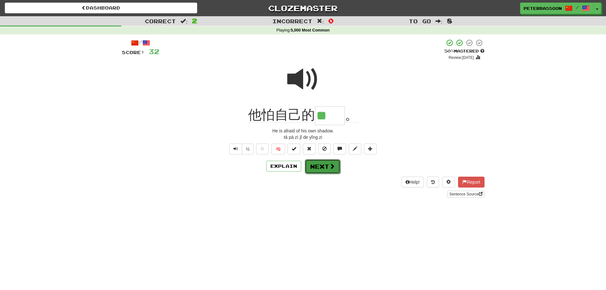
click at [322, 166] on button "Next" at bounding box center [323, 166] width 36 height 15
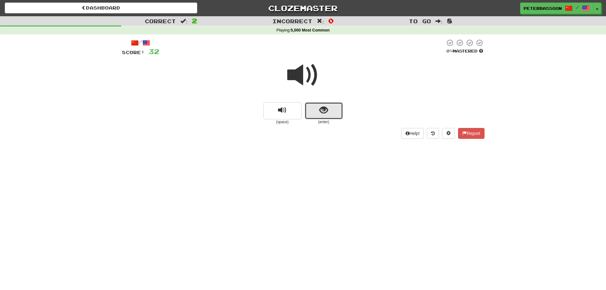
click at [321, 112] on span "show sentence" at bounding box center [324, 110] width 9 height 9
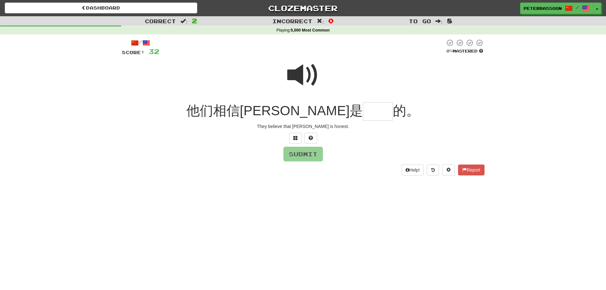
click at [292, 74] on span at bounding box center [303, 75] width 32 height 32
click at [363, 114] on input "text" at bounding box center [378, 111] width 30 height 19
type input "**"
click at [314, 154] on button "Submit" at bounding box center [303, 154] width 39 height 15
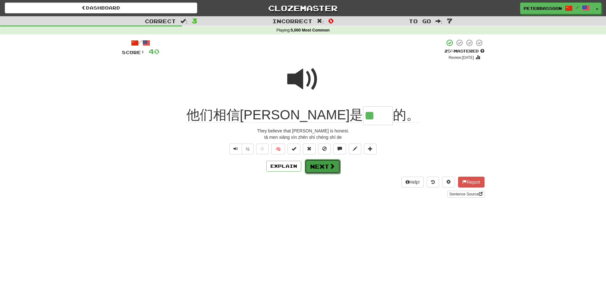
click at [328, 165] on button "Next" at bounding box center [323, 166] width 36 height 15
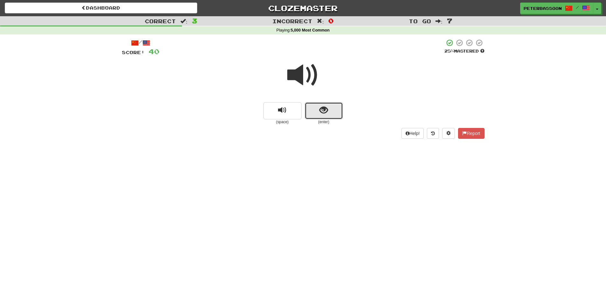
click at [325, 108] on span "show sentence" at bounding box center [324, 110] width 9 height 9
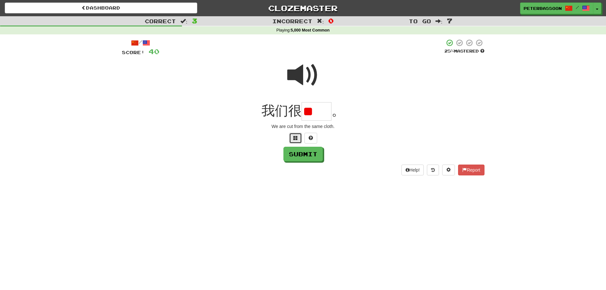
click at [293, 138] on button at bounding box center [295, 138] width 13 height 11
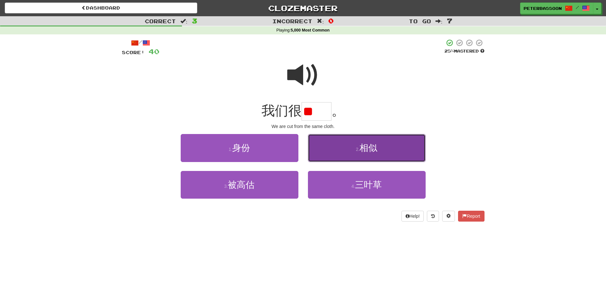
click at [377, 147] on span "相似" at bounding box center [369, 148] width 18 height 10
type input "**"
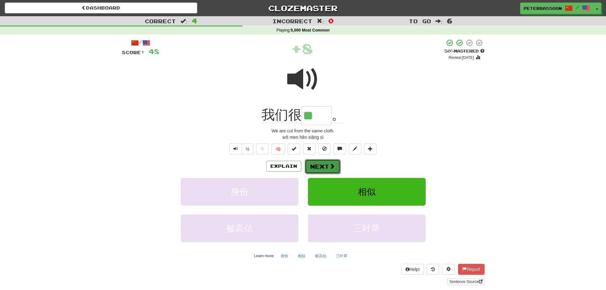
click at [319, 166] on button "Next" at bounding box center [323, 166] width 36 height 15
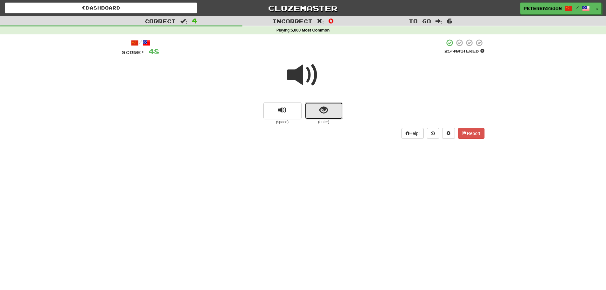
drag, startPoint x: 324, startPoint y: 115, endPoint x: 324, endPoint y: 118, distance: 3.2
click at [324, 118] on button "show sentence" at bounding box center [324, 110] width 38 height 17
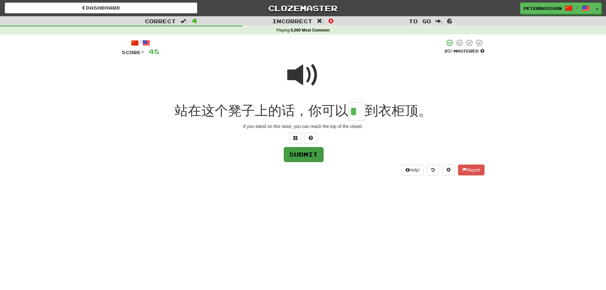
type input "*"
click at [307, 155] on button "Submit" at bounding box center [303, 154] width 39 height 15
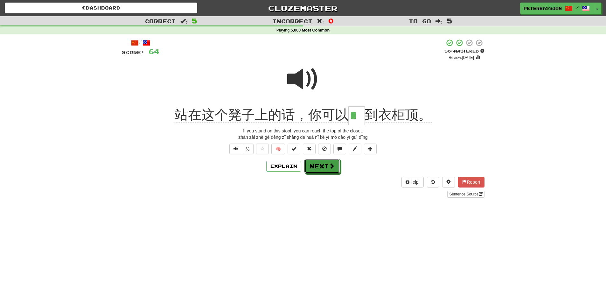
click at [324, 165] on button "Next" at bounding box center [323, 166] width 36 height 15
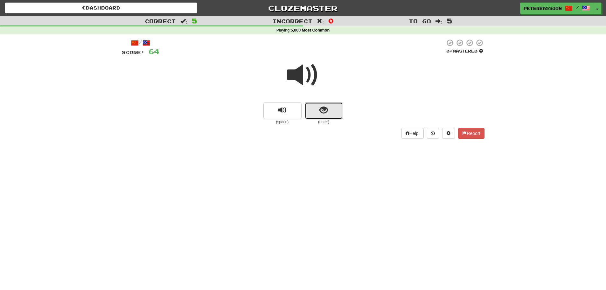
drag, startPoint x: 319, startPoint y: 105, endPoint x: 386, endPoint y: 97, distance: 67.6
click at [325, 107] on button "show sentence" at bounding box center [324, 110] width 38 height 17
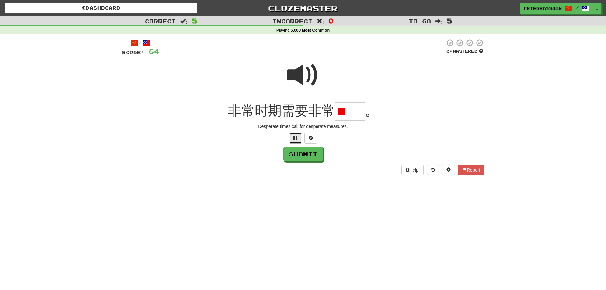
click at [295, 136] on span at bounding box center [296, 138] width 4 height 4
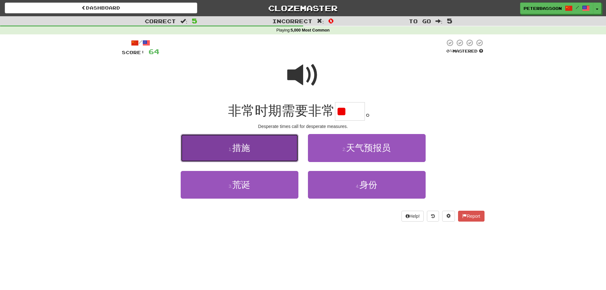
click at [264, 151] on button "1 . 措施" at bounding box center [240, 148] width 118 height 28
type input "**"
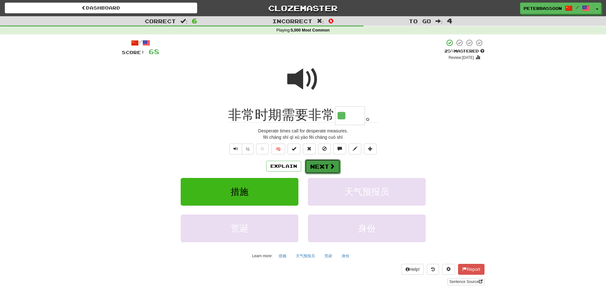
click at [322, 164] on button "Next" at bounding box center [323, 166] width 36 height 15
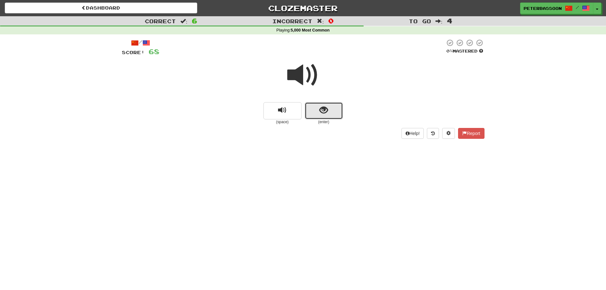
click at [330, 110] on button "show sentence" at bounding box center [324, 110] width 38 height 17
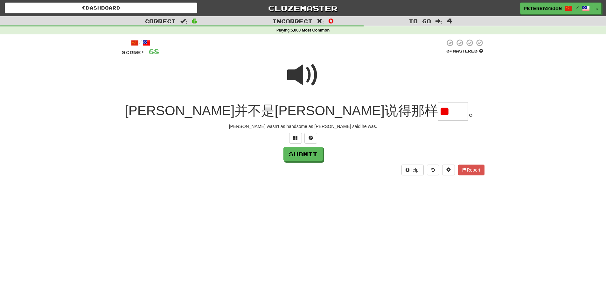
type input "*"
click at [294, 137] on span at bounding box center [296, 138] width 4 height 4
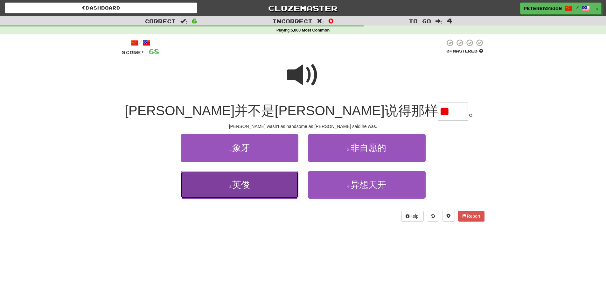
click at [257, 186] on button "3 . 英俊" at bounding box center [240, 185] width 118 height 28
type input "**"
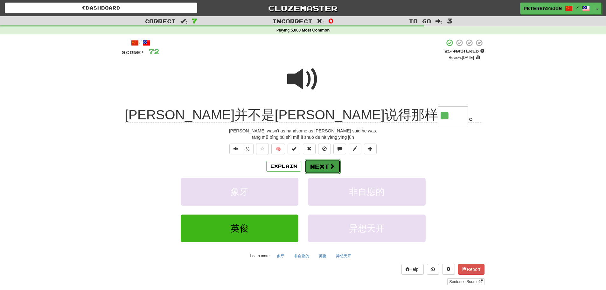
click at [324, 166] on button "Next" at bounding box center [323, 166] width 36 height 15
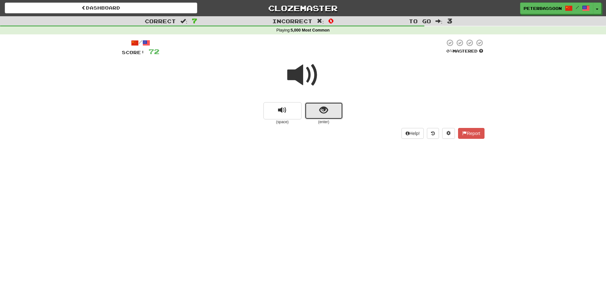
click at [329, 109] on button "show sentence" at bounding box center [324, 110] width 38 height 17
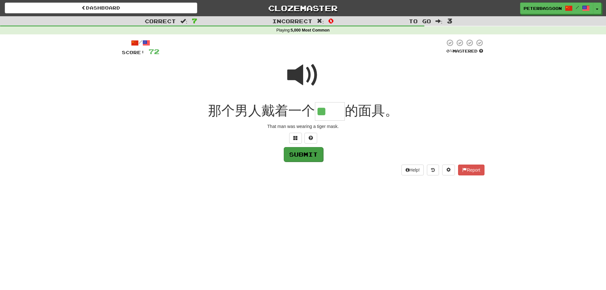
type input "**"
click at [307, 154] on button "Submit" at bounding box center [303, 154] width 39 height 15
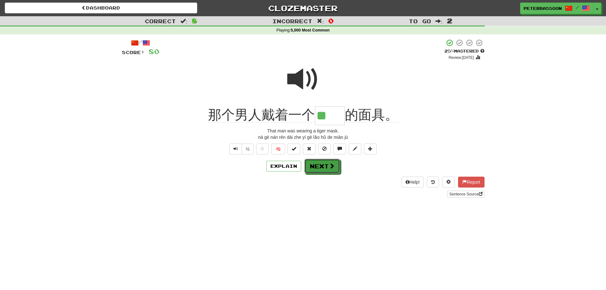
click at [327, 166] on button "Next" at bounding box center [323, 166] width 36 height 15
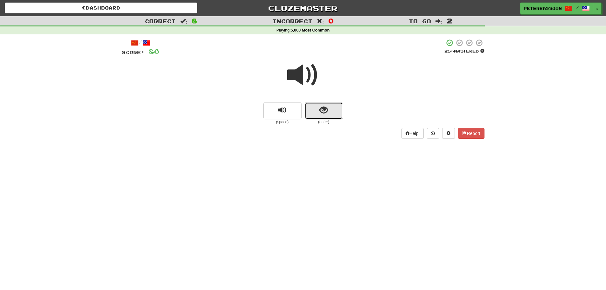
click at [336, 109] on button "show sentence" at bounding box center [324, 110] width 38 height 17
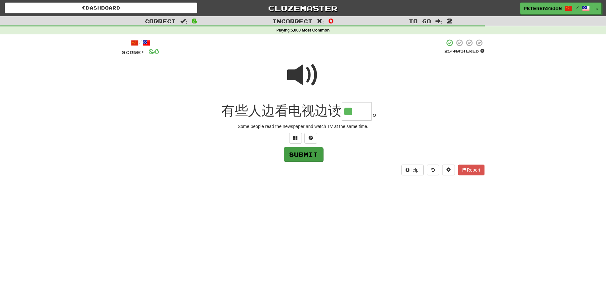
type input "**"
drag, startPoint x: 312, startPoint y: 152, endPoint x: 327, endPoint y: 155, distance: 15.1
click at [315, 153] on button "Submit" at bounding box center [303, 154] width 39 height 15
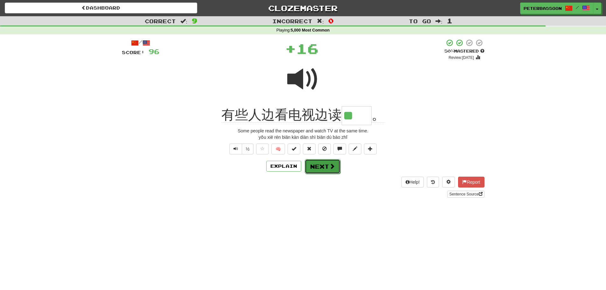
click at [319, 167] on button "Next" at bounding box center [323, 166] width 36 height 15
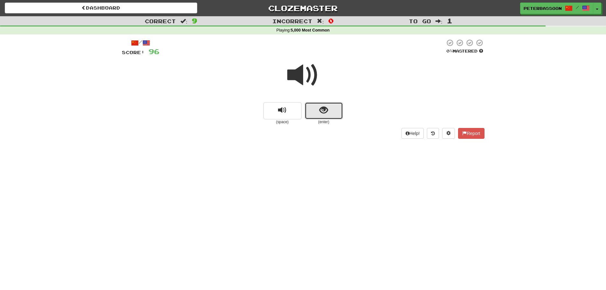
click at [318, 111] on button "show sentence" at bounding box center [324, 110] width 38 height 17
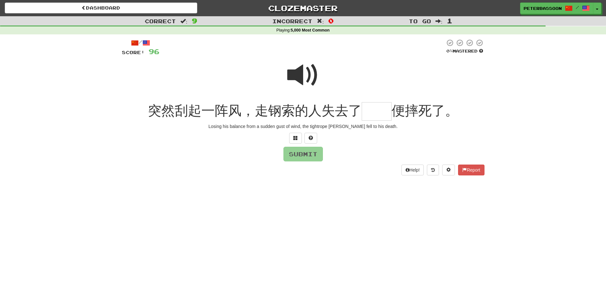
click at [299, 72] on span at bounding box center [303, 75] width 32 height 32
click at [379, 114] on input "text" at bounding box center [377, 111] width 30 height 19
click at [296, 138] on span at bounding box center [296, 138] width 4 height 4
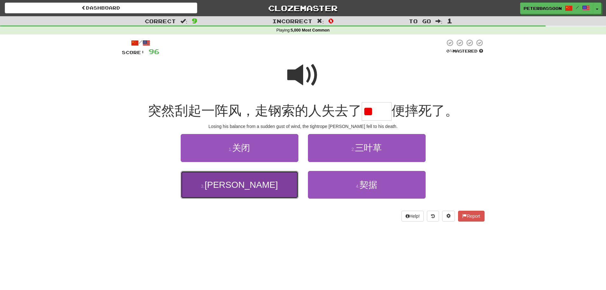
click at [246, 188] on span "平衡" at bounding box center [241, 185] width 73 height 10
type input "**"
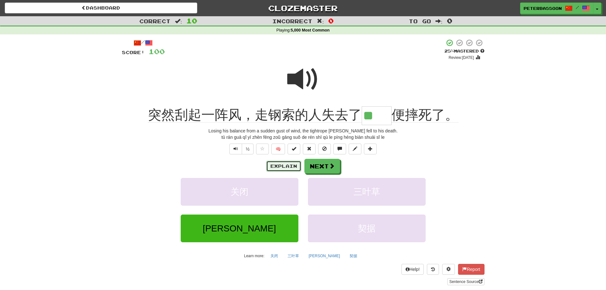
click at [288, 165] on button "Explain" at bounding box center [283, 166] width 35 height 11
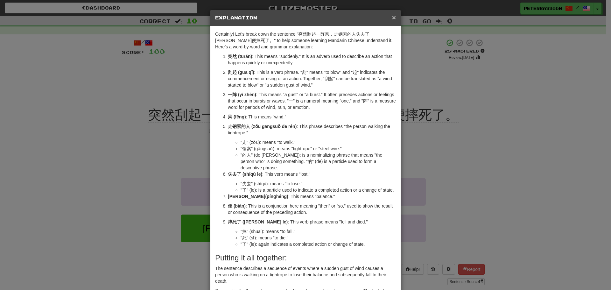
click at [392, 16] on span "×" at bounding box center [394, 17] width 4 height 7
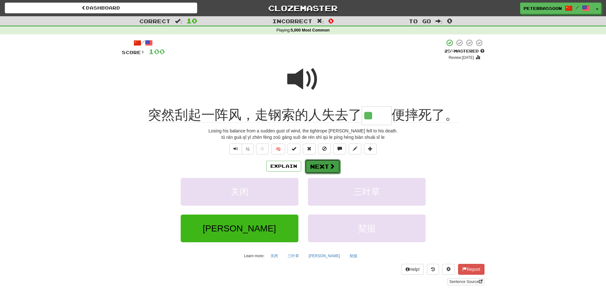
click at [331, 164] on span at bounding box center [332, 166] width 6 height 6
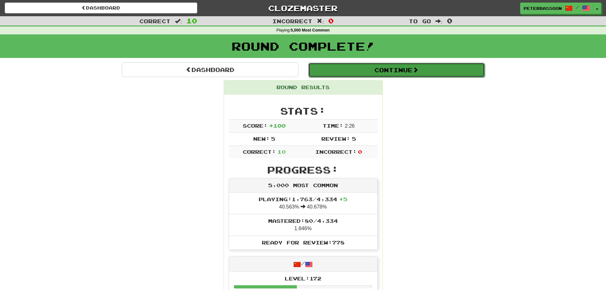
click at [393, 67] on button "Continue" at bounding box center [396, 70] width 177 height 15
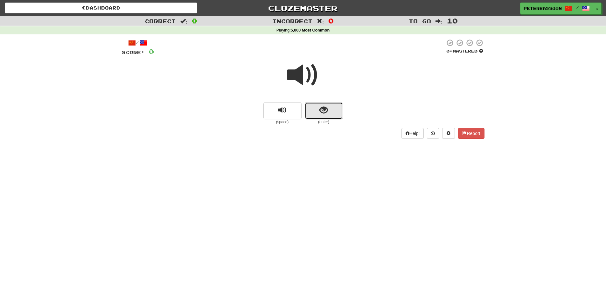
click at [320, 109] on span "show sentence" at bounding box center [324, 110] width 9 height 9
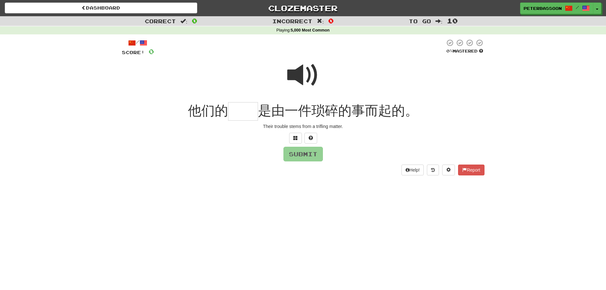
click at [307, 72] on span at bounding box center [303, 75] width 32 height 32
drag, startPoint x: 246, startPoint y: 113, endPoint x: 267, endPoint y: 113, distance: 20.7
click at [248, 113] on input "text" at bounding box center [243, 111] width 30 height 19
type input "**"
click at [312, 155] on button "Submit" at bounding box center [303, 154] width 39 height 15
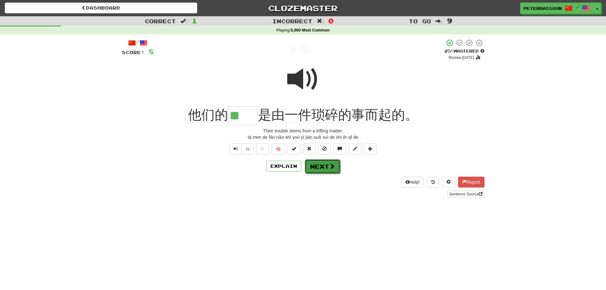
click at [319, 166] on button "Next" at bounding box center [323, 166] width 36 height 15
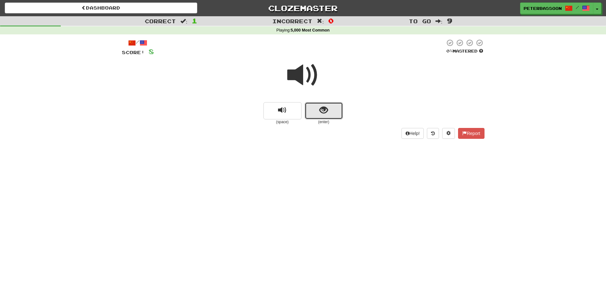
click at [322, 112] on span "show sentence" at bounding box center [324, 110] width 9 height 9
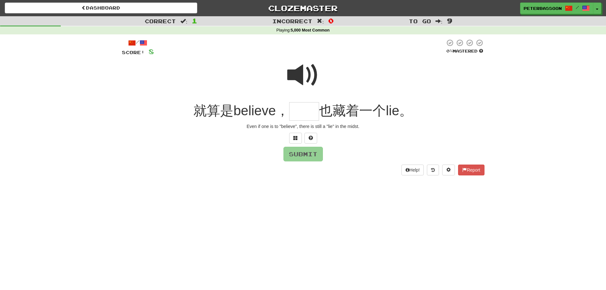
click at [297, 70] on span at bounding box center [303, 75] width 32 height 32
click at [302, 110] on input "text" at bounding box center [304, 111] width 30 height 19
type input "**"
click at [305, 154] on button "Submit" at bounding box center [303, 154] width 39 height 15
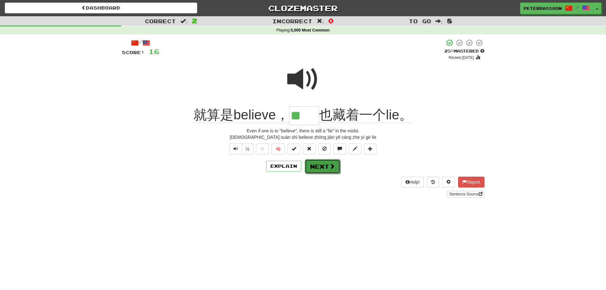
click at [324, 165] on button "Next" at bounding box center [323, 166] width 36 height 15
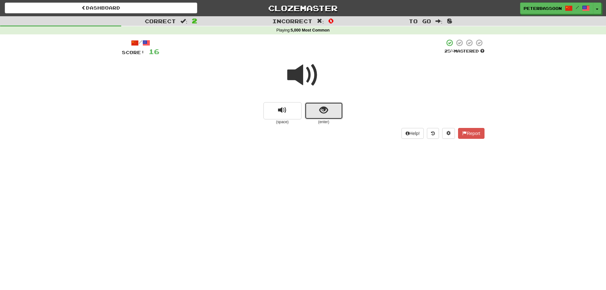
click at [317, 109] on button "show sentence" at bounding box center [324, 110] width 38 height 17
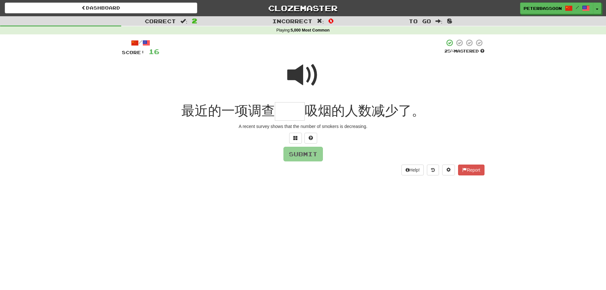
drag, startPoint x: 301, startPoint y: 69, endPoint x: 304, endPoint y: 72, distance: 3.6
click at [303, 71] on span at bounding box center [303, 75] width 32 height 32
click at [292, 115] on input "text" at bounding box center [290, 111] width 30 height 19
drag, startPoint x: 292, startPoint y: 135, endPoint x: 389, endPoint y: 128, distance: 98.0
click at [293, 135] on button at bounding box center [295, 138] width 13 height 11
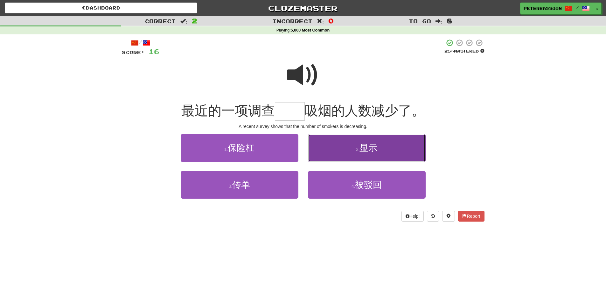
click at [384, 150] on button "2 . 显示" at bounding box center [367, 148] width 118 height 28
type input "**"
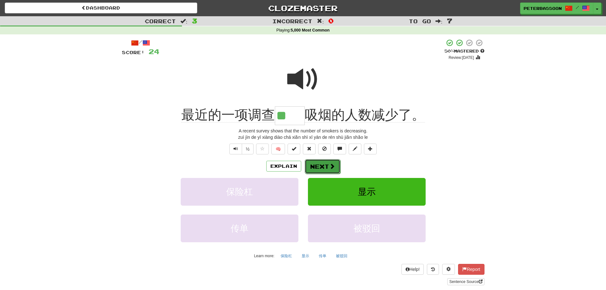
click at [328, 162] on button "Next" at bounding box center [323, 166] width 36 height 15
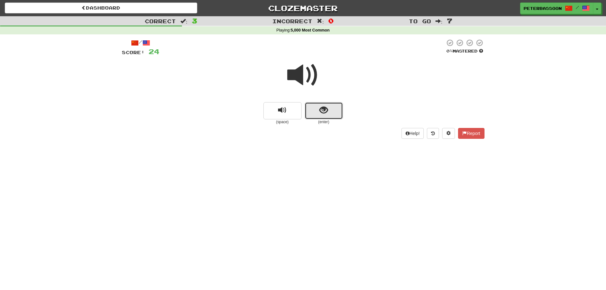
click at [339, 110] on button "show sentence" at bounding box center [324, 110] width 38 height 17
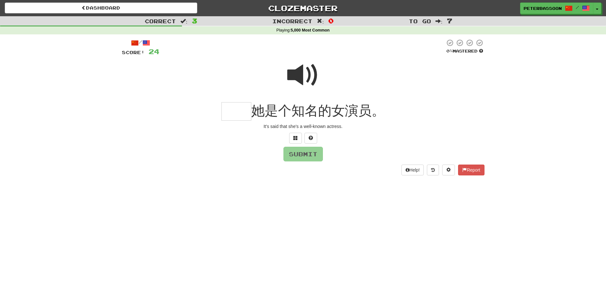
click at [302, 75] on span at bounding box center [303, 75] width 32 height 32
drag, startPoint x: 243, startPoint y: 114, endPoint x: 264, endPoint y: 108, distance: 21.9
click at [243, 114] on input "text" at bounding box center [237, 111] width 30 height 19
type input "**"
click at [321, 152] on button "Submit" at bounding box center [303, 154] width 39 height 15
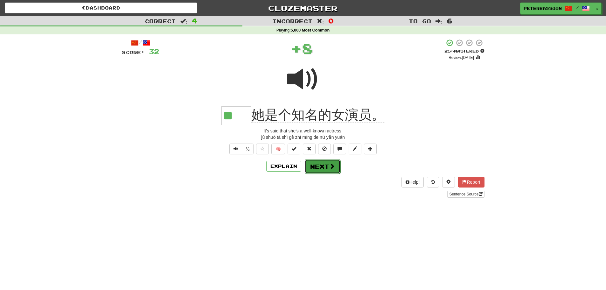
drag, startPoint x: 324, startPoint y: 168, endPoint x: 330, endPoint y: 168, distance: 5.4
click at [325, 168] on button "Next" at bounding box center [323, 166] width 36 height 15
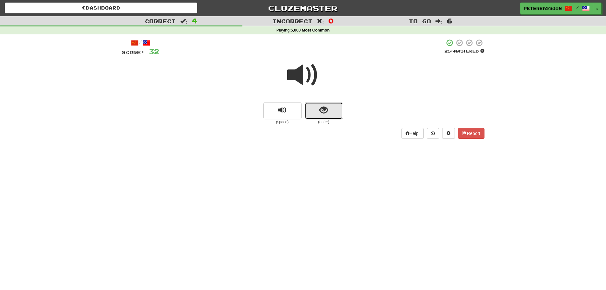
click at [320, 109] on span "show sentence" at bounding box center [324, 110] width 9 height 9
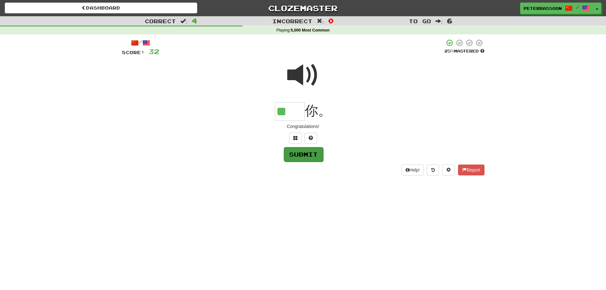
type input "**"
drag, startPoint x: 309, startPoint y: 155, endPoint x: 325, endPoint y: 156, distance: 15.9
click at [310, 155] on button "Submit" at bounding box center [303, 154] width 39 height 15
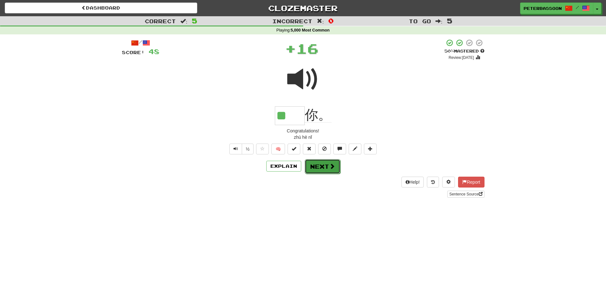
click at [321, 164] on button "Next" at bounding box center [323, 166] width 36 height 15
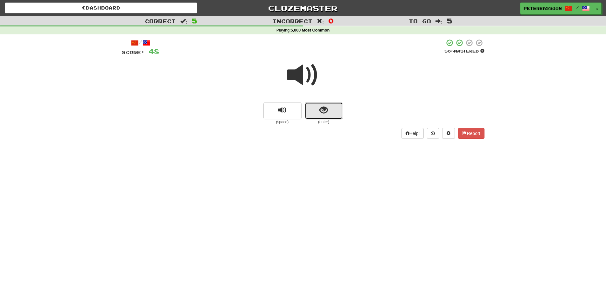
click at [313, 105] on button "show sentence" at bounding box center [324, 110] width 38 height 17
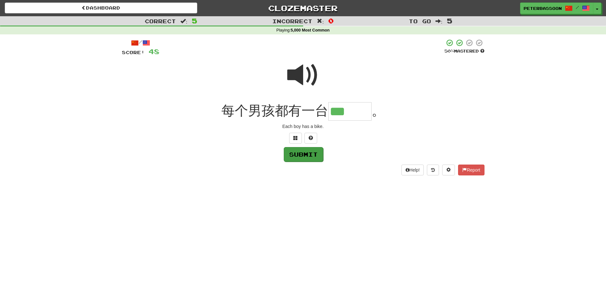
type input "***"
click at [305, 152] on button "Submit" at bounding box center [303, 154] width 39 height 15
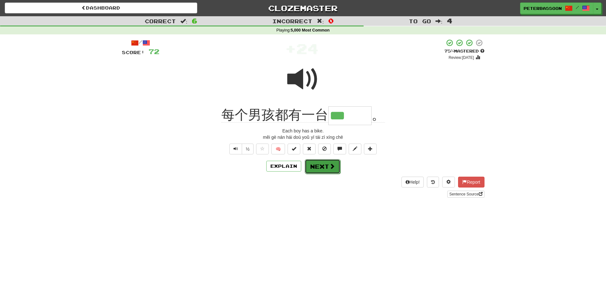
click at [319, 165] on button "Next" at bounding box center [323, 166] width 36 height 15
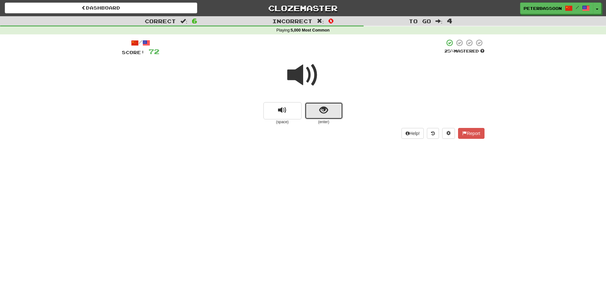
click at [319, 109] on button "show sentence" at bounding box center [324, 110] width 38 height 17
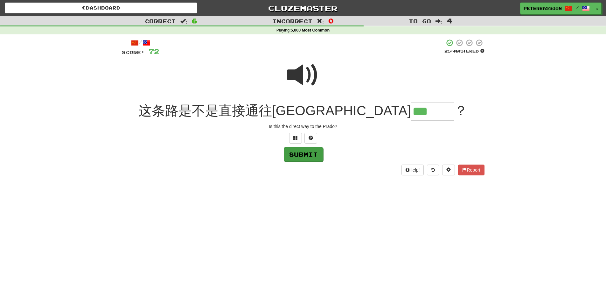
type input "***"
click at [311, 154] on button "Submit" at bounding box center [303, 154] width 39 height 15
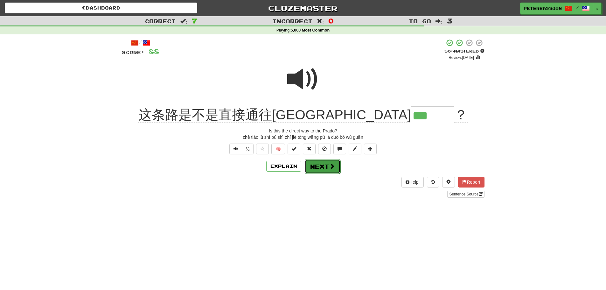
click at [318, 167] on button "Next" at bounding box center [323, 166] width 36 height 15
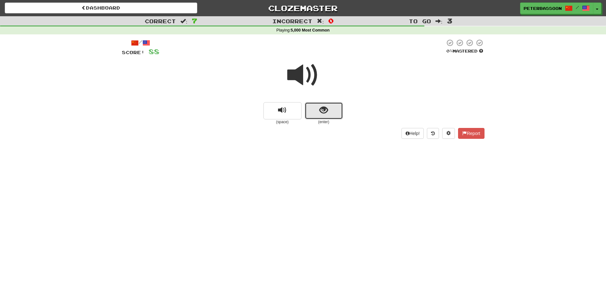
click at [318, 111] on button "show sentence" at bounding box center [324, 110] width 38 height 17
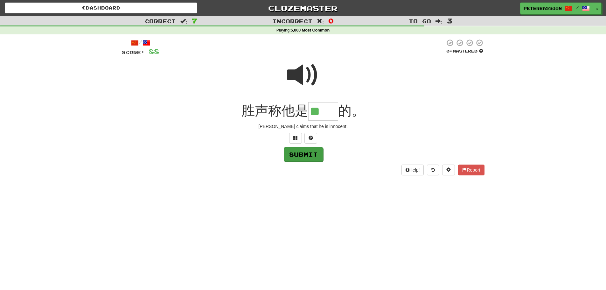
type input "**"
click at [311, 154] on button "Submit" at bounding box center [303, 154] width 39 height 15
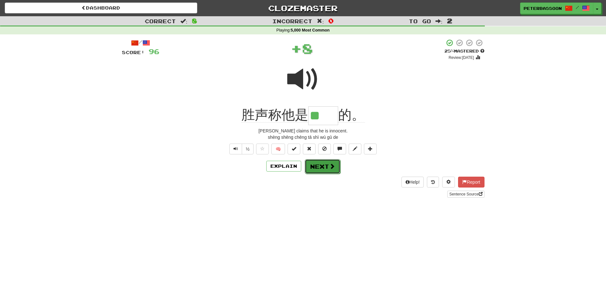
click at [329, 166] on span at bounding box center [332, 166] width 6 height 6
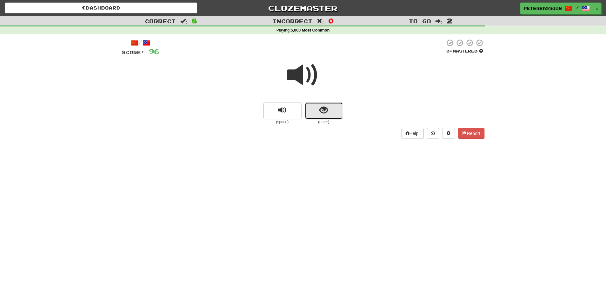
click at [322, 110] on span "show sentence" at bounding box center [324, 110] width 9 height 9
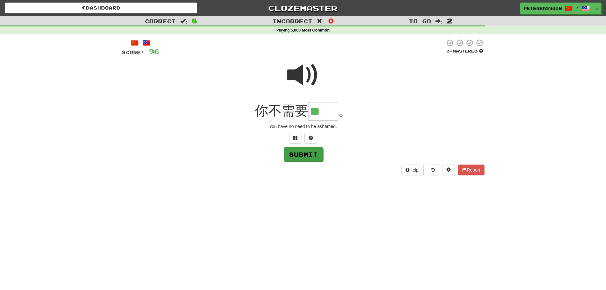
type input "**"
click at [314, 152] on button "Submit" at bounding box center [303, 154] width 39 height 15
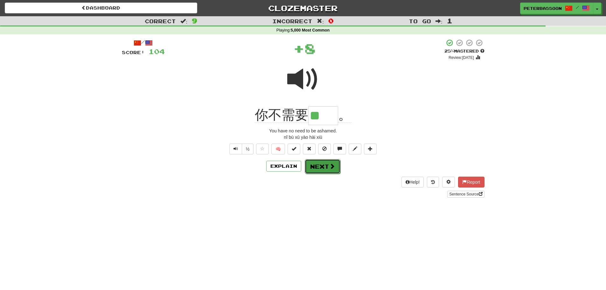
click at [319, 165] on button "Next" at bounding box center [323, 166] width 36 height 15
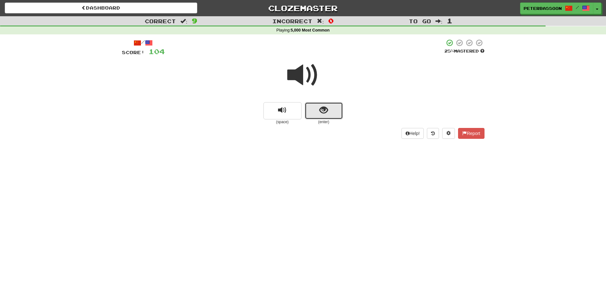
click at [323, 112] on span "show sentence" at bounding box center [324, 110] width 9 height 9
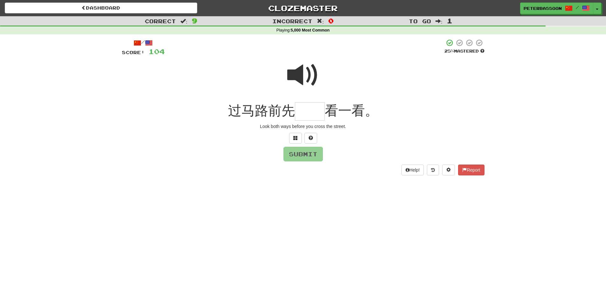
drag, startPoint x: 297, startPoint y: 72, endPoint x: 282, endPoint y: 104, distance: 34.8
click at [296, 73] on span at bounding box center [303, 75] width 32 height 32
click at [299, 75] on span at bounding box center [303, 75] width 32 height 32
click at [294, 136] on span at bounding box center [296, 138] width 4 height 4
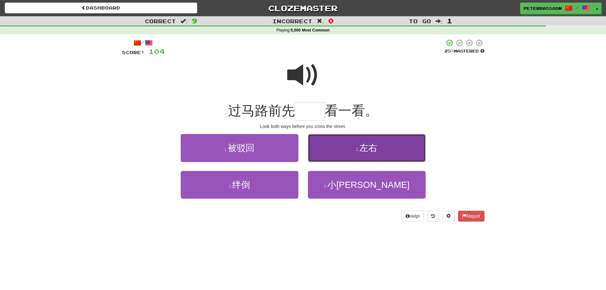
click at [351, 149] on button "2 . 左右" at bounding box center [367, 148] width 118 height 28
type input "**"
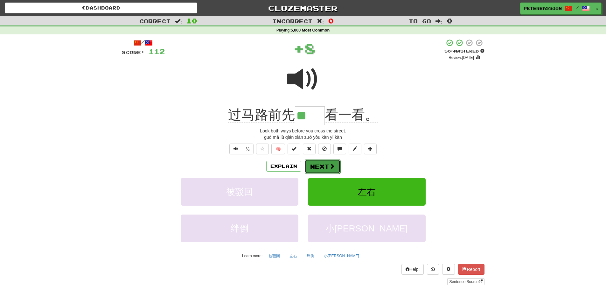
click at [328, 164] on button "Next" at bounding box center [323, 166] width 36 height 15
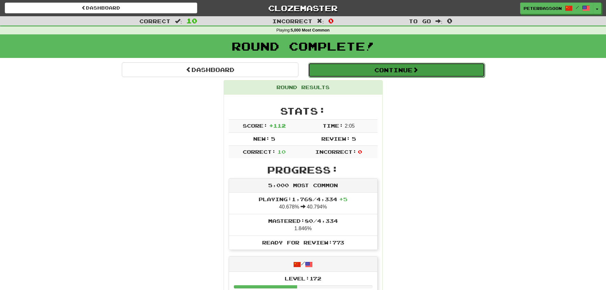
click at [392, 70] on button "Continue" at bounding box center [396, 70] width 177 height 15
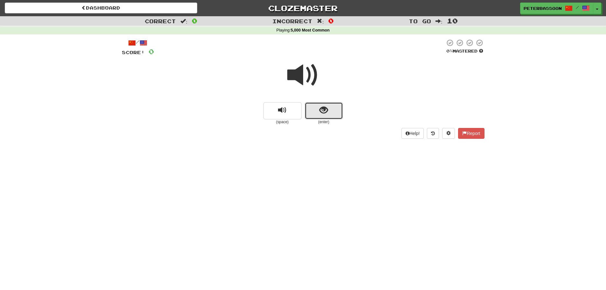
click at [320, 110] on span "show sentence" at bounding box center [324, 110] width 9 height 9
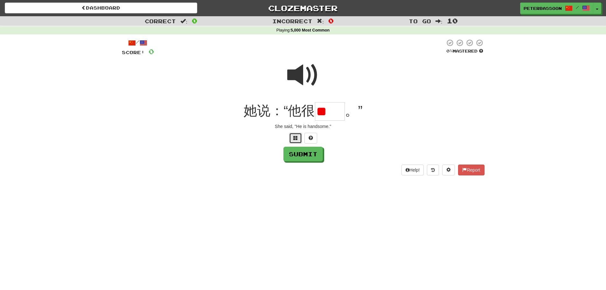
click at [296, 135] on button at bounding box center [295, 138] width 13 height 11
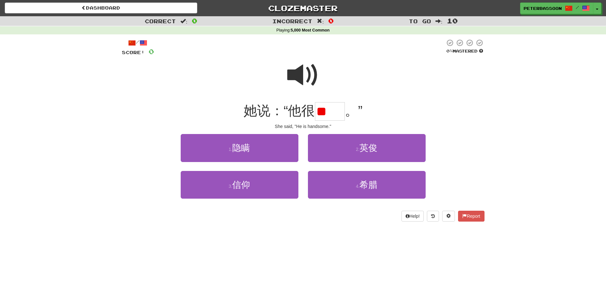
click at [294, 69] on span at bounding box center [303, 75] width 32 height 32
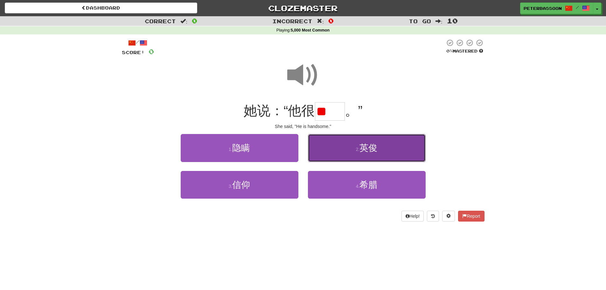
click at [387, 147] on button "2 . 英俊" at bounding box center [367, 148] width 118 height 28
type input "**"
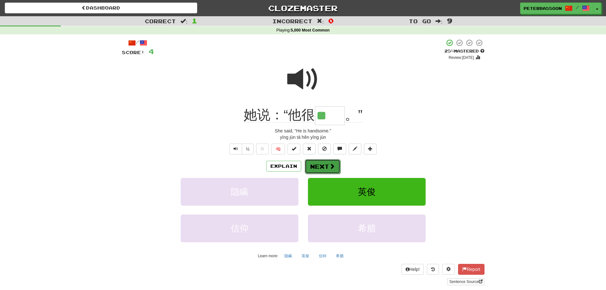
click at [322, 166] on button "Next" at bounding box center [323, 166] width 36 height 15
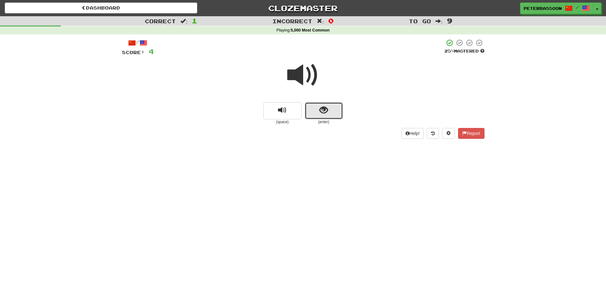
click at [332, 109] on button "show sentence" at bounding box center [324, 110] width 38 height 17
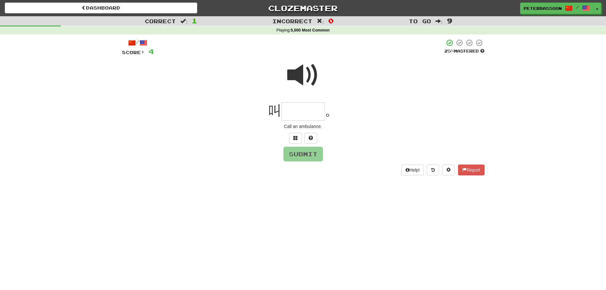
click at [295, 75] on span at bounding box center [303, 75] width 32 height 32
click at [294, 138] on span at bounding box center [296, 138] width 4 height 4
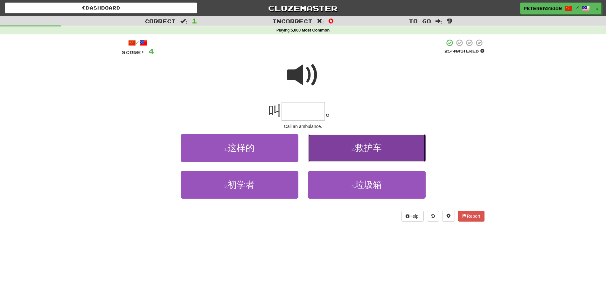
click at [387, 149] on button "2 . 救护车" at bounding box center [367, 148] width 118 height 28
type input "***"
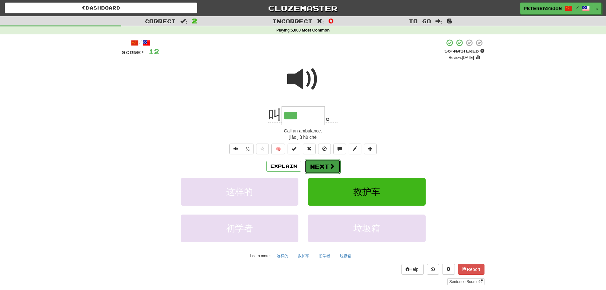
click at [327, 165] on button "Next" at bounding box center [323, 166] width 36 height 15
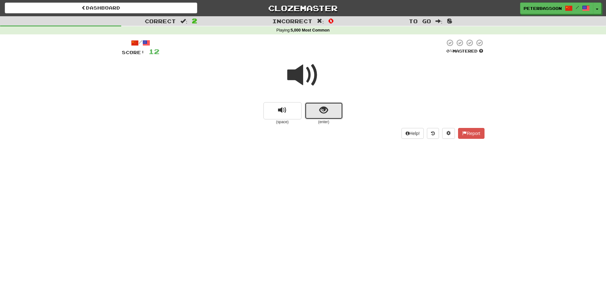
click at [323, 107] on span "show sentence" at bounding box center [324, 110] width 9 height 9
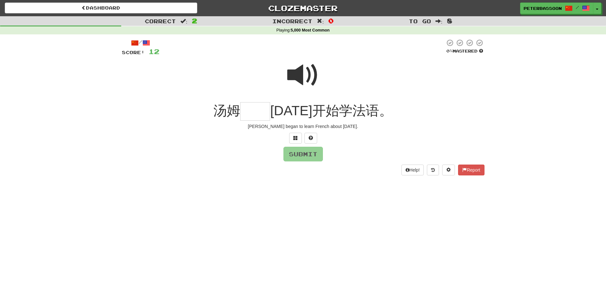
click at [299, 74] on span at bounding box center [303, 75] width 32 height 32
click at [267, 112] on input "text" at bounding box center [255, 111] width 30 height 19
type input "**"
click at [313, 153] on button "Submit" at bounding box center [303, 154] width 39 height 15
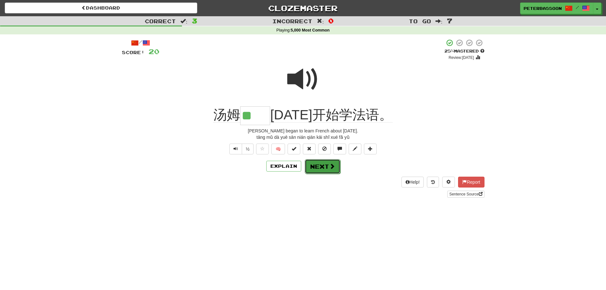
click at [330, 166] on span at bounding box center [332, 166] width 6 height 6
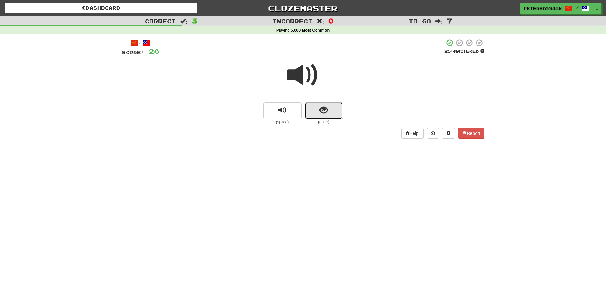
click at [318, 106] on button "show sentence" at bounding box center [324, 110] width 38 height 17
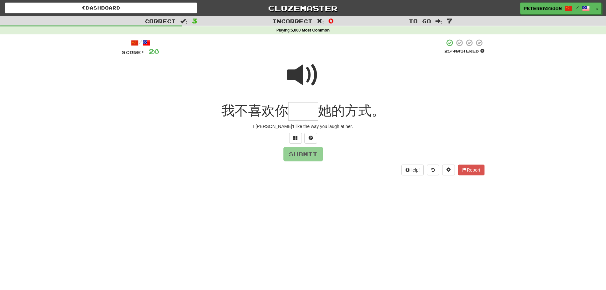
click at [303, 77] on span at bounding box center [303, 75] width 32 height 32
click at [308, 116] on input "text" at bounding box center [303, 111] width 30 height 19
type input "**"
click at [315, 152] on button "Submit" at bounding box center [303, 154] width 39 height 15
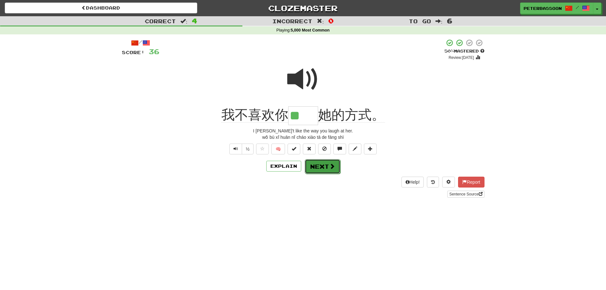
click at [325, 166] on button "Next" at bounding box center [323, 166] width 36 height 15
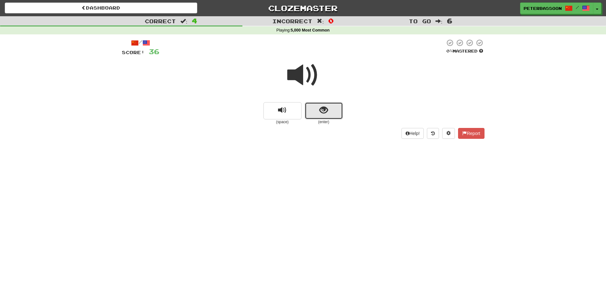
click at [310, 110] on button "show sentence" at bounding box center [324, 110] width 38 height 17
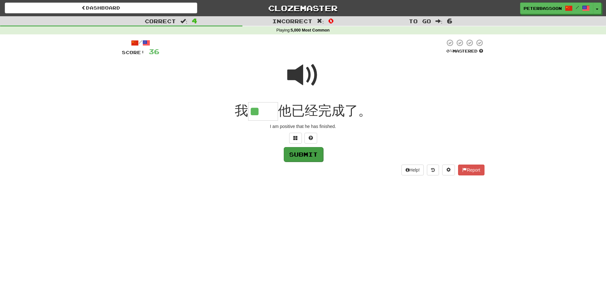
type input "**"
click at [309, 153] on button "Submit" at bounding box center [303, 154] width 39 height 15
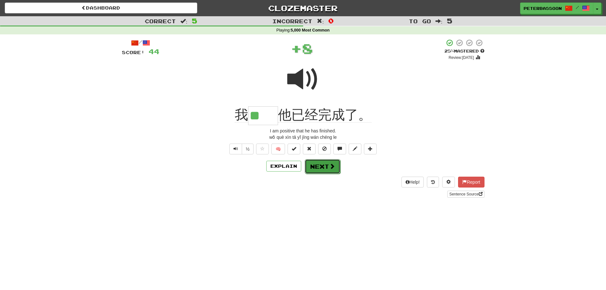
click at [322, 167] on button "Next" at bounding box center [323, 166] width 36 height 15
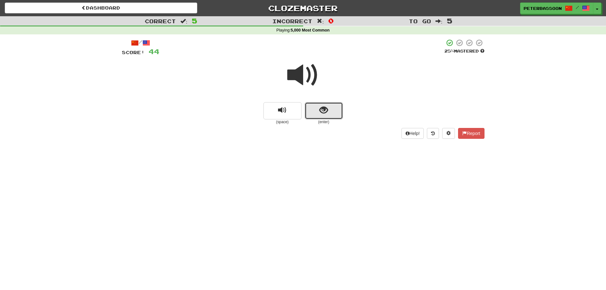
click at [318, 106] on button "show sentence" at bounding box center [324, 110] width 38 height 17
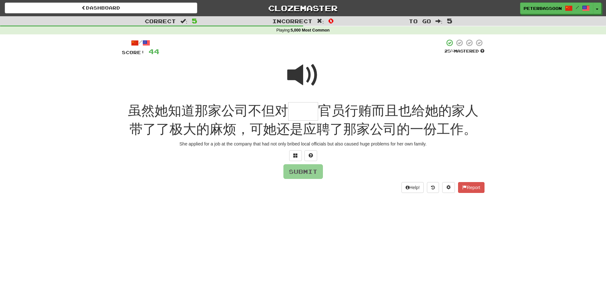
click at [311, 71] on span at bounding box center [303, 75] width 32 height 32
click at [299, 115] on input "text" at bounding box center [303, 111] width 30 height 19
type input "**"
click at [316, 171] on button "Submit" at bounding box center [303, 171] width 39 height 15
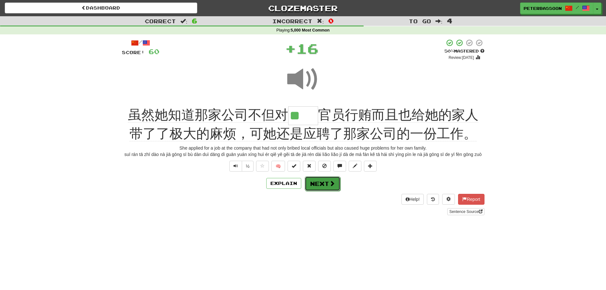
click at [333, 183] on span at bounding box center [332, 184] width 6 height 6
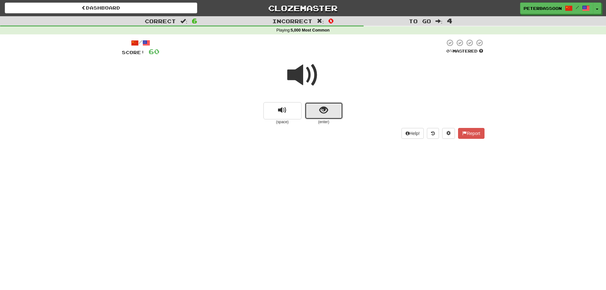
click at [326, 110] on span "show sentence" at bounding box center [324, 110] width 9 height 9
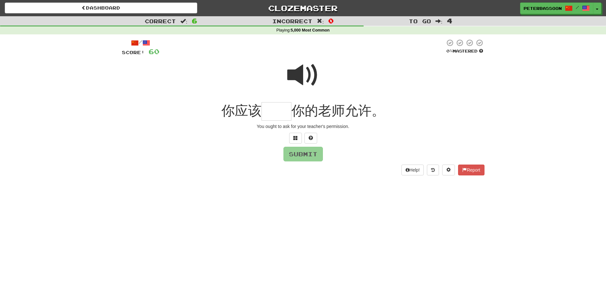
click at [303, 72] on span at bounding box center [303, 75] width 32 height 32
click at [275, 115] on input "text" at bounding box center [277, 111] width 30 height 19
click at [292, 135] on button at bounding box center [295, 138] width 13 height 11
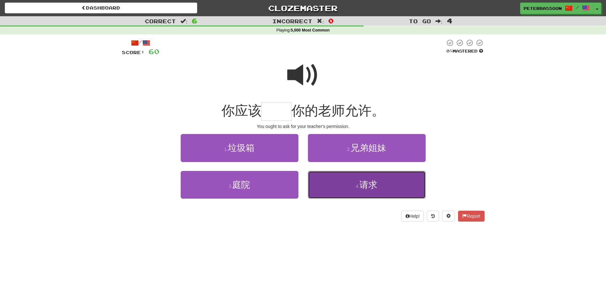
click at [372, 187] on span "请求" at bounding box center [369, 185] width 18 height 10
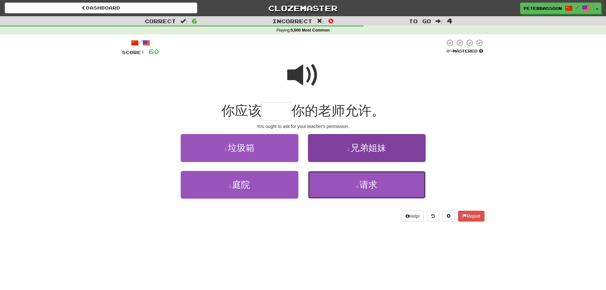
type input "**"
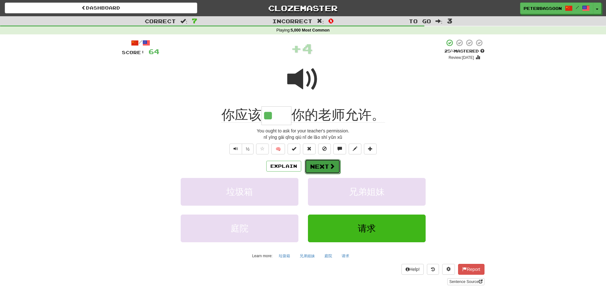
click at [324, 164] on button "Next" at bounding box center [323, 166] width 36 height 15
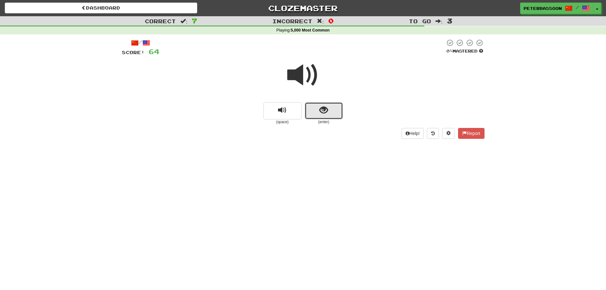
click at [326, 109] on span "show sentence" at bounding box center [324, 110] width 9 height 9
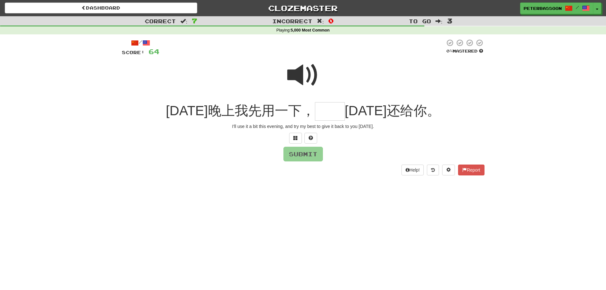
click at [295, 72] on span at bounding box center [303, 75] width 32 height 32
click at [336, 115] on input "text" at bounding box center [330, 111] width 30 height 19
click at [295, 138] on span at bounding box center [296, 138] width 4 height 4
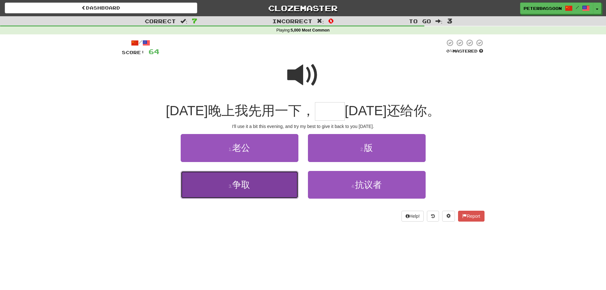
click at [259, 190] on button "3 . 争取" at bounding box center [240, 185] width 118 height 28
type input "**"
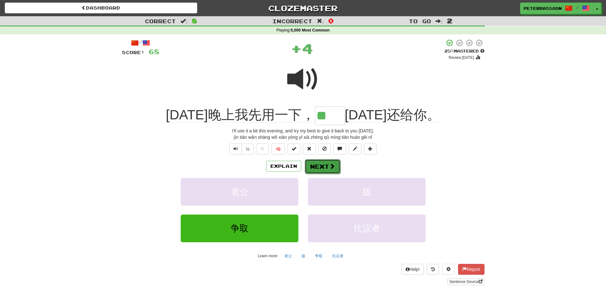
drag, startPoint x: 317, startPoint y: 163, endPoint x: 331, endPoint y: 164, distance: 14.0
click at [318, 163] on button "Next" at bounding box center [323, 166] width 36 height 15
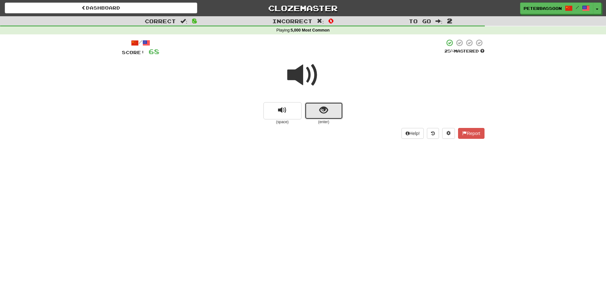
click at [328, 110] on span "show sentence" at bounding box center [324, 110] width 9 height 9
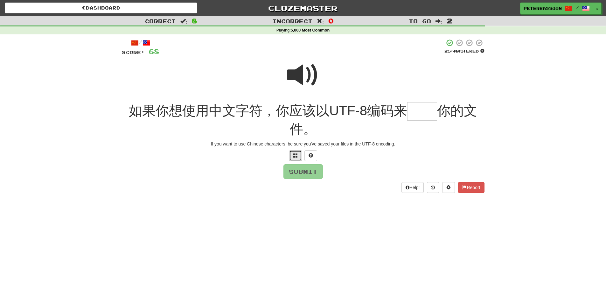
click at [294, 155] on span at bounding box center [296, 155] width 4 height 4
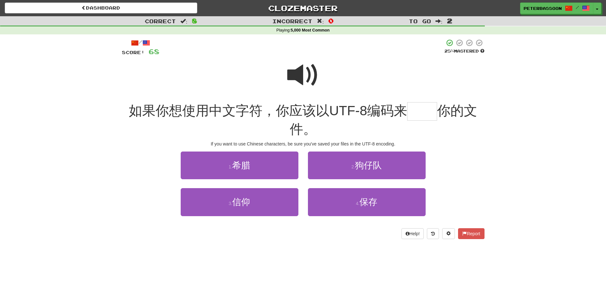
click at [296, 73] on span at bounding box center [303, 75] width 32 height 32
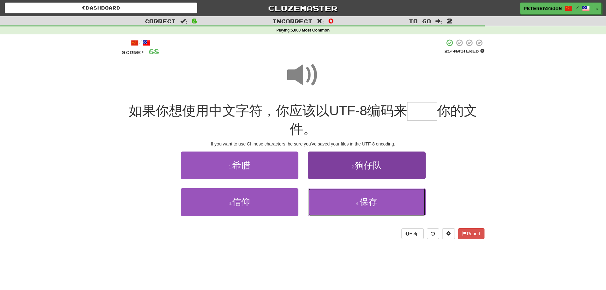
click at [405, 207] on button "4 . 保存" at bounding box center [367, 202] width 118 height 28
type input "**"
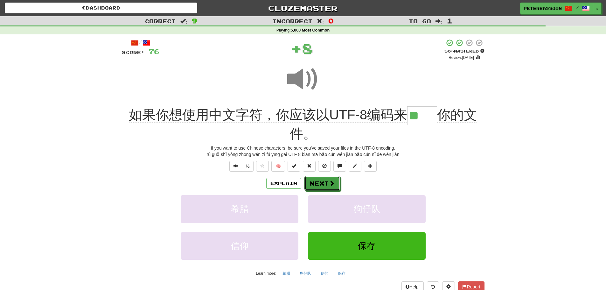
click at [320, 181] on button "Next" at bounding box center [323, 183] width 36 height 15
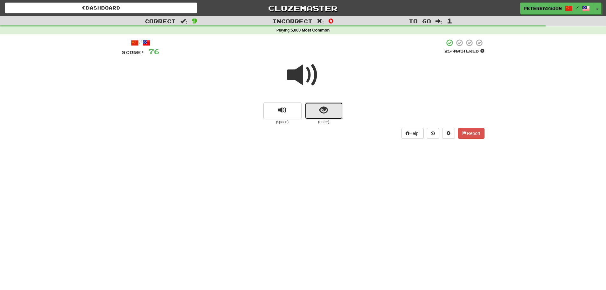
click at [327, 110] on span "show sentence" at bounding box center [324, 110] width 9 height 9
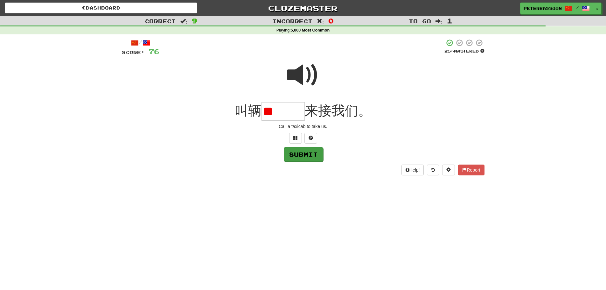
type input "*"
type input "***"
drag, startPoint x: 310, startPoint y: 154, endPoint x: 314, endPoint y: 156, distance: 3.8
click at [311, 155] on button "Submit" at bounding box center [303, 154] width 39 height 15
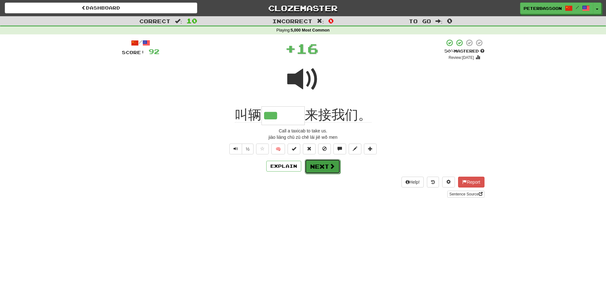
click at [314, 164] on button "Next" at bounding box center [323, 166] width 36 height 15
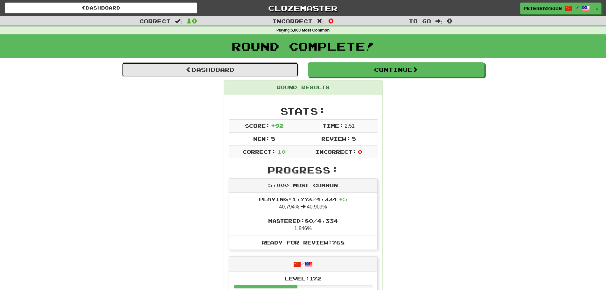
click at [227, 66] on link "Dashboard" at bounding box center [210, 69] width 177 height 15
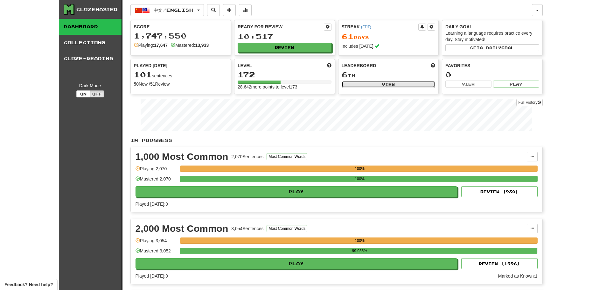
click at [373, 81] on button "View" at bounding box center [389, 84] width 94 height 7
select select "**********"
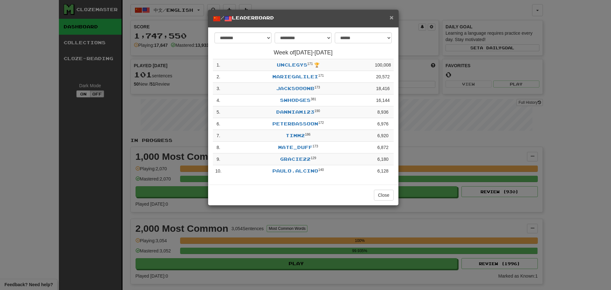
click at [392, 15] on span "×" at bounding box center [392, 17] width 4 height 7
